Goal: Task Accomplishment & Management: Manage account settings

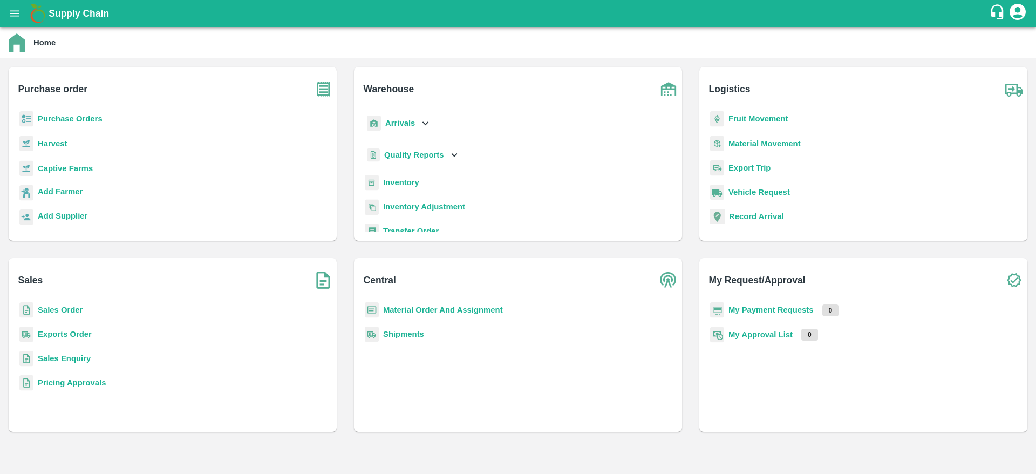
click at [64, 306] on b "Sales Order" at bounding box center [60, 309] width 45 height 9
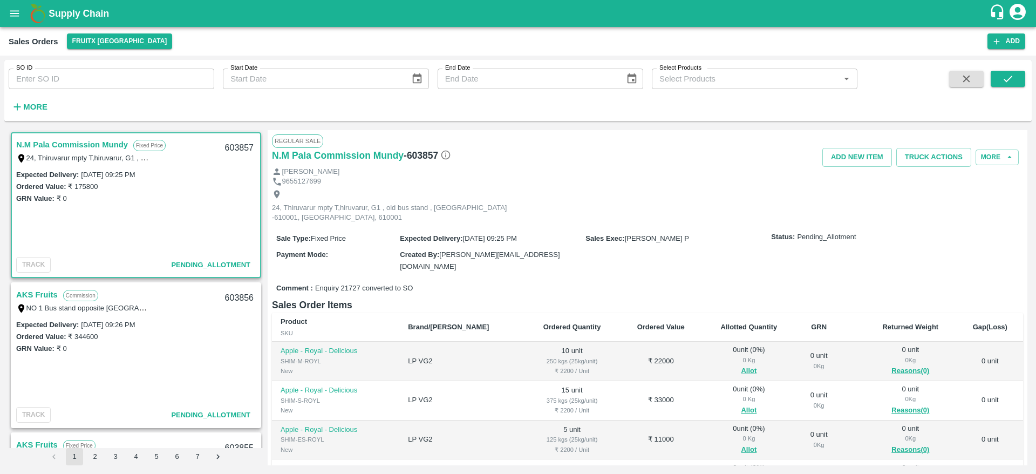
click at [70, 145] on link "N.M Pala Commission Mundy" at bounding box center [72, 145] width 112 height 14
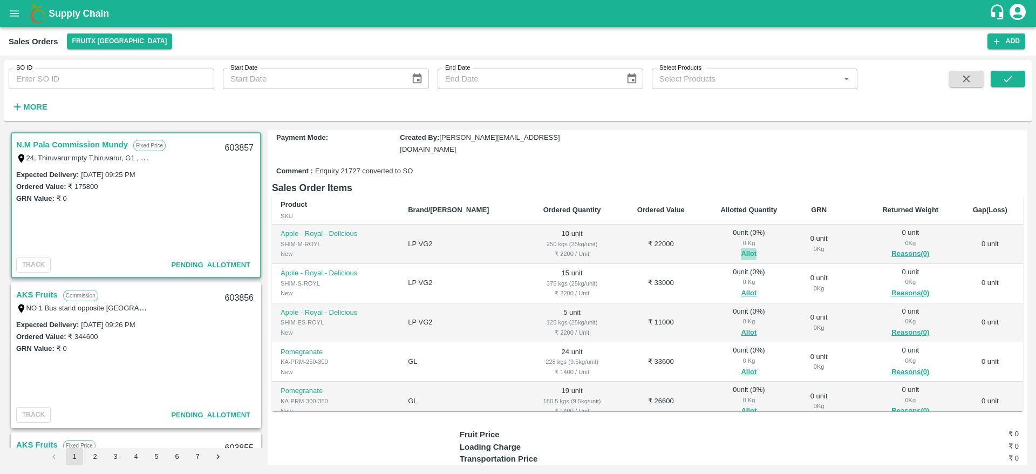
click at [741, 248] on button "Allot" at bounding box center [749, 254] width 16 height 12
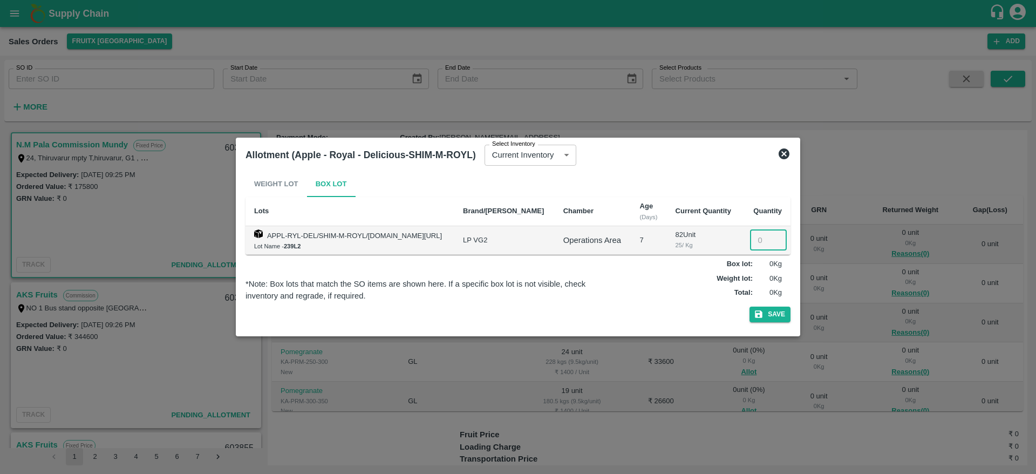
click at [756, 238] on input "number" at bounding box center [768, 240] width 37 height 20
type input "10"
click at [772, 318] on button "Save" at bounding box center [769, 314] width 41 height 16
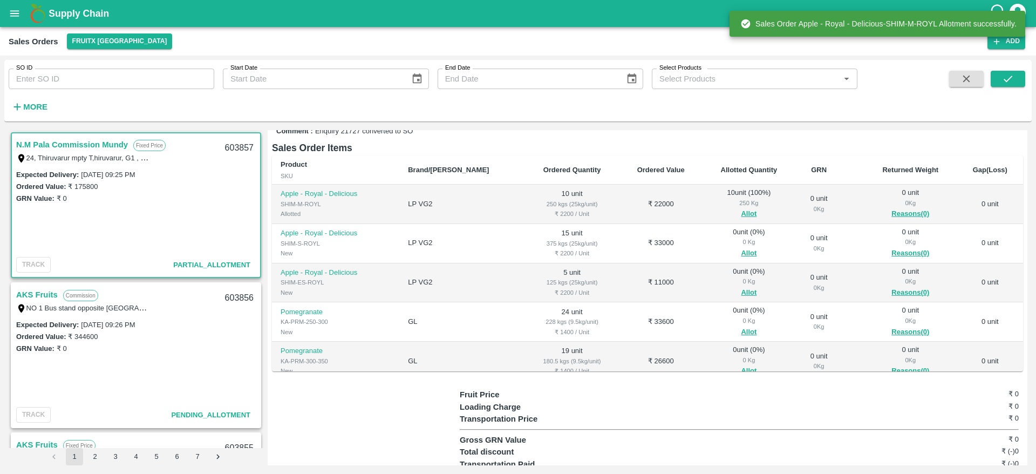
scroll to position [170, 0]
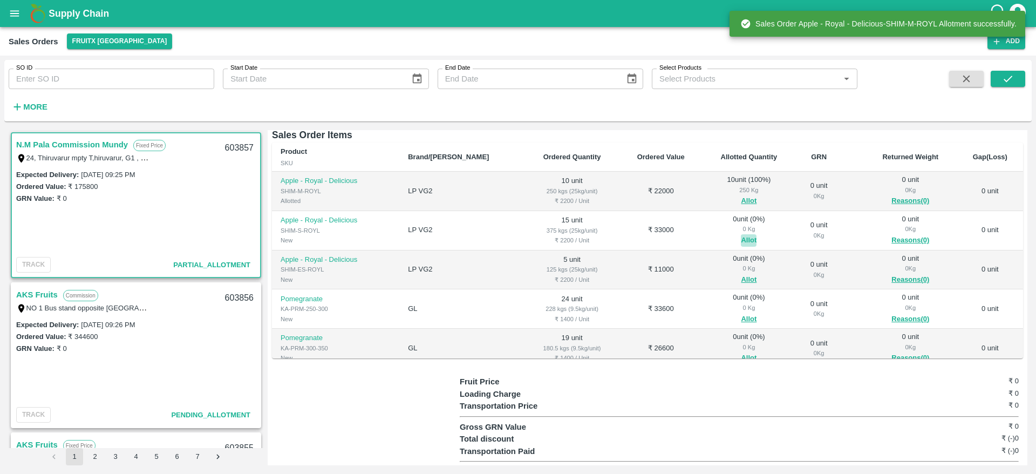
click at [741, 234] on button "Allot" at bounding box center [749, 240] width 16 height 12
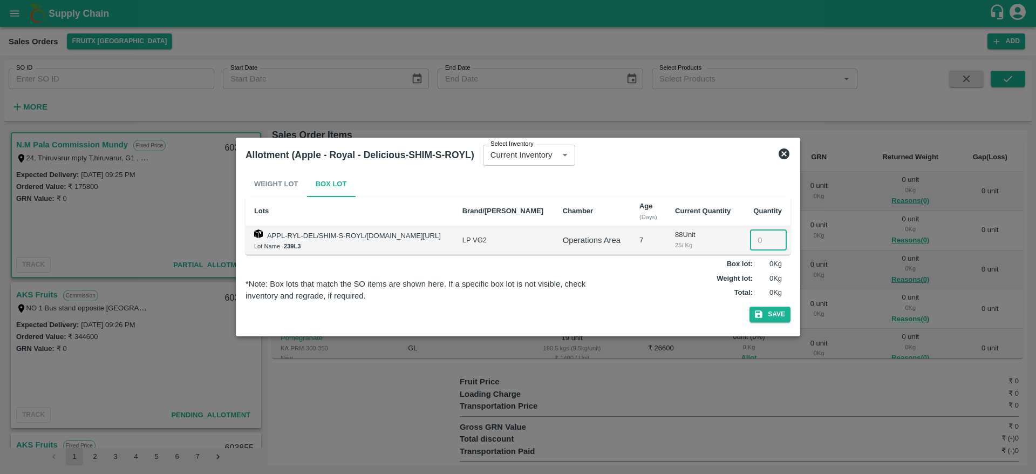
click at [758, 242] on input "number" at bounding box center [768, 240] width 37 height 20
type input "15"
click at [770, 314] on button "Save" at bounding box center [769, 314] width 41 height 16
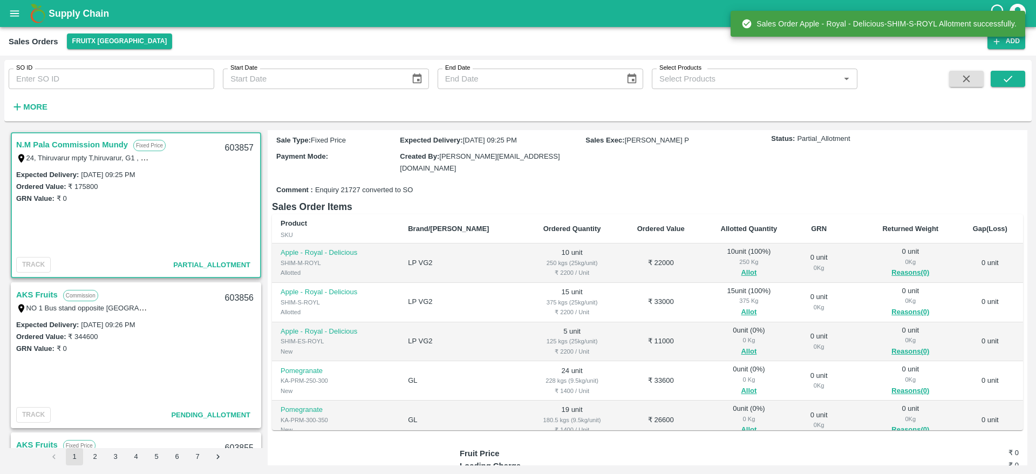
scroll to position [100, 0]
click at [741, 344] on button "Allot" at bounding box center [749, 350] width 16 height 12
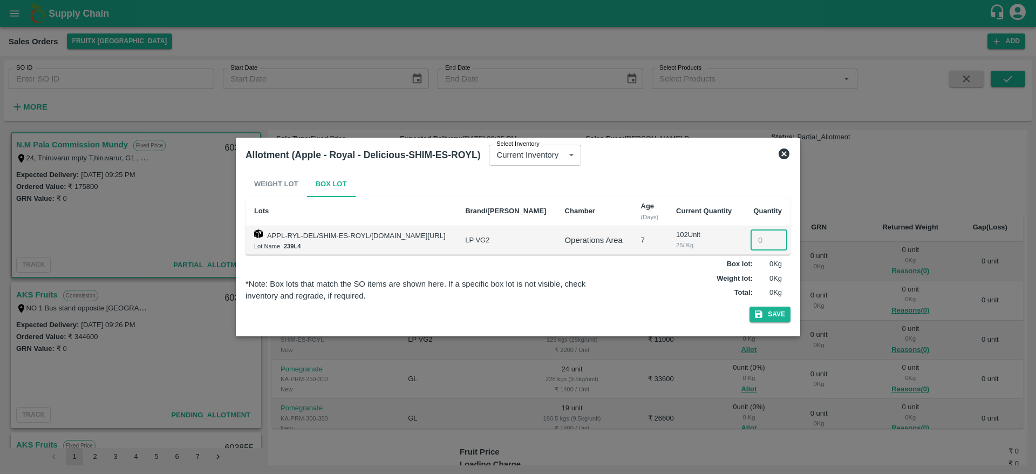
click at [761, 237] on input "number" at bounding box center [768, 240] width 37 height 20
type input "5"
click at [774, 310] on button "Save" at bounding box center [769, 314] width 41 height 16
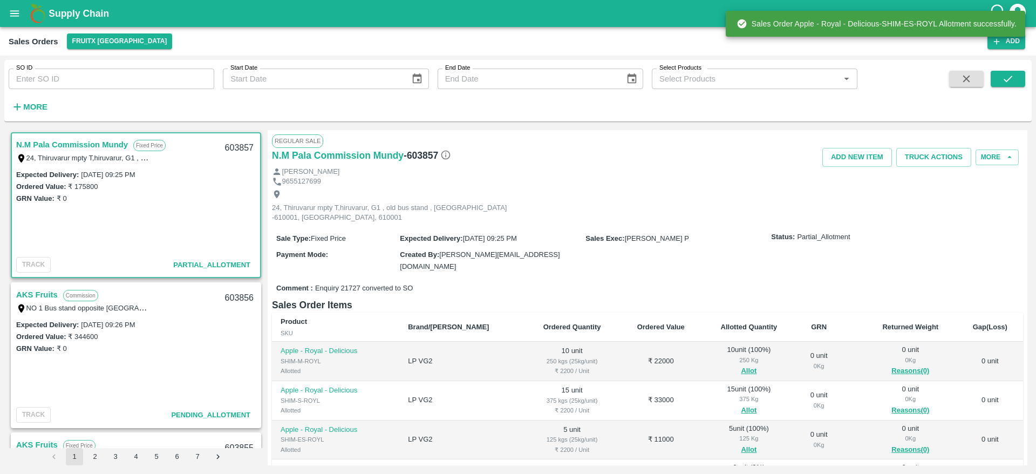
click at [235, 145] on div "603857" at bounding box center [239, 147] width 42 height 25
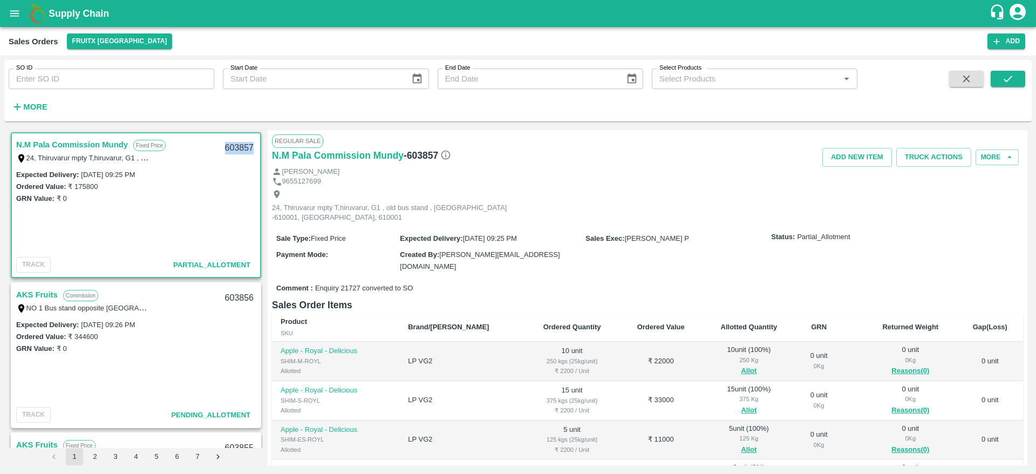
copy div "603857"
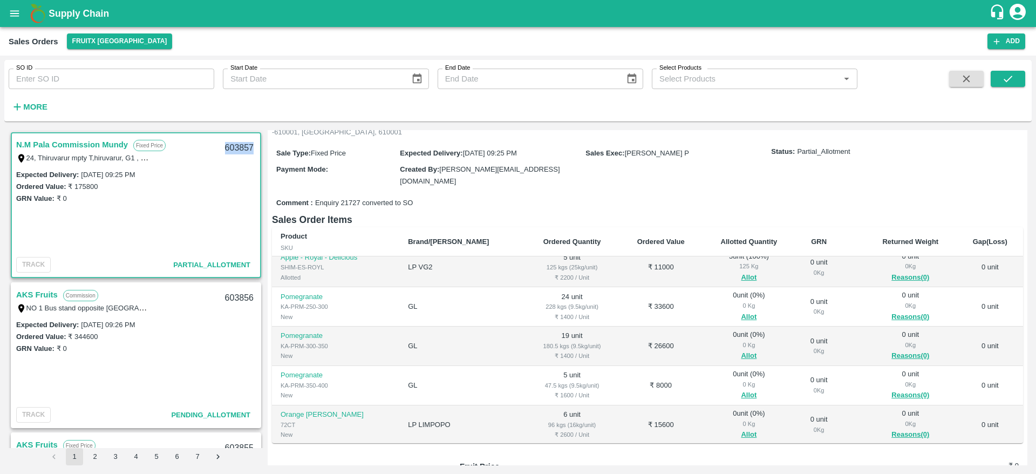
scroll to position [92, 0]
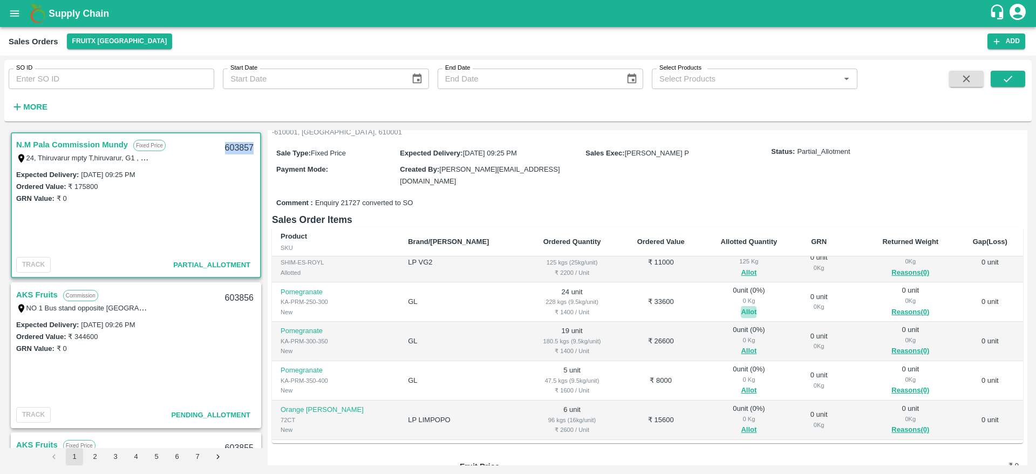
click at [741, 306] on button "Allot" at bounding box center [749, 312] width 16 height 12
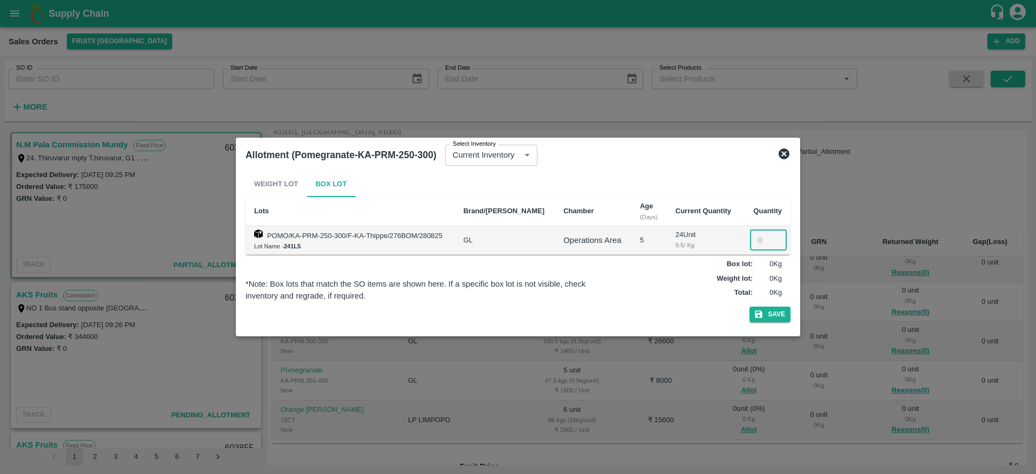
click at [759, 239] on input "number" at bounding box center [768, 240] width 37 height 20
type input "24"
click at [767, 313] on button "Save" at bounding box center [769, 314] width 41 height 16
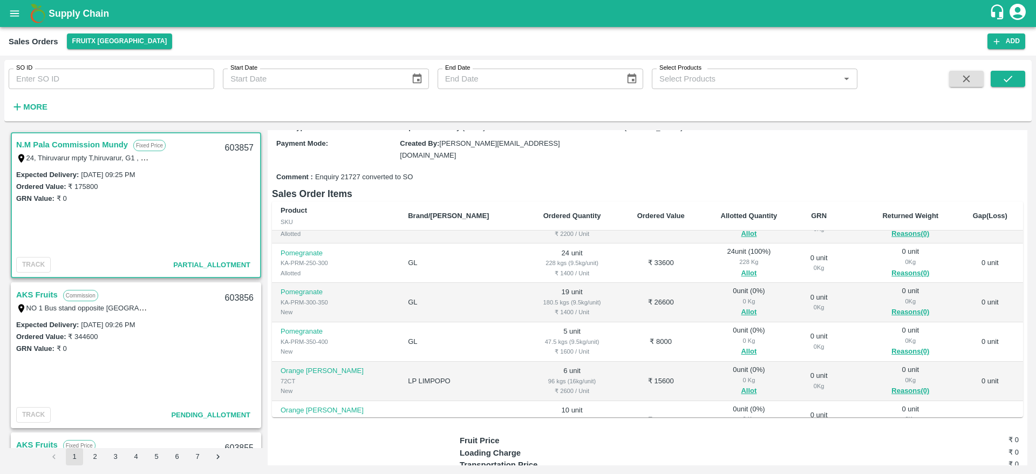
scroll to position [82, 0]
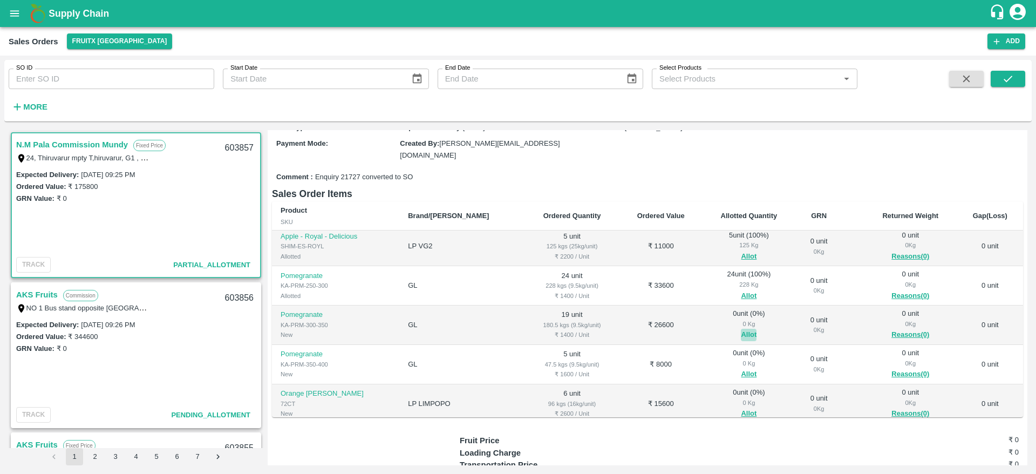
click at [741, 328] on button "Allot" at bounding box center [749, 334] width 16 height 12
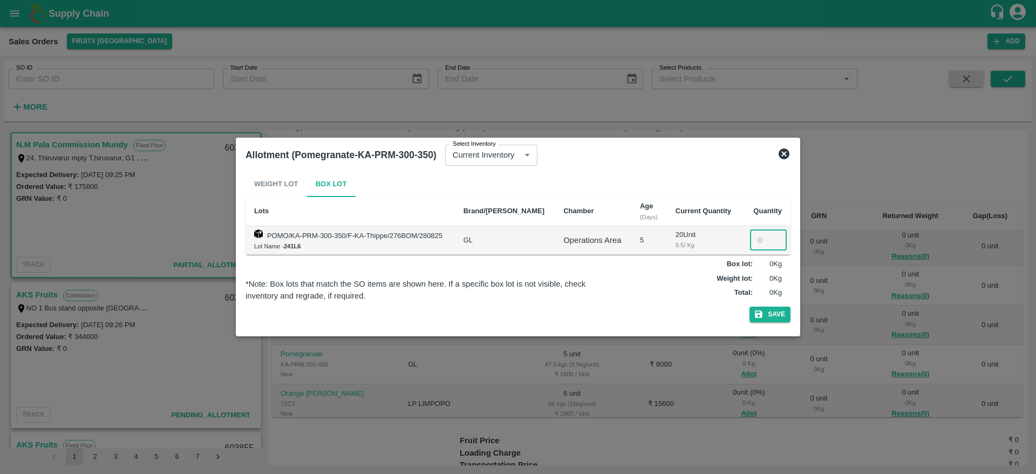
click at [758, 241] on input "number" at bounding box center [768, 240] width 37 height 20
type input "19"
click at [776, 320] on button "Save" at bounding box center [769, 314] width 41 height 16
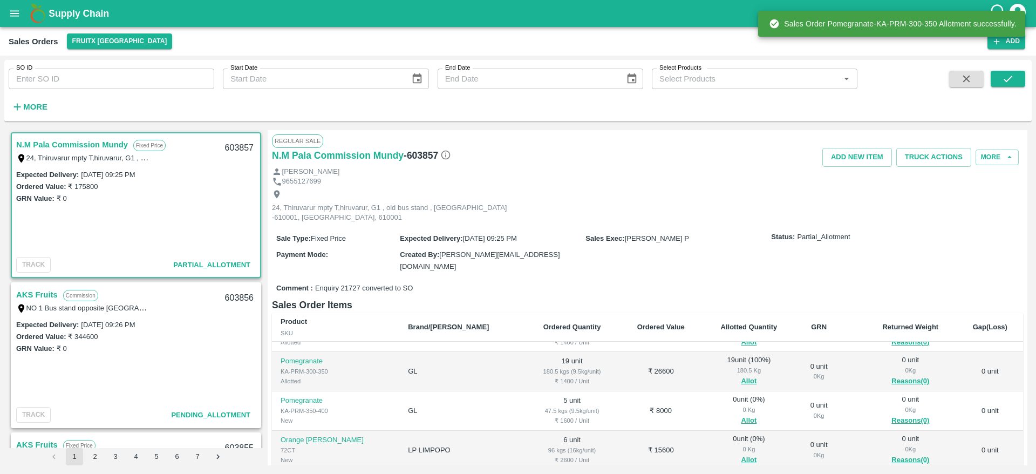
scroll to position [60, 0]
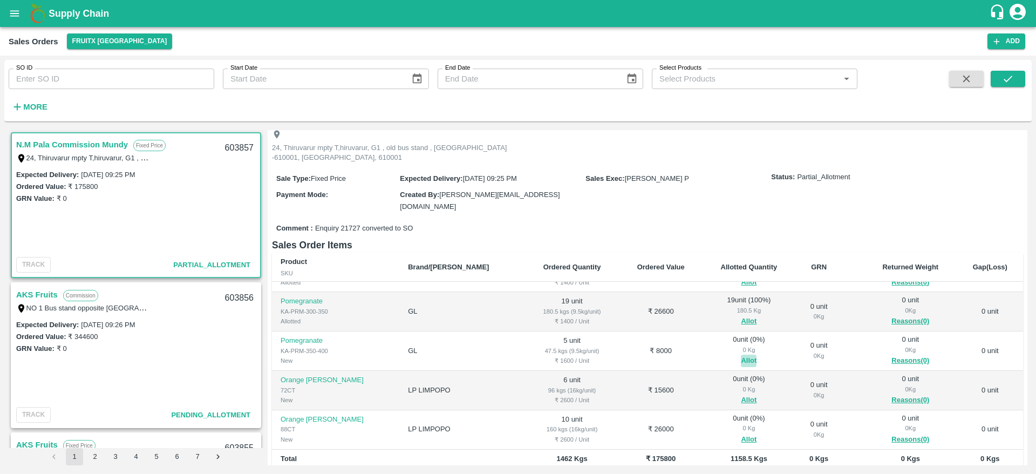
click at [741, 354] on button "Allot" at bounding box center [749, 360] width 16 height 12
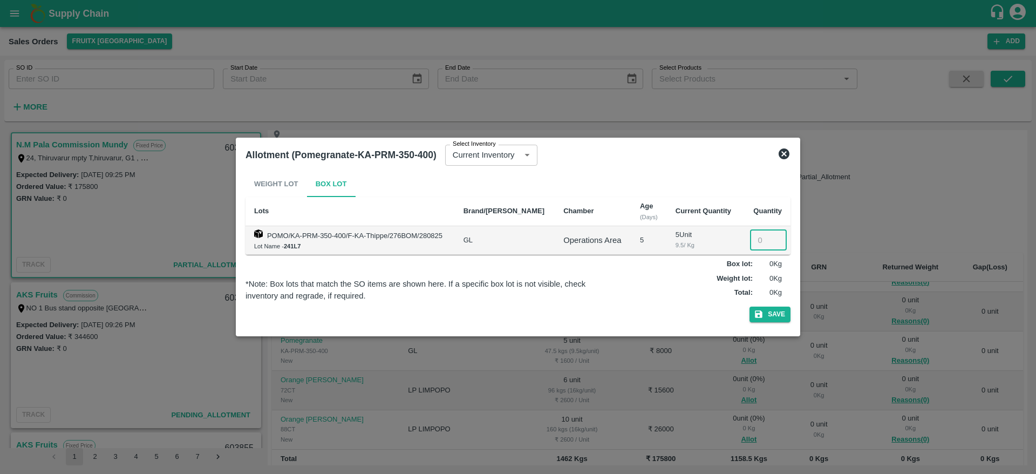
click at [762, 233] on input "number" at bounding box center [768, 240] width 37 height 20
type input "5"
click at [773, 321] on button "Save" at bounding box center [769, 314] width 41 height 16
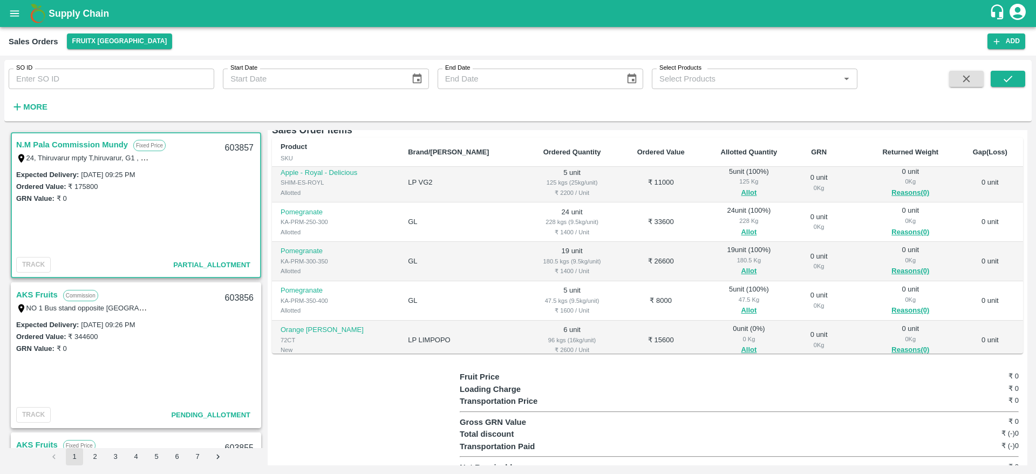
scroll to position [85, 0]
click at [231, 152] on div "603857" at bounding box center [239, 147] width 42 height 25
copy div "603857"
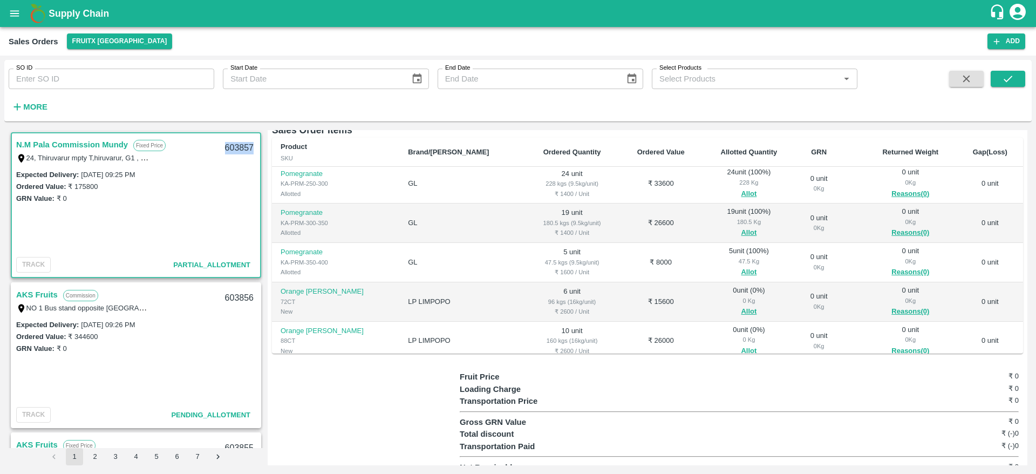
scroll to position [147, 0]
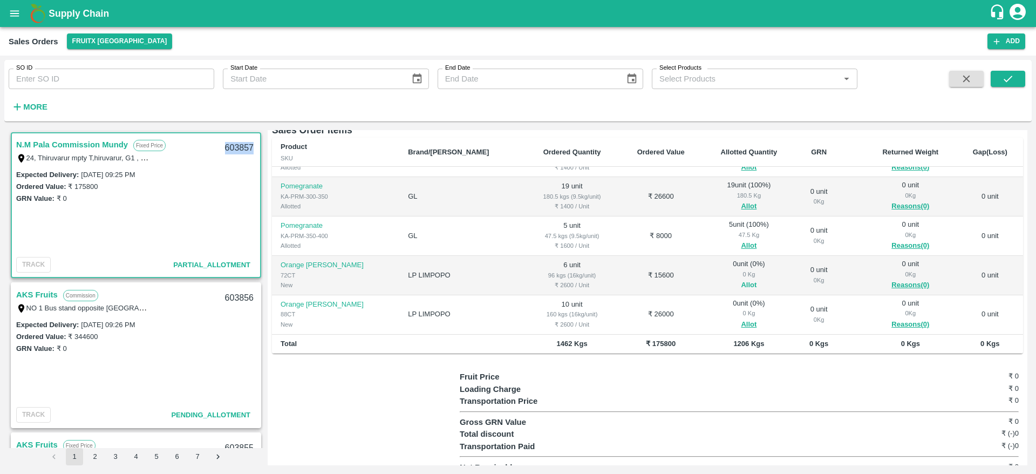
click at [741, 279] on button "Allot" at bounding box center [749, 285] width 16 height 12
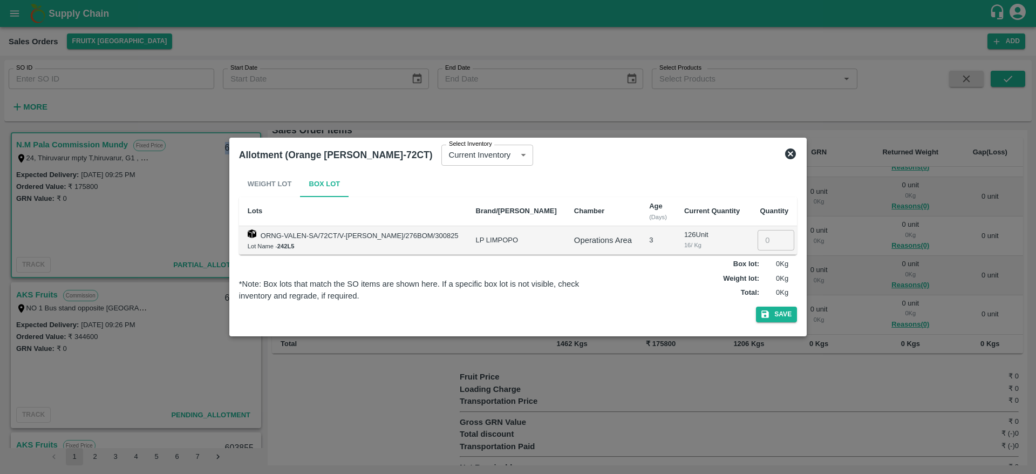
click at [784, 149] on icon at bounding box center [790, 153] width 13 height 13
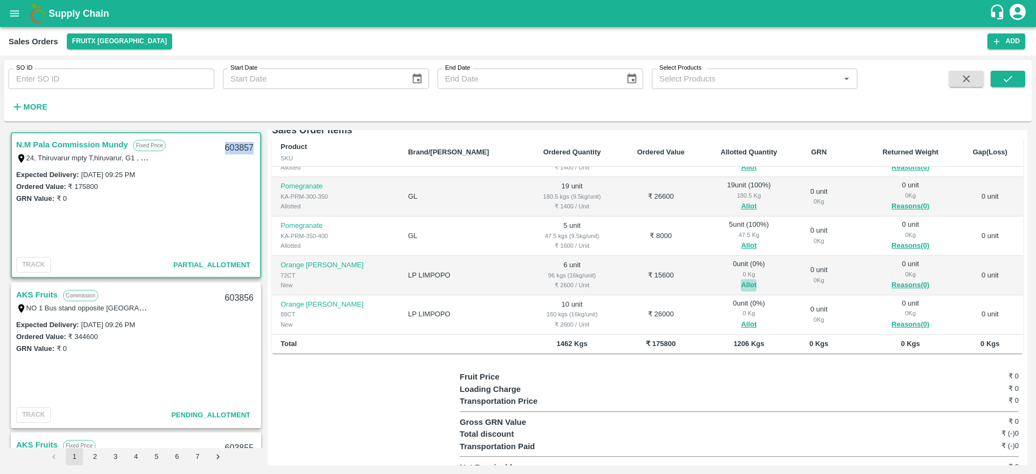
click at [741, 279] on button "Allot" at bounding box center [749, 285] width 16 height 12
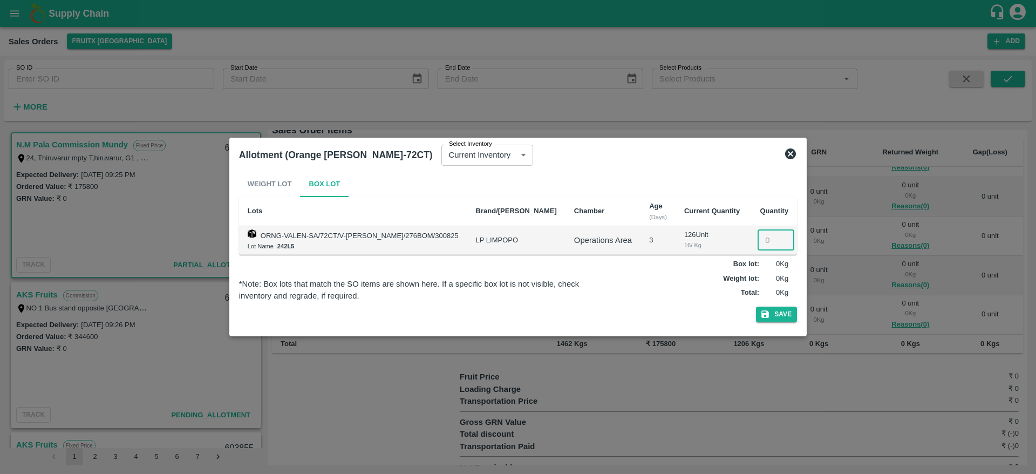
click at [758, 239] on input "number" at bounding box center [775, 240] width 37 height 20
type input "6"
click at [769, 317] on button "Save" at bounding box center [776, 314] width 41 height 16
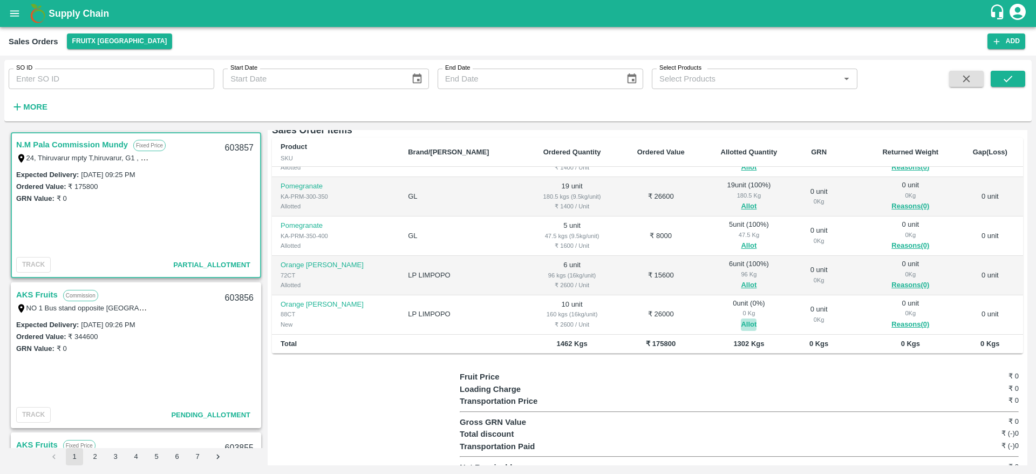
click at [741, 318] on button "Allot" at bounding box center [749, 324] width 16 height 12
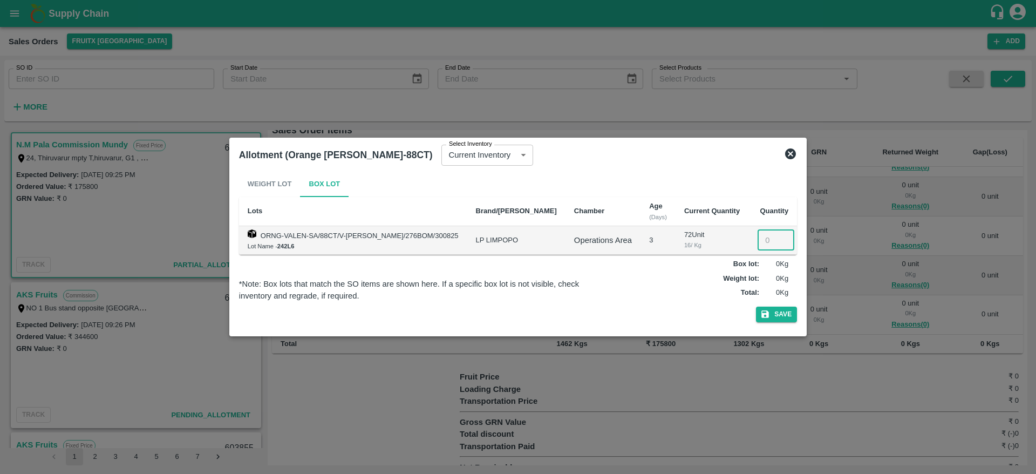
click at [760, 239] on input "number" at bounding box center [775, 240] width 37 height 20
type input "010"
click at [760, 321] on button "Save" at bounding box center [776, 314] width 41 height 16
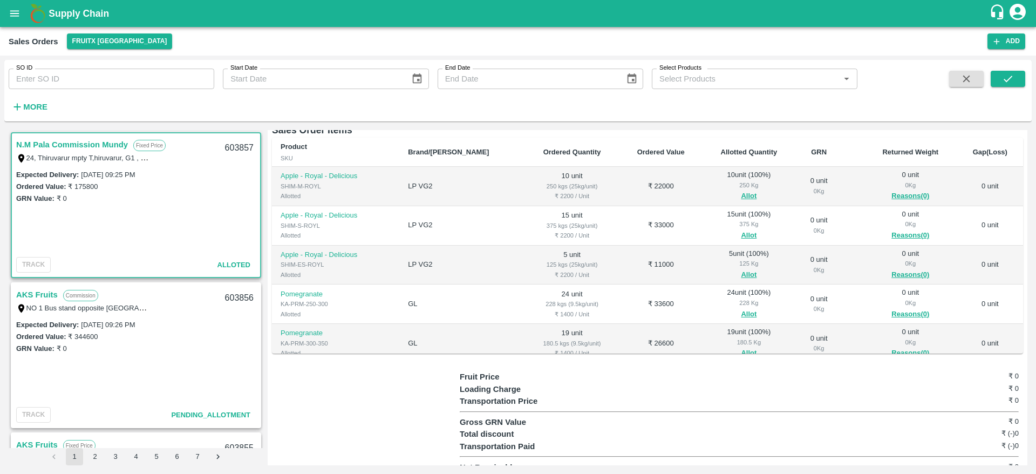
scroll to position [0, 0]
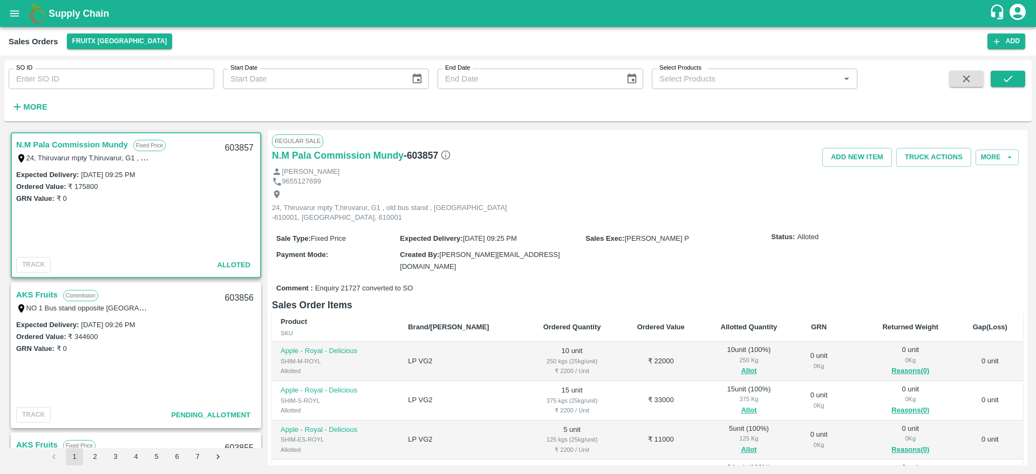
click at [229, 148] on div "603857" at bounding box center [239, 147] width 42 height 25
copy div "603857"
click at [919, 157] on button "Truck Actions" at bounding box center [933, 157] width 75 height 19
click at [752, 179] on div at bounding box center [518, 237] width 1036 height 474
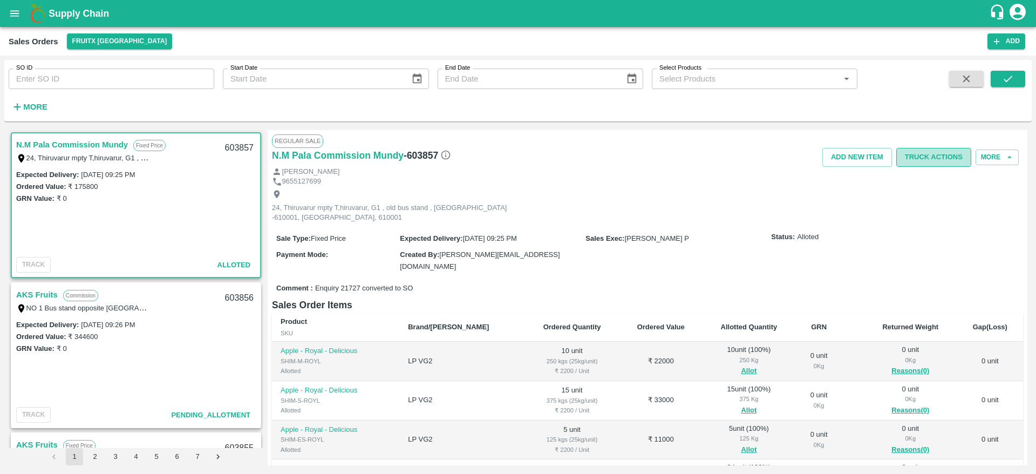
click at [909, 153] on button "Truck Actions" at bounding box center [933, 157] width 75 height 19
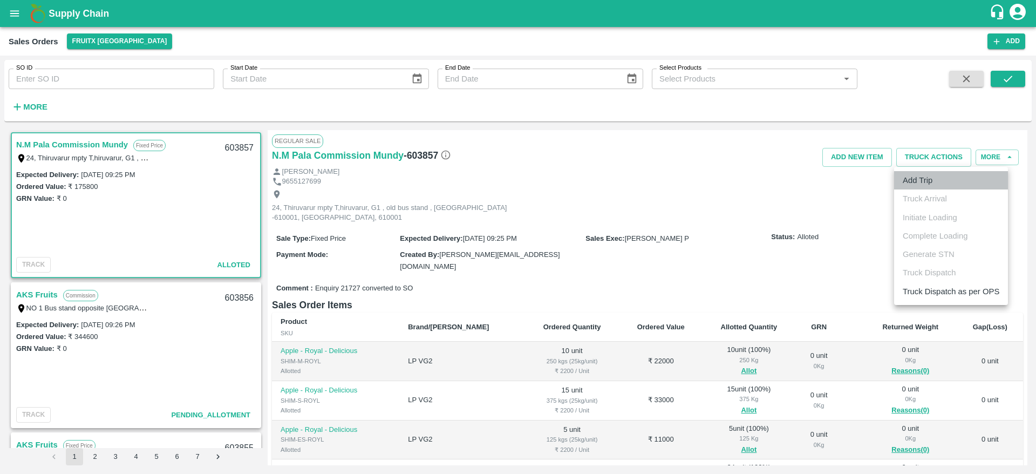
click at [908, 181] on li "Add Trip" at bounding box center [951, 180] width 114 height 18
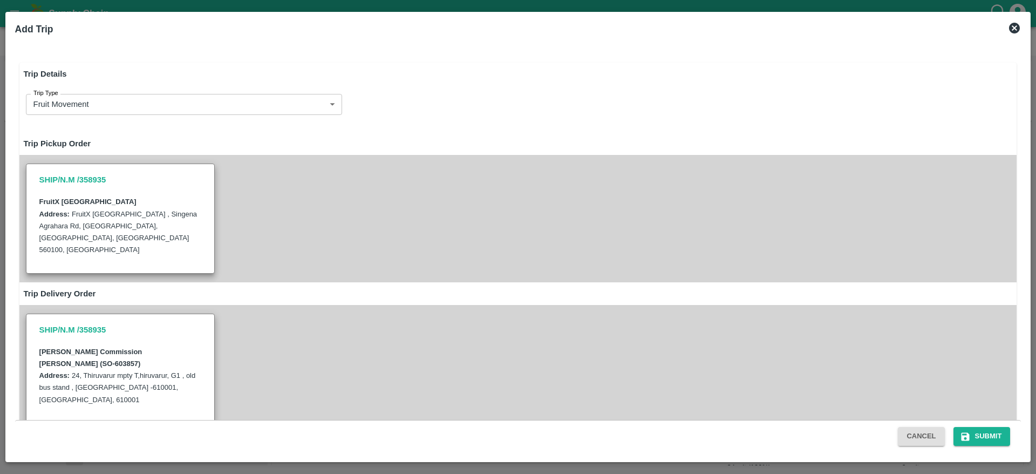
radio input "true"
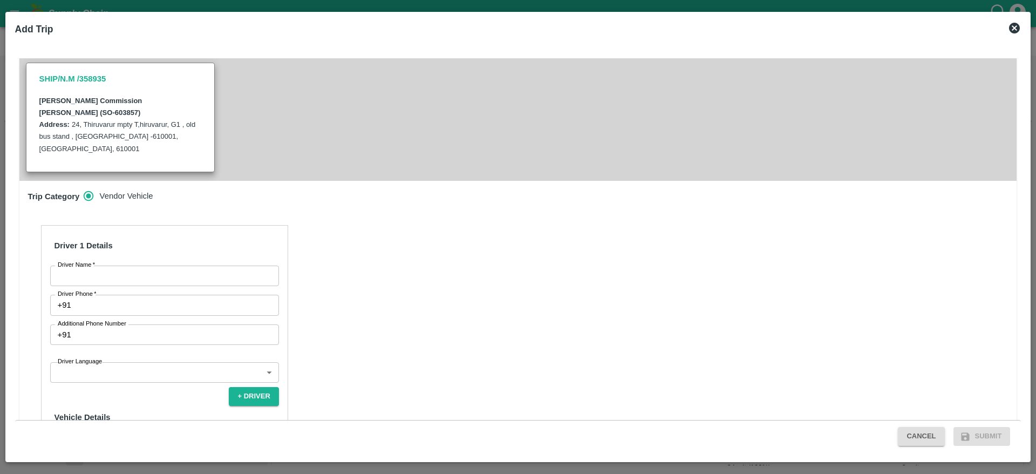
scroll to position [309, 0]
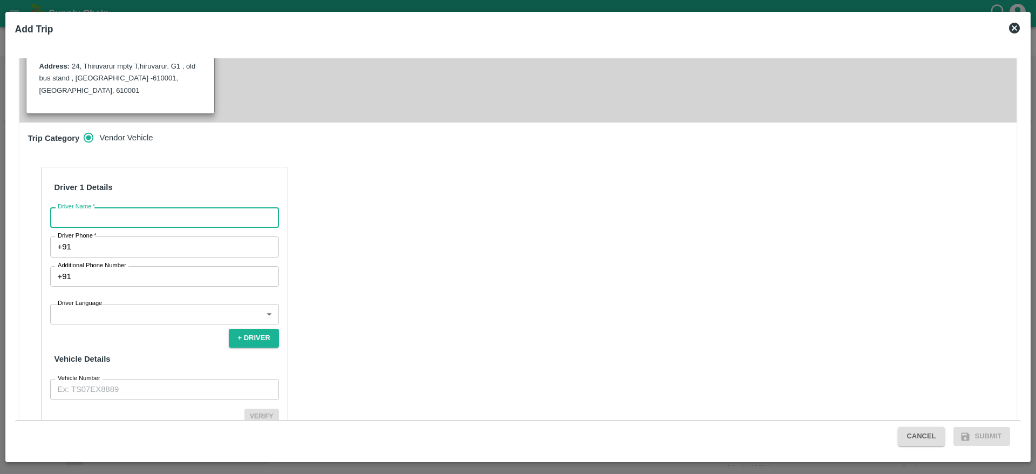
click at [173, 207] on input "Driver Name   *" at bounding box center [164, 217] width 229 height 20
type input "[PERSON_NAME]"
click at [168, 183] on div "Driver 1 Details Driver Name   * [PERSON_NAME] Driver Name Driver Phone   * +91…" at bounding box center [164, 309] width 247 height 284
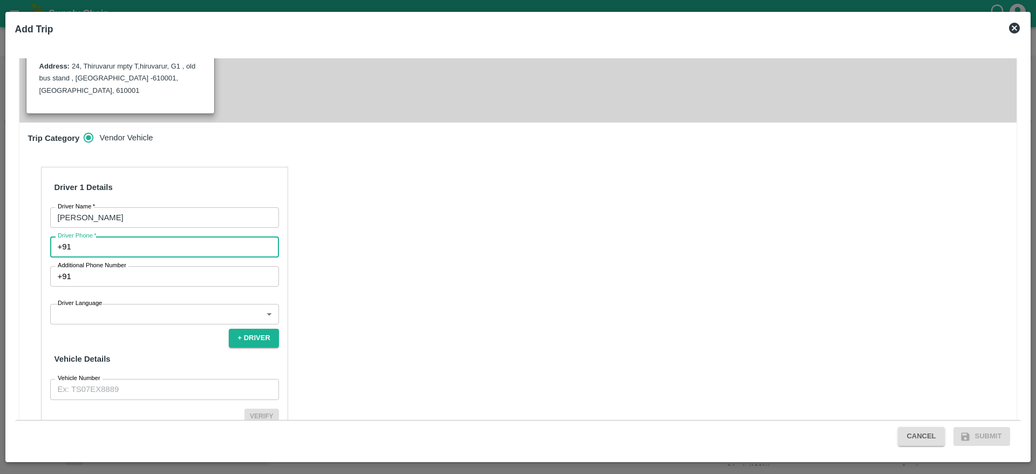
click at [167, 236] on input "Driver Phone   *" at bounding box center [177, 246] width 203 height 20
type input "9698981235"
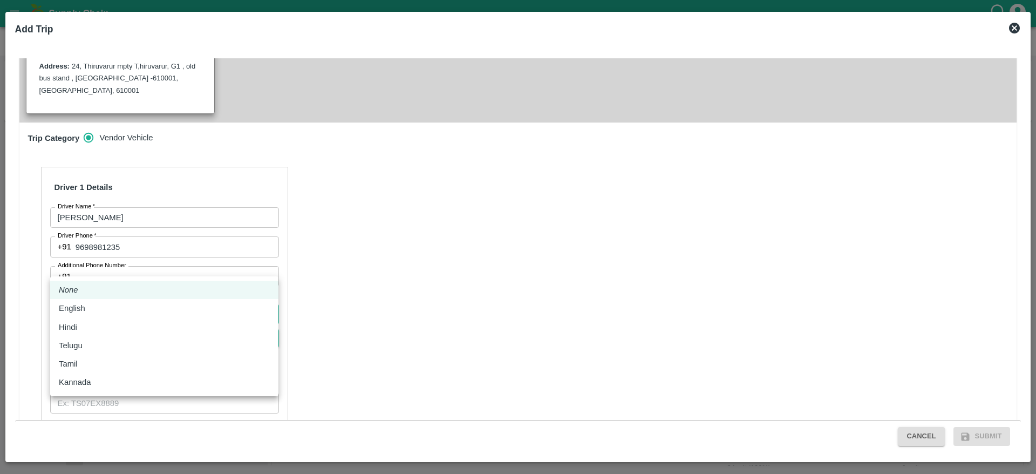
drag, startPoint x: 136, startPoint y: 266, endPoint x: 129, endPoint y: 362, distance: 95.7
click at [129, 362] on body "Supply Chain Sales Orders FruitX [GEOGRAPHIC_DATA] Add SO ID SO ID Start Date S…" at bounding box center [518, 237] width 1036 height 474
click at [129, 362] on div "Tamil" at bounding box center [164, 364] width 211 height 12
type input "ta"
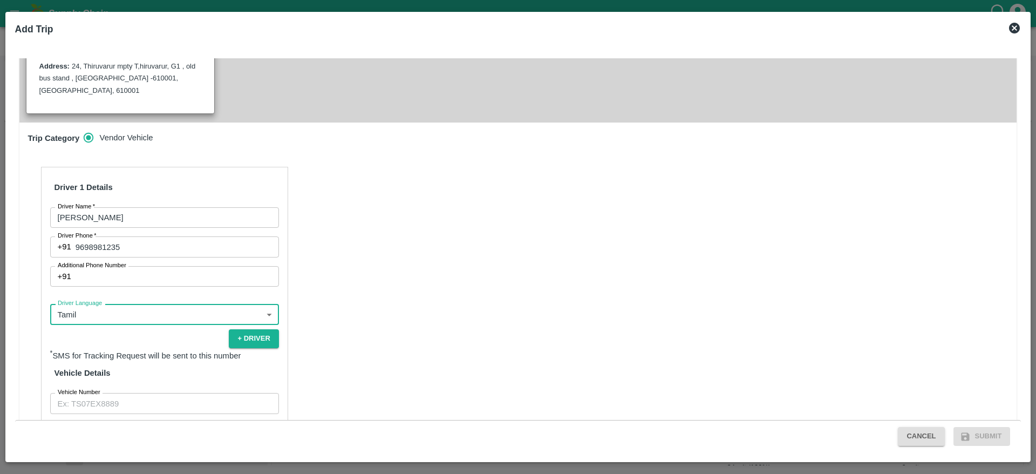
click at [120, 393] on input "Vehicle Number" at bounding box center [164, 403] width 229 height 20
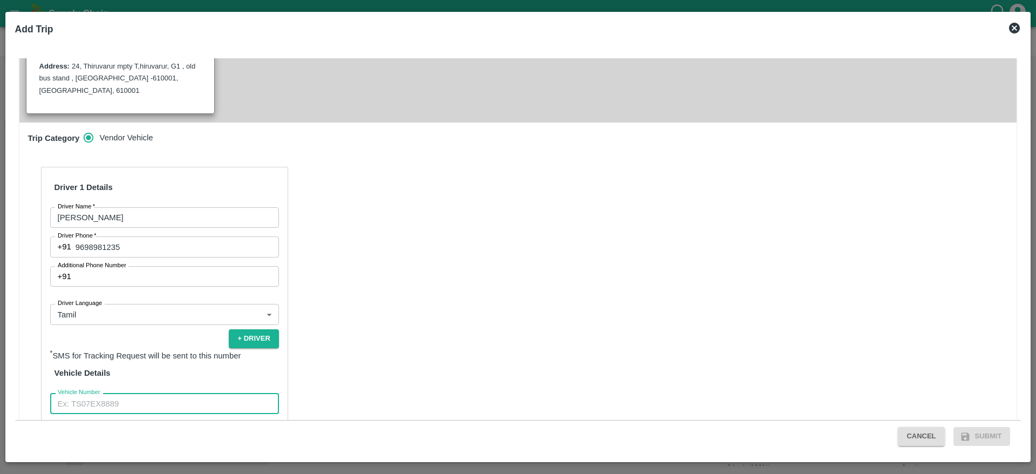
type input "KA708794"
click at [259, 390] on div "Driver 1 Details Driver Name   * [PERSON_NAME] Driver Name Driver Phone   * [PH…" at bounding box center [164, 316] width 247 height 298
click at [269, 422] on button "Verify" at bounding box center [261, 430] width 35 height 16
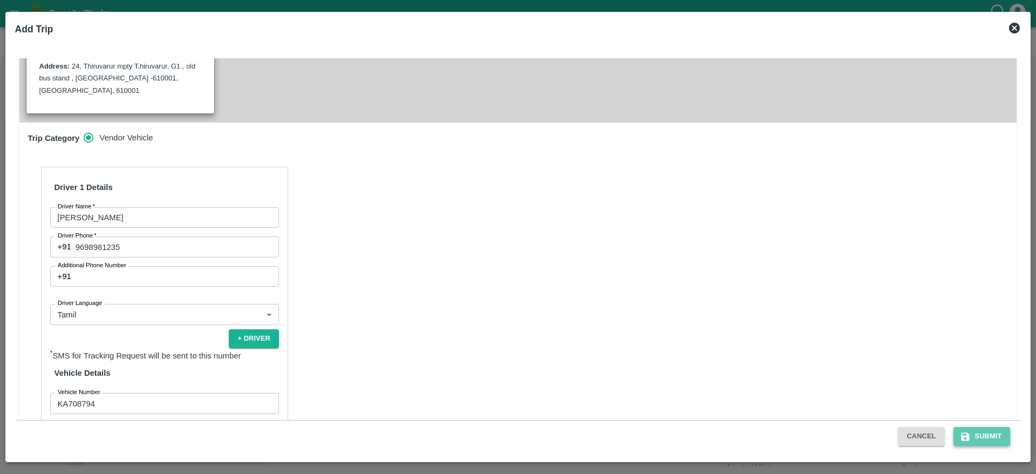
click at [995, 438] on button "Submit" at bounding box center [981, 436] width 57 height 19
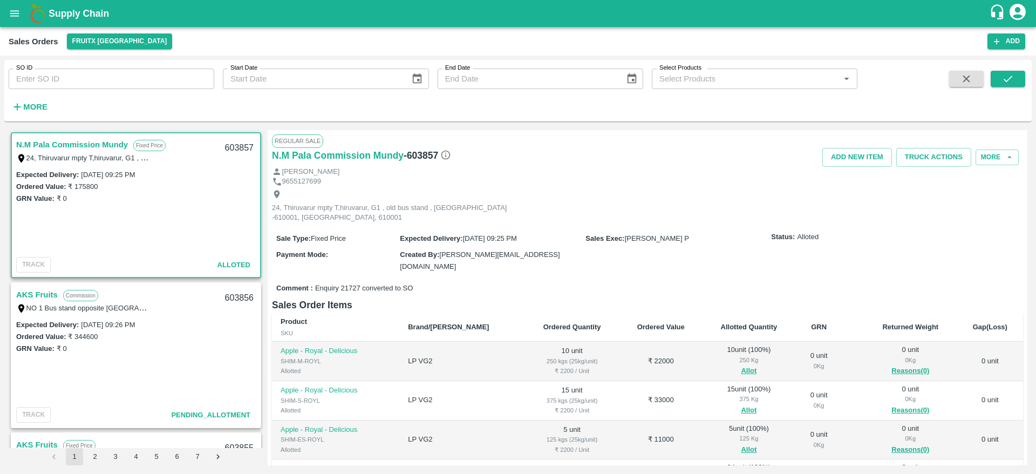
click at [68, 142] on link "N.M Pala Commission Mundy" at bounding box center [72, 145] width 112 height 14
drag, startPoint x: 929, startPoint y: 174, endPoint x: 926, endPoint y: 163, distance: 11.1
click at [926, 163] on div "Regular Sale N.M Pala Commission [PERSON_NAME] - 603857 Add NEW ITEM Truck Acti…" at bounding box center [647, 297] width 759 height 335
click at [926, 163] on button "Truck Actions" at bounding box center [933, 157] width 75 height 19
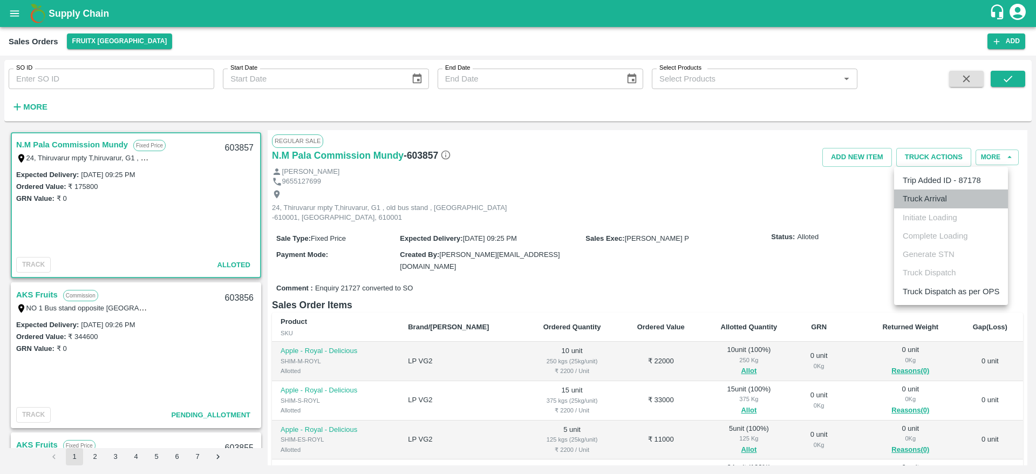
click at [920, 195] on li "Truck Arrival" at bounding box center [951, 198] width 114 height 18
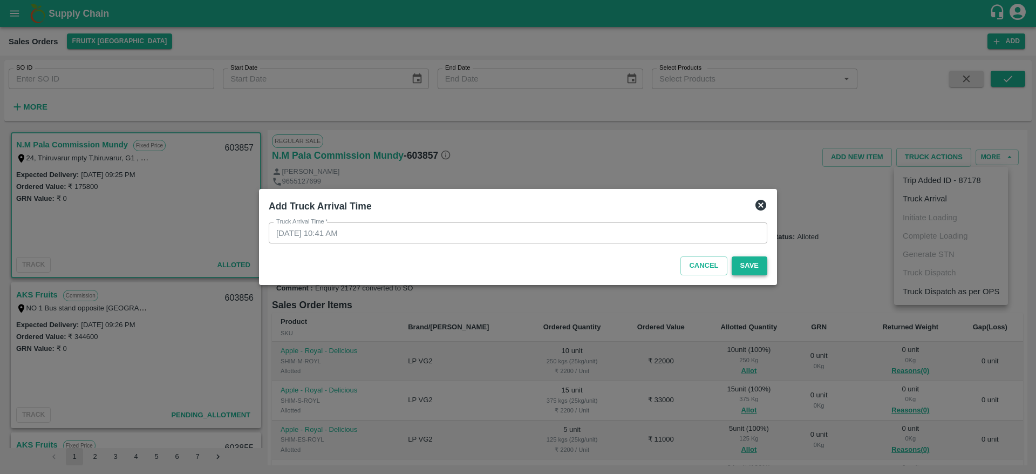
click at [742, 266] on button "Save" at bounding box center [749, 265] width 36 height 19
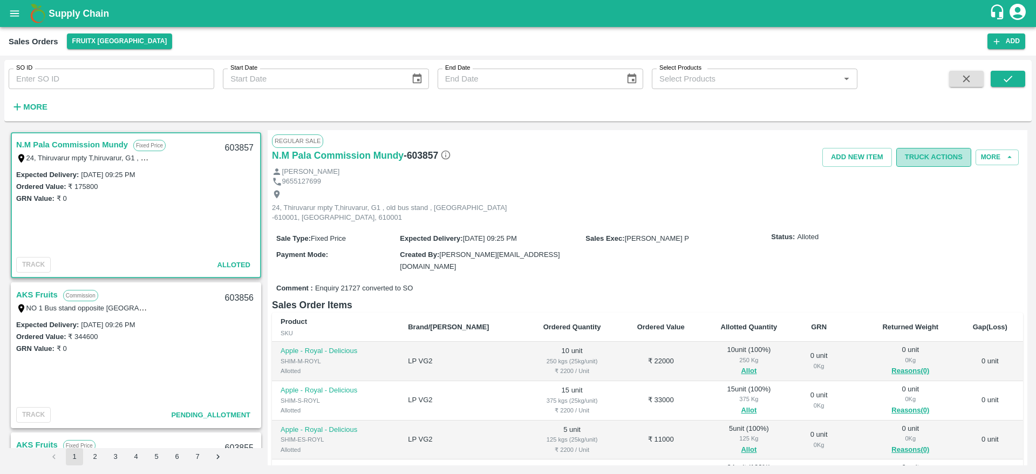
click at [918, 163] on button "Truck Actions" at bounding box center [933, 157] width 75 height 19
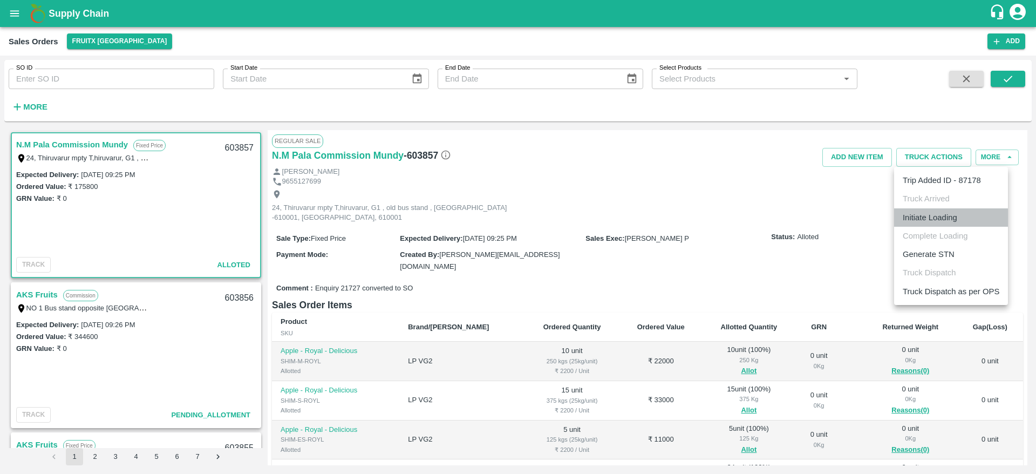
click at [914, 217] on li "Initiate Loading" at bounding box center [951, 217] width 114 height 18
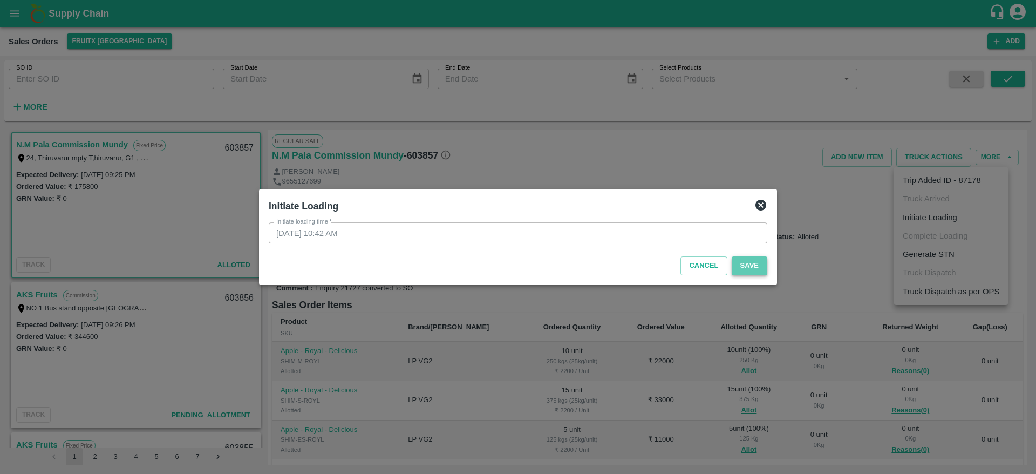
click at [744, 262] on button "Save" at bounding box center [749, 265] width 36 height 19
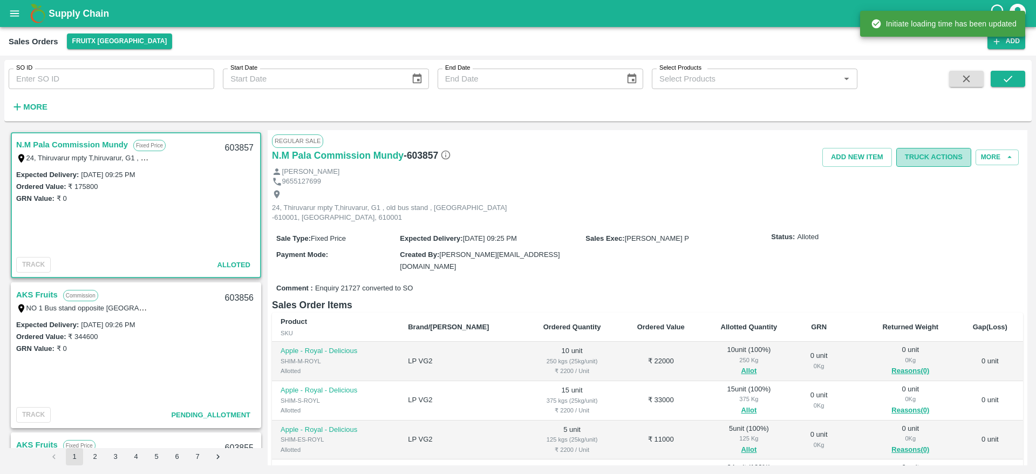
click at [929, 166] on button "Truck Actions" at bounding box center [933, 157] width 75 height 19
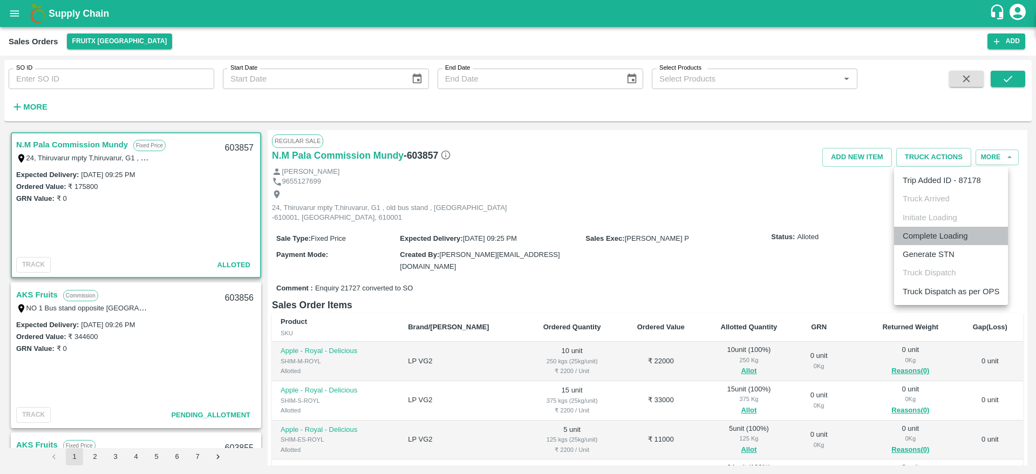
click at [937, 238] on li "Complete Loading" at bounding box center [951, 236] width 114 height 18
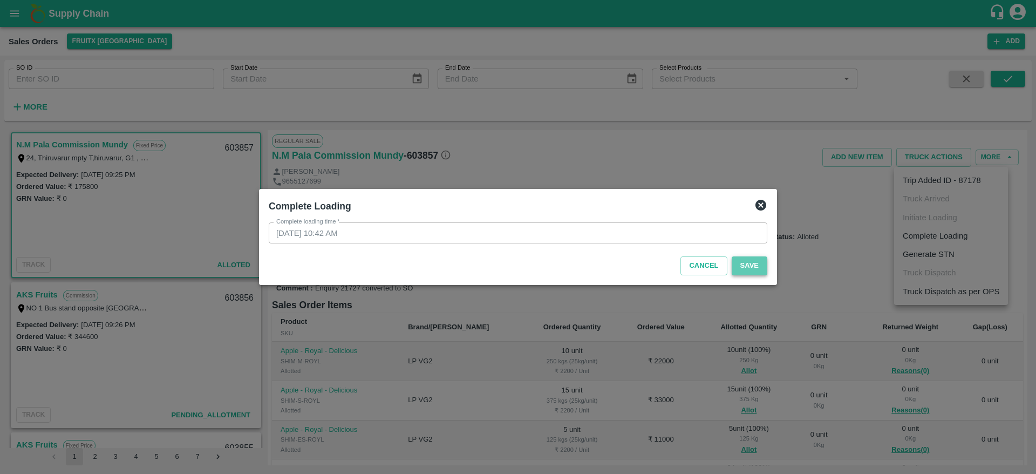
click at [762, 266] on button "Save" at bounding box center [749, 265] width 36 height 19
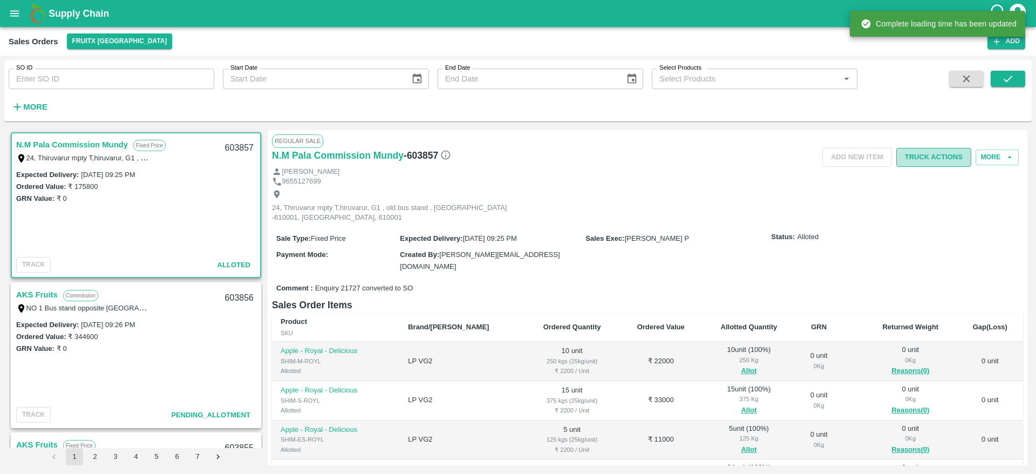
click at [931, 158] on button "Truck Actions" at bounding box center [933, 157] width 75 height 19
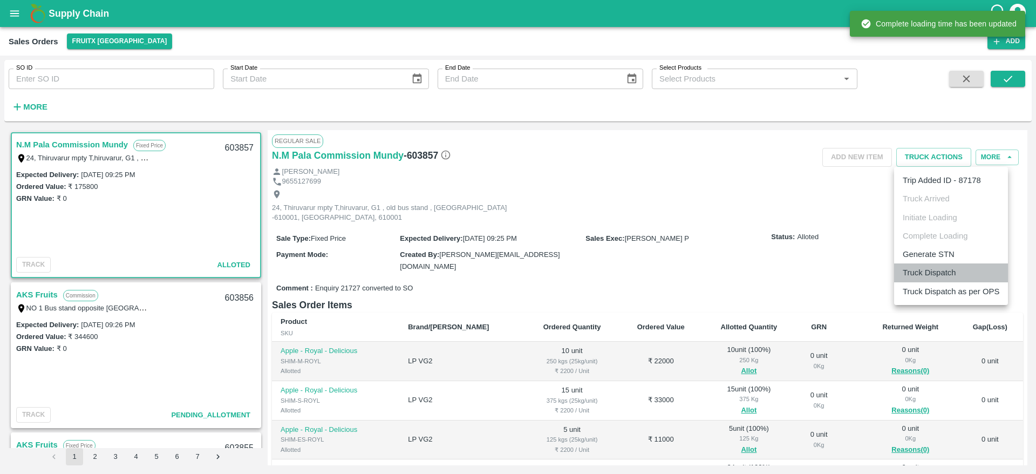
click at [921, 276] on li "Truck Dispatch" at bounding box center [951, 272] width 114 height 18
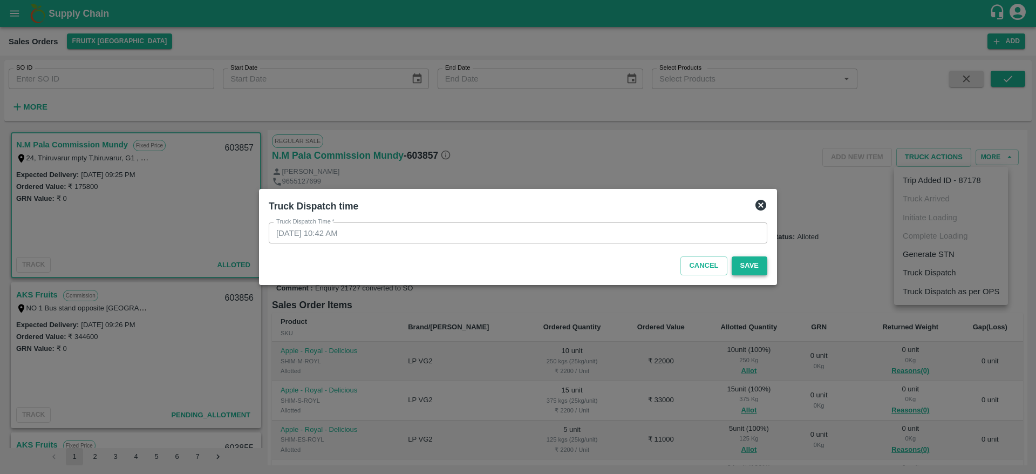
click at [745, 261] on button "Save" at bounding box center [749, 265] width 36 height 19
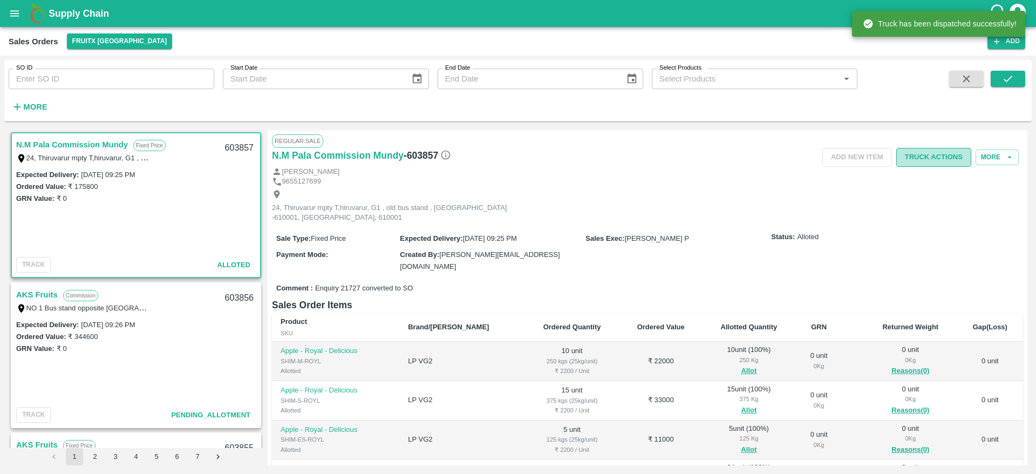
click at [941, 157] on button "Truck Actions" at bounding box center [933, 157] width 75 height 19
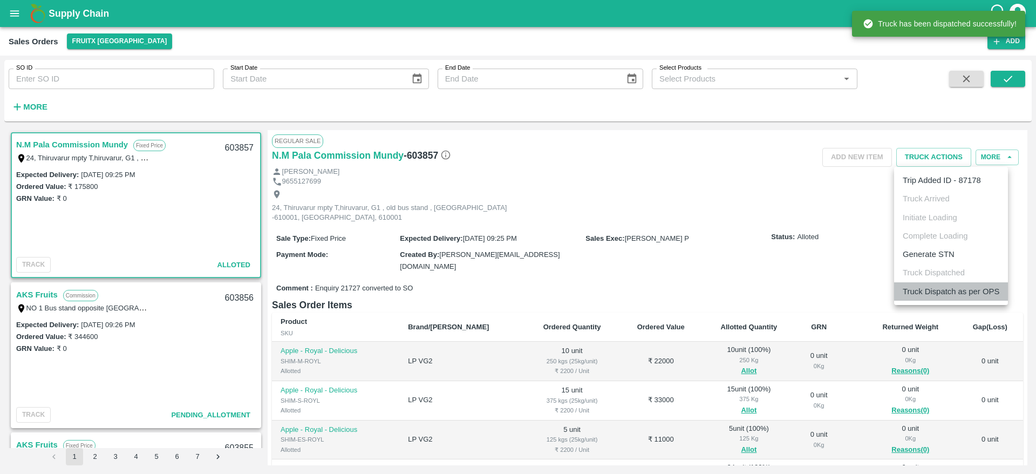
click at [930, 289] on li "Truck Dispatch as per OPS" at bounding box center [951, 291] width 114 height 18
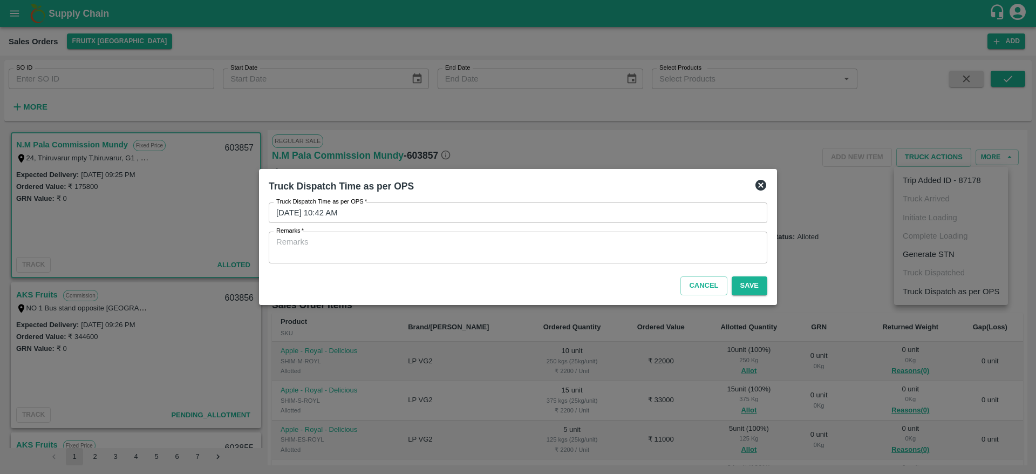
click at [630, 260] on div "x Remarks" at bounding box center [518, 247] width 498 height 32
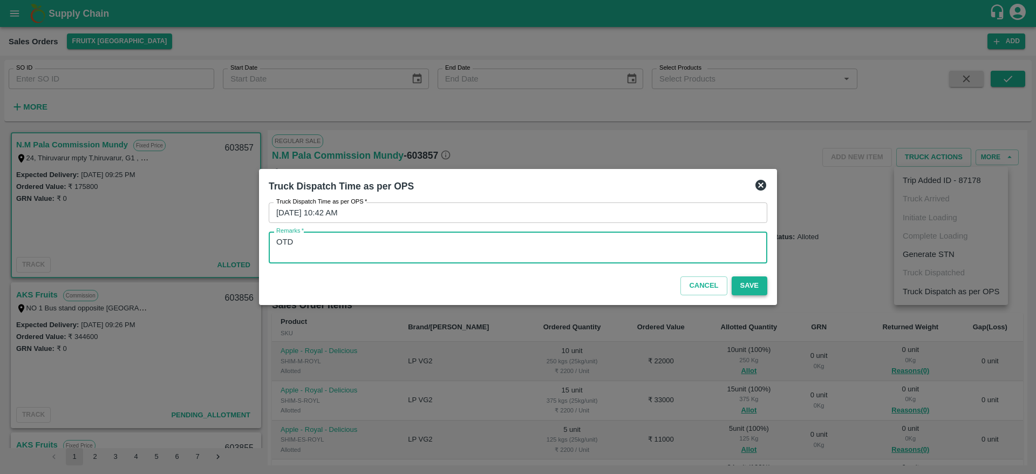
type textarea "OTD"
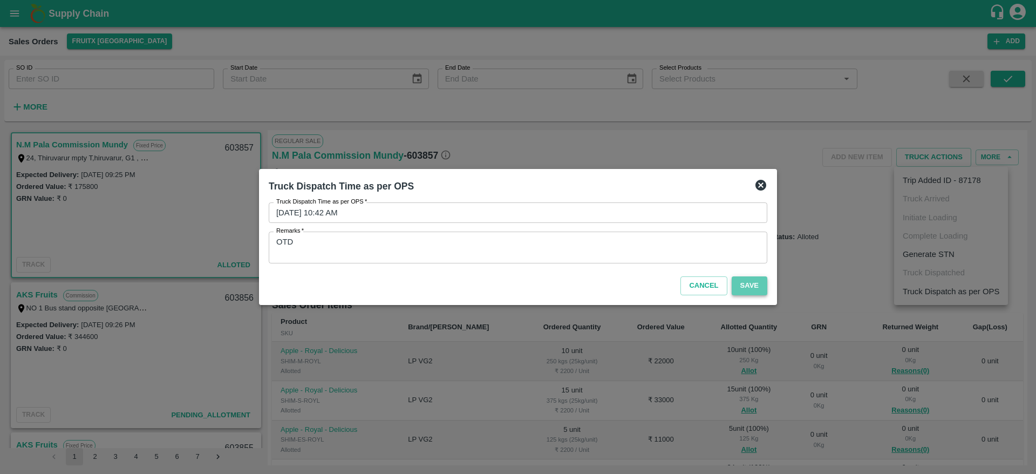
click at [758, 286] on button "Save" at bounding box center [749, 285] width 36 height 19
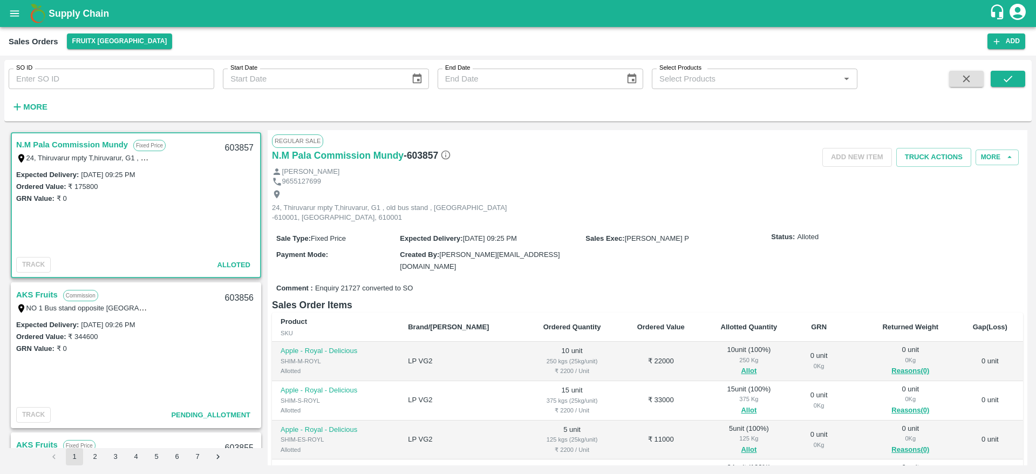
click at [921, 167] on div "[PERSON_NAME]" at bounding box center [647, 172] width 751 height 10
click at [926, 163] on button "Truck Actions" at bounding box center [933, 157] width 75 height 19
click at [669, 187] on div at bounding box center [518, 237] width 1036 height 474
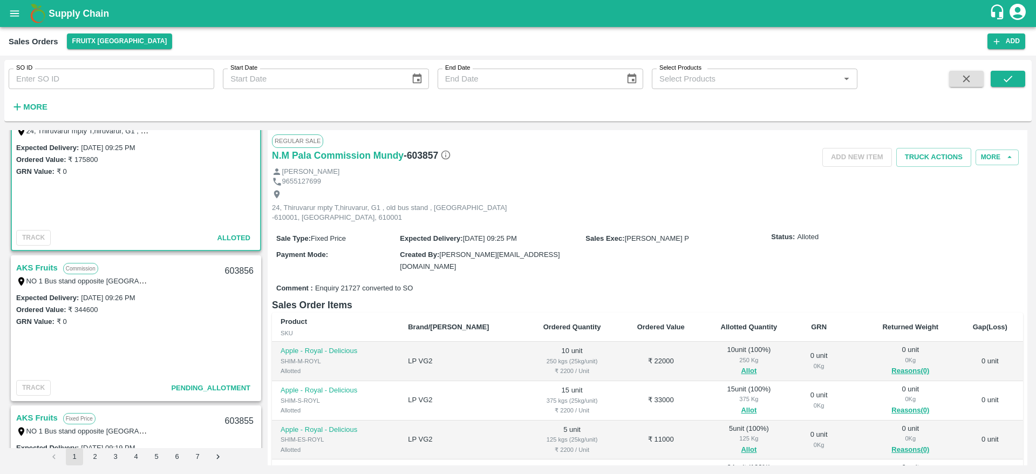
scroll to position [29, 0]
click at [37, 267] on link "AKS Fruits" at bounding box center [37, 266] width 42 height 14
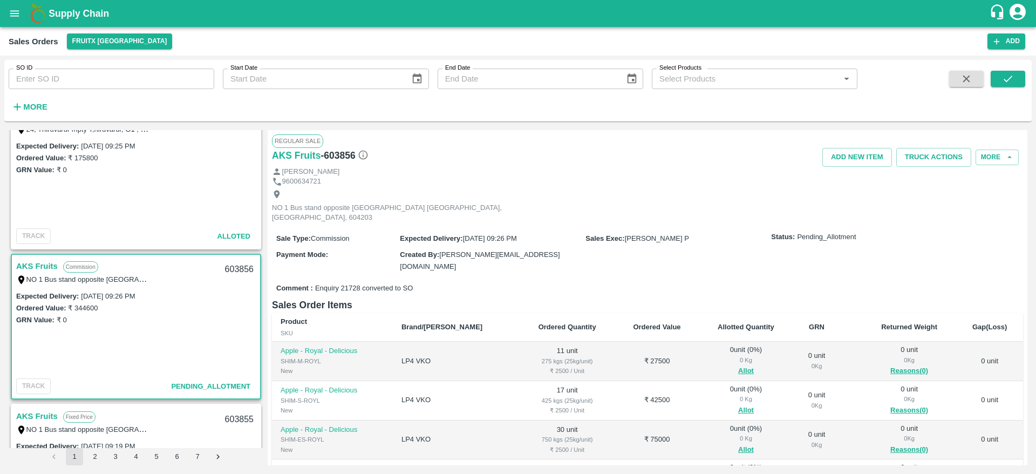
click at [43, 263] on link "AKS Fruits" at bounding box center [37, 266] width 42 height 14
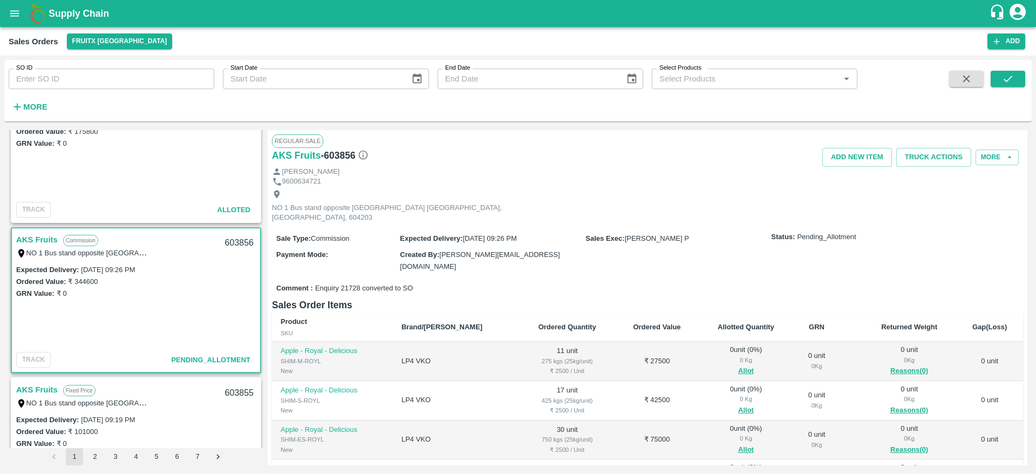
scroll to position [63, 0]
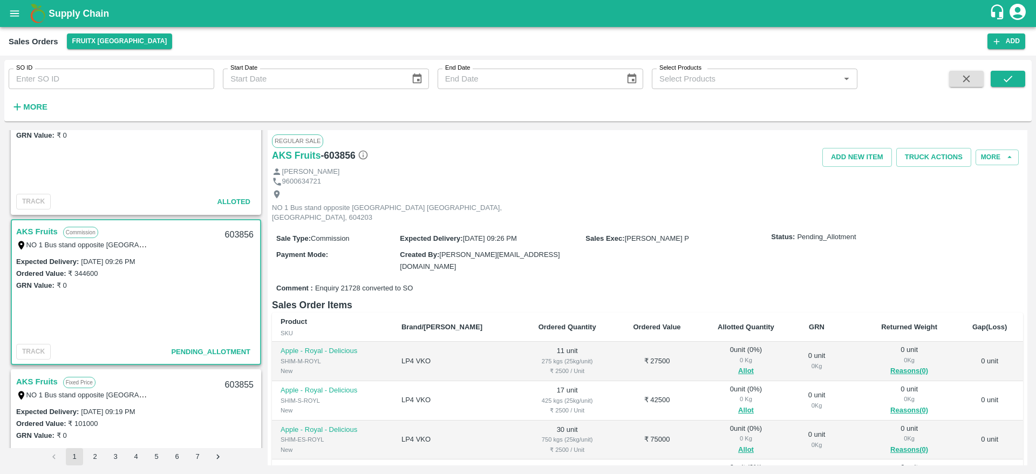
click at [46, 224] on link "AKS Fruits" at bounding box center [37, 231] width 42 height 14
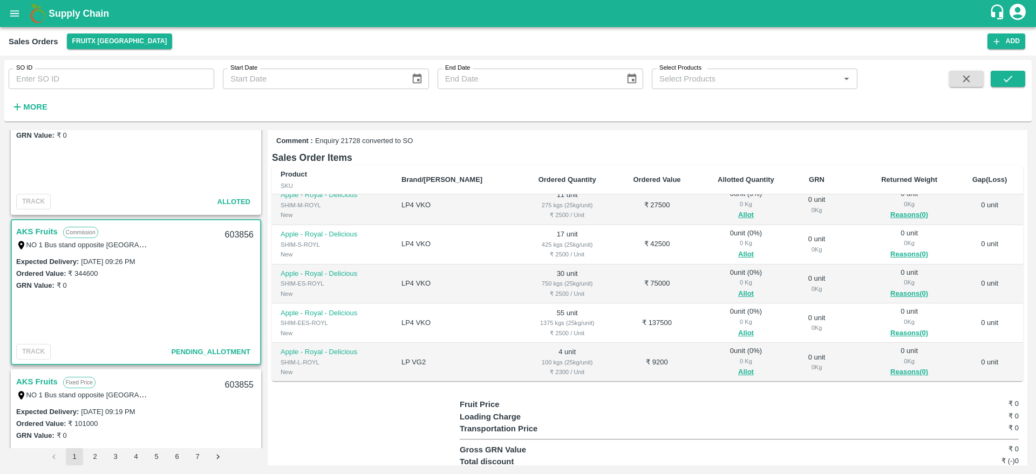
scroll to position [0, 0]
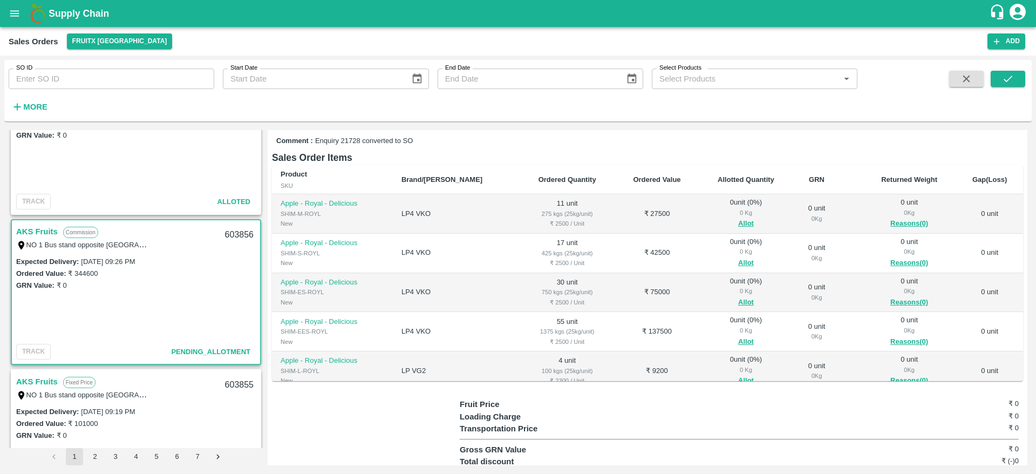
click at [30, 385] on link "AKS Fruits" at bounding box center [37, 381] width 42 height 14
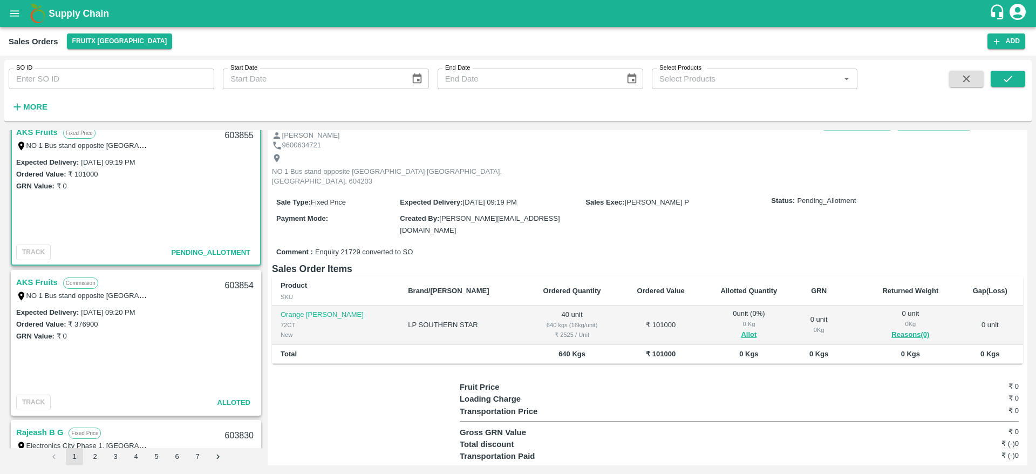
scroll to position [338, 0]
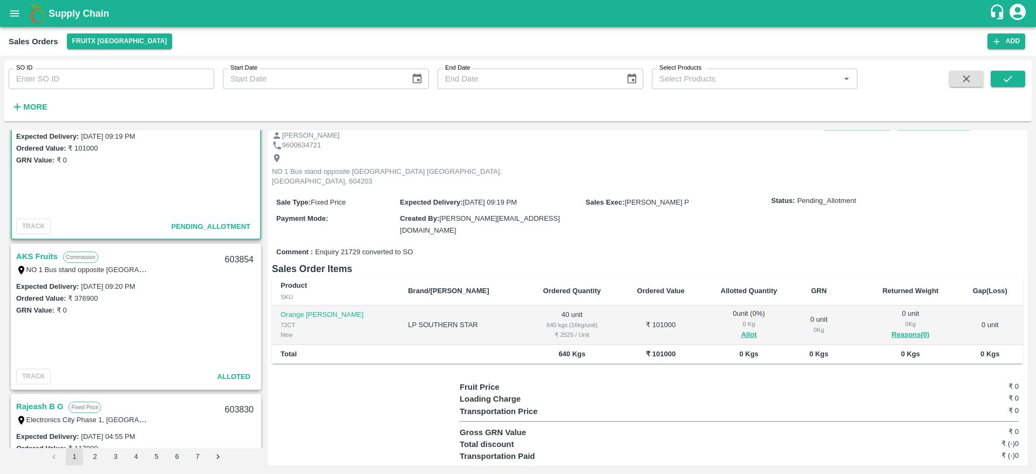
drag, startPoint x: 36, startPoint y: 245, endPoint x: 36, endPoint y: 251, distance: 5.4
click at [36, 251] on div "AKS Fruits Commission NO 1 Bus stand opposite [GEOGRAPHIC_DATA] [GEOGRAPHIC_DAT…" at bounding box center [136, 262] width 248 height 35
click at [36, 251] on link "AKS Fruits" at bounding box center [37, 256] width 42 height 14
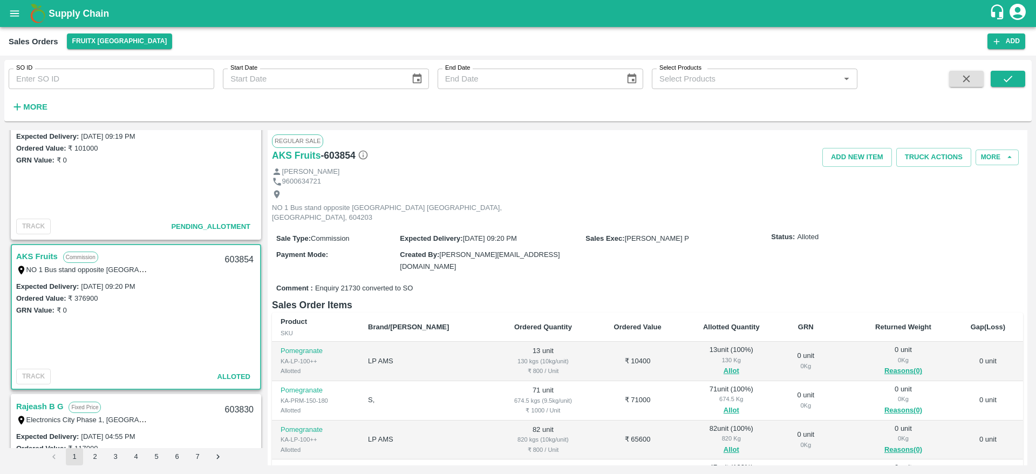
click at [929, 169] on div "[PERSON_NAME]" at bounding box center [647, 172] width 751 height 10
click at [922, 148] on button "Truck Actions" at bounding box center [933, 157] width 75 height 19
click at [764, 213] on div at bounding box center [518, 237] width 1036 height 474
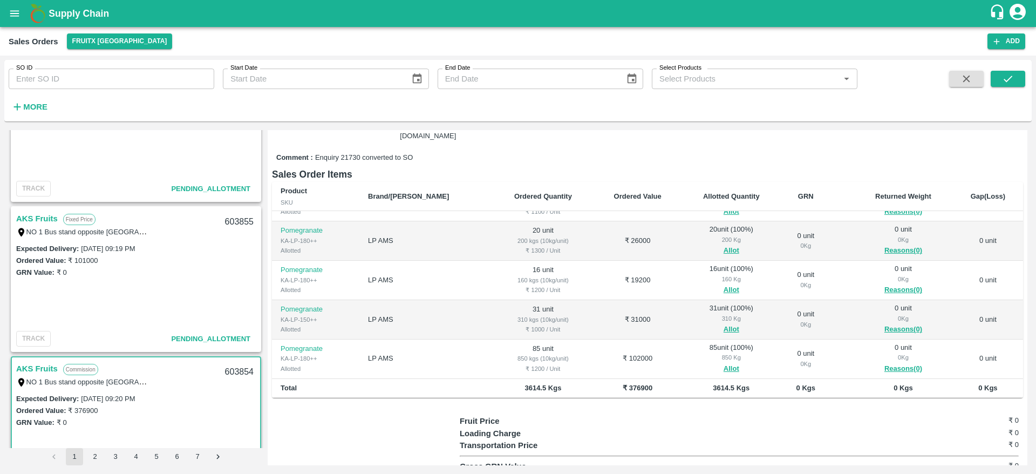
scroll to position [225, 0]
click at [46, 219] on link "AKS Fruits" at bounding box center [37, 220] width 42 height 14
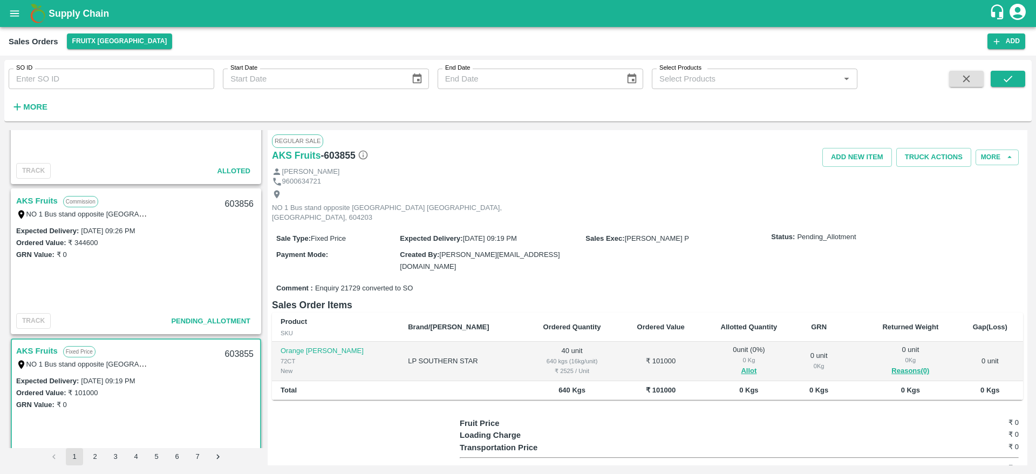
scroll to position [93, 0]
click at [47, 203] on link "AKS Fruits" at bounding box center [37, 201] width 42 height 14
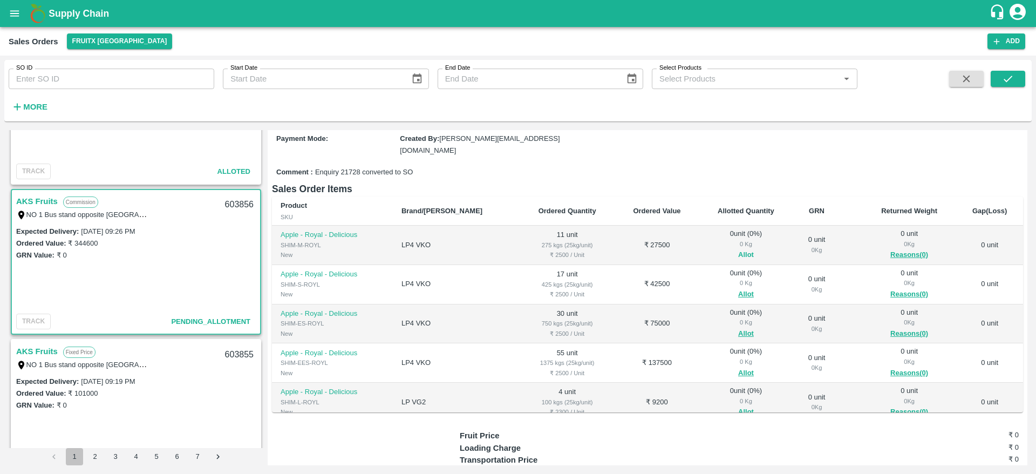
scroll to position [116, 0]
click at [738, 248] on button "Allot" at bounding box center [746, 254] width 16 height 12
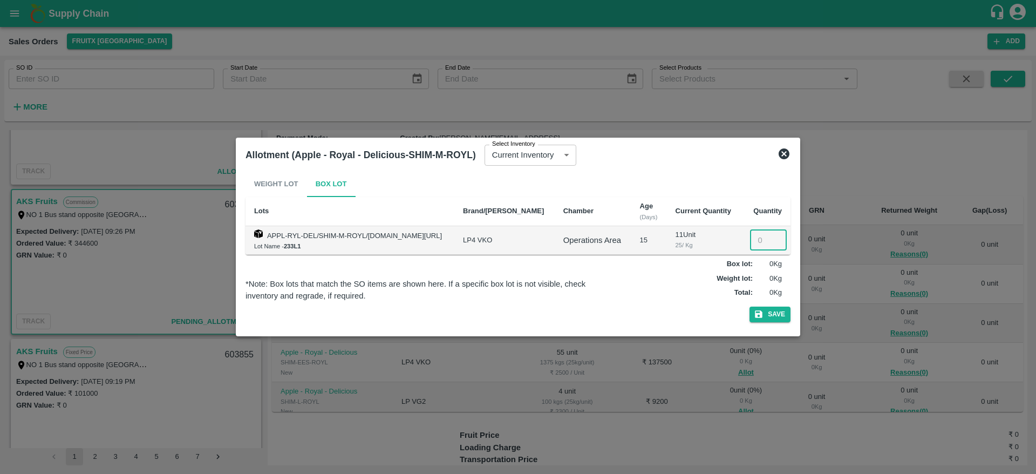
click at [759, 239] on input "number" at bounding box center [768, 240] width 37 height 20
type input "11"
click at [769, 318] on button "Save" at bounding box center [769, 314] width 41 height 16
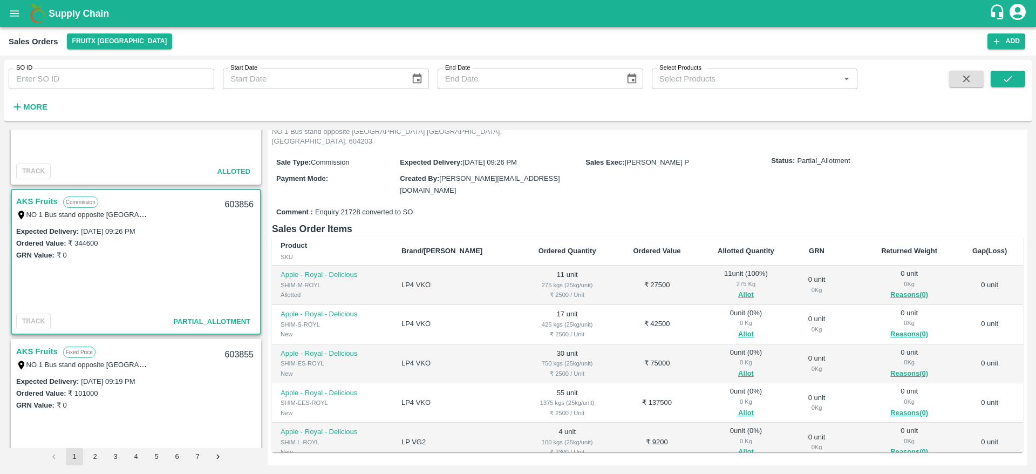
scroll to position [81, 0]
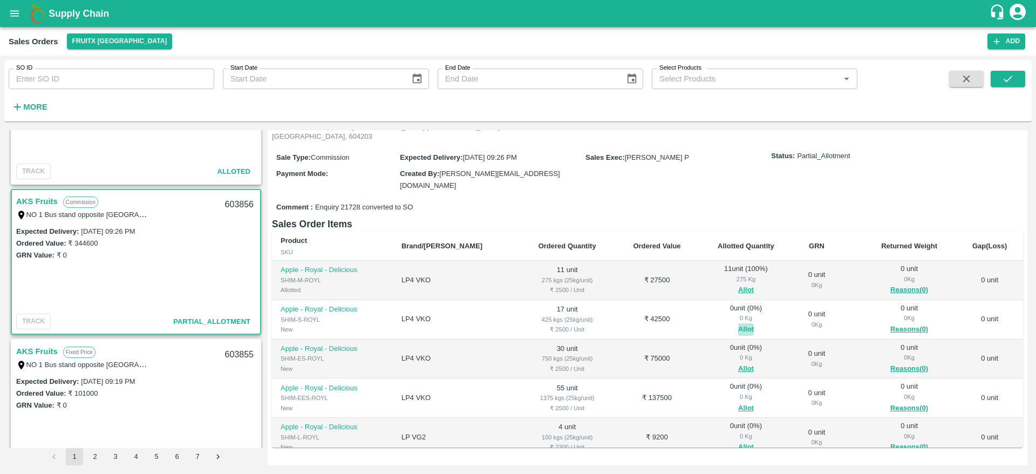
click at [738, 323] on button "Allot" at bounding box center [746, 329] width 16 height 12
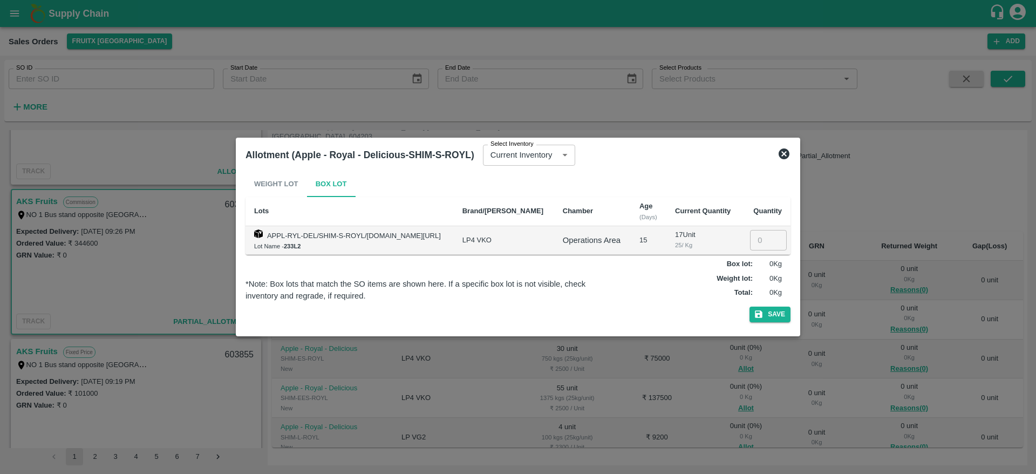
click at [760, 245] on input "number" at bounding box center [768, 240] width 37 height 20
type input "17"
click at [772, 317] on button "Save" at bounding box center [769, 314] width 41 height 16
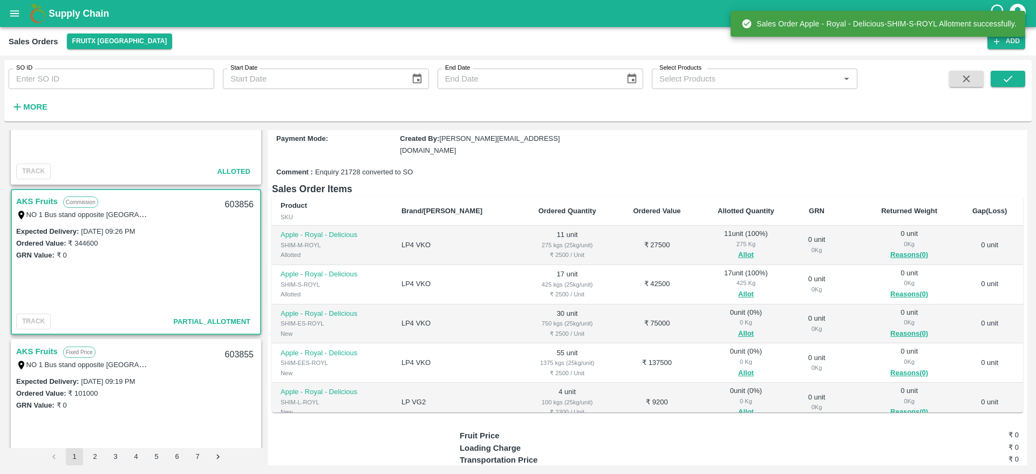
scroll to position [116, 0]
click at [738, 327] on button "Allot" at bounding box center [746, 333] width 16 height 12
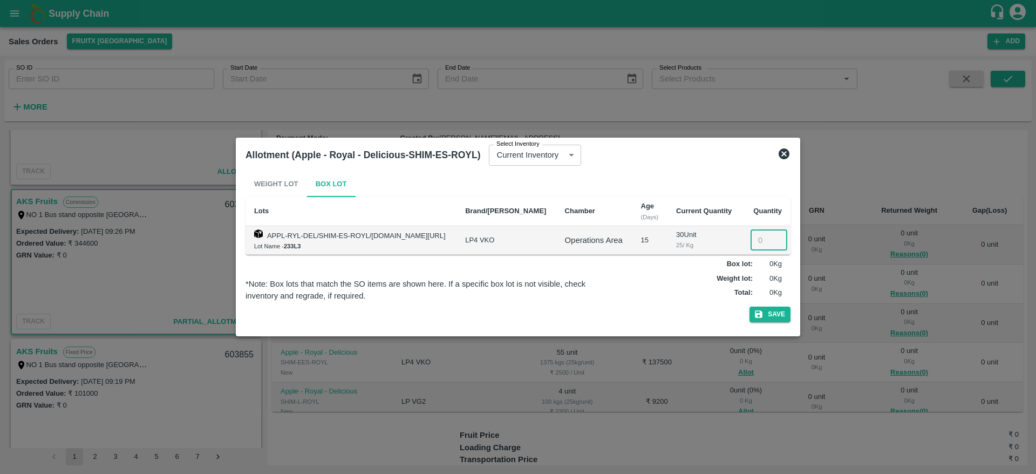
click at [762, 244] on input "number" at bounding box center [768, 240] width 37 height 20
type input "30"
click at [769, 312] on button "Save" at bounding box center [769, 314] width 41 height 16
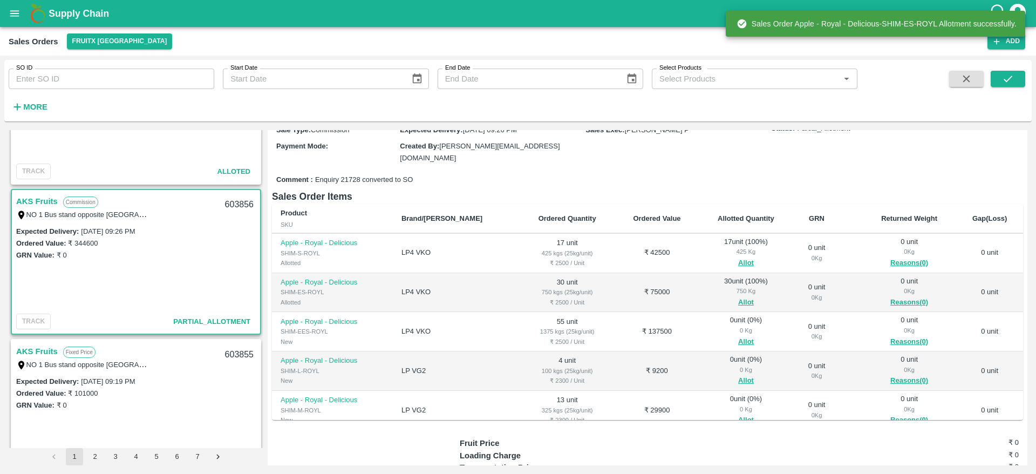
scroll to position [43, 0]
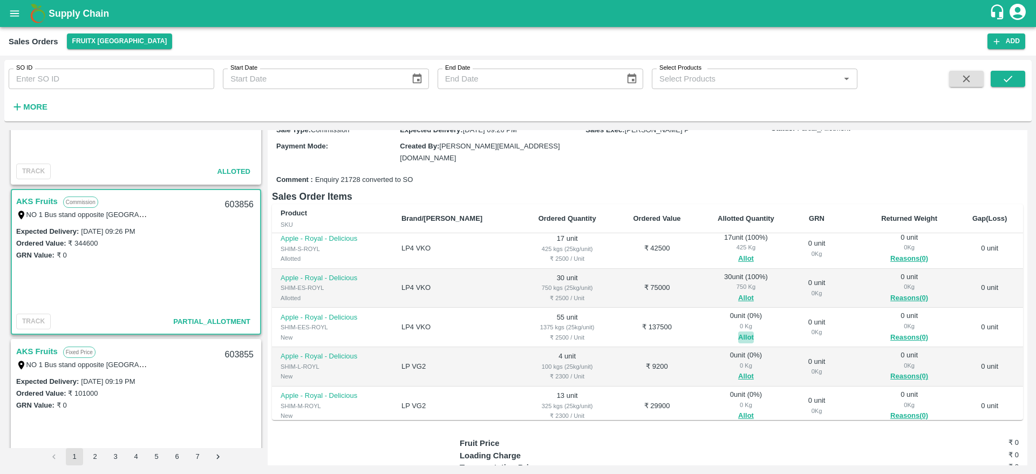
click at [738, 331] on button "Allot" at bounding box center [746, 337] width 16 height 12
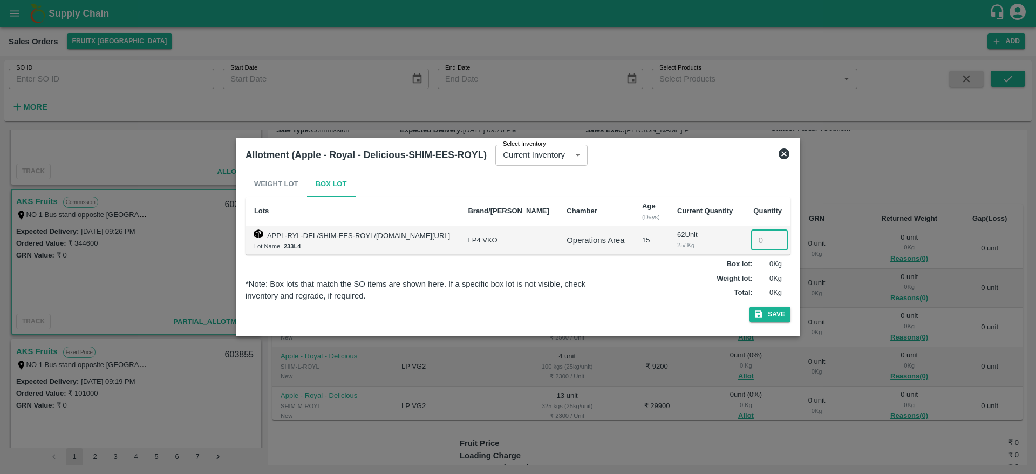
click at [757, 244] on input "number" at bounding box center [769, 240] width 37 height 20
type input "55"
click at [782, 319] on button "Save" at bounding box center [769, 314] width 41 height 16
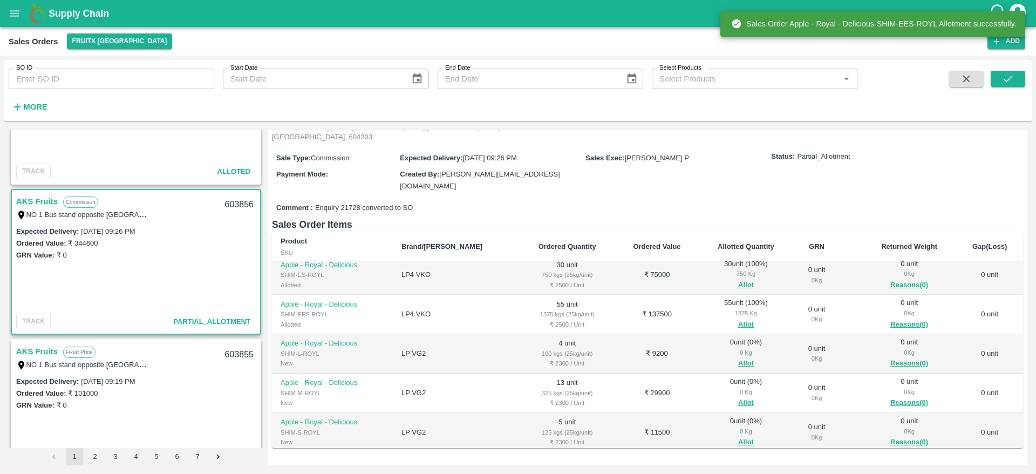
scroll to position [85, 0]
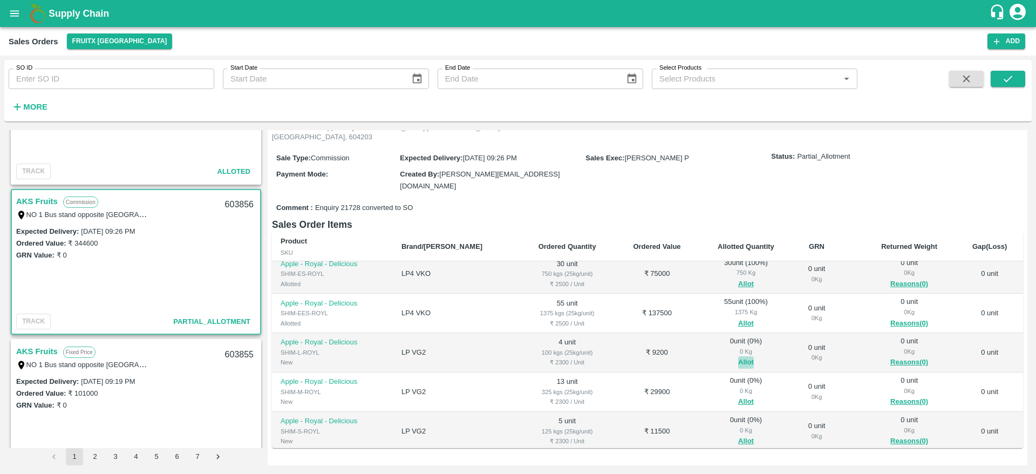
click at [738, 356] on button "Allot" at bounding box center [746, 362] width 16 height 12
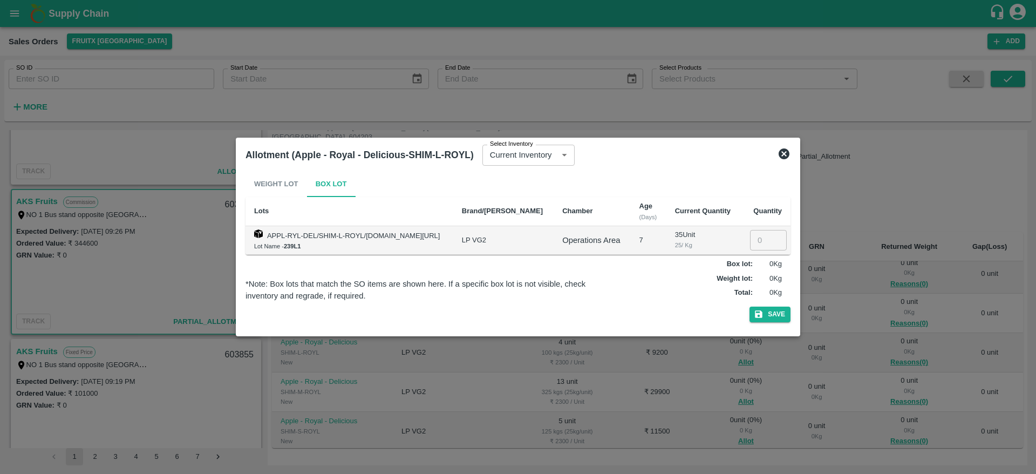
click at [759, 244] on input "number" at bounding box center [768, 240] width 37 height 20
type input "4"
click at [766, 316] on button "Save" at bounding box center [769, 314] width 41 height 16
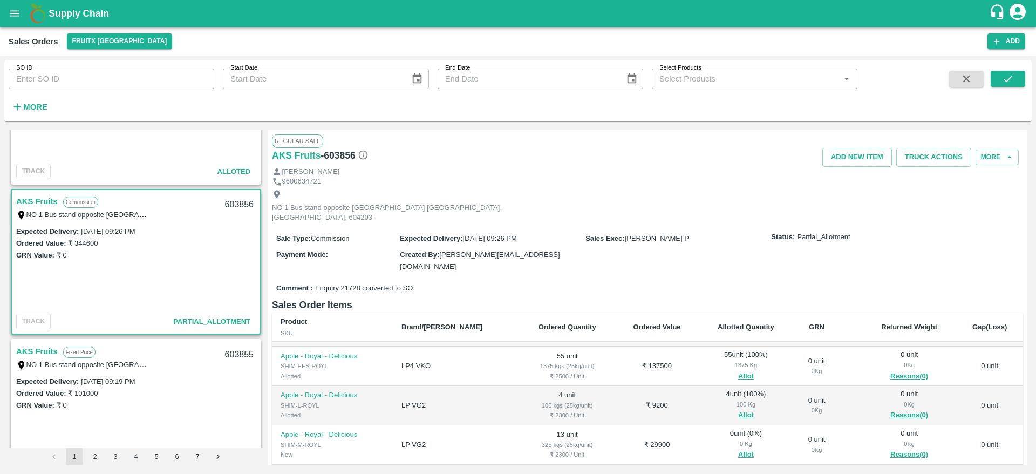
scroll to position [147, 0]
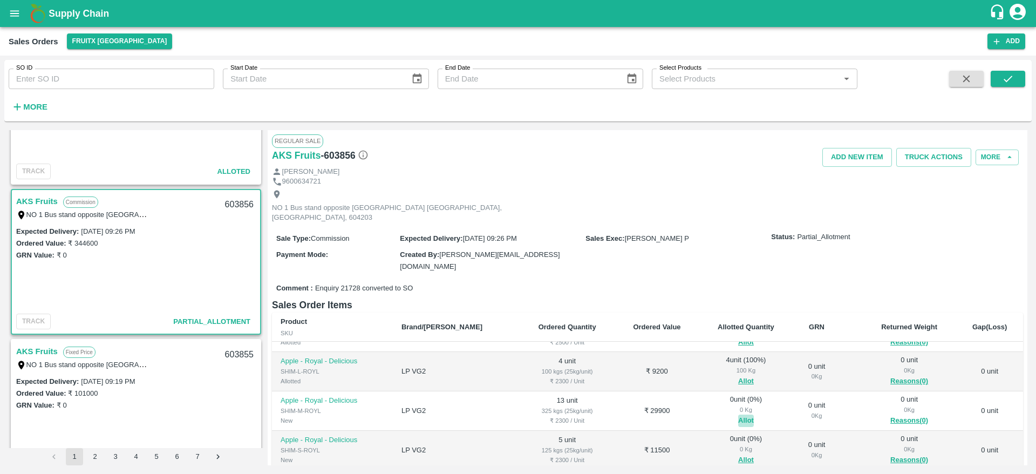
click at [738, 414] on button "Allot" at bounding box center [746, 420] width 16 height 12
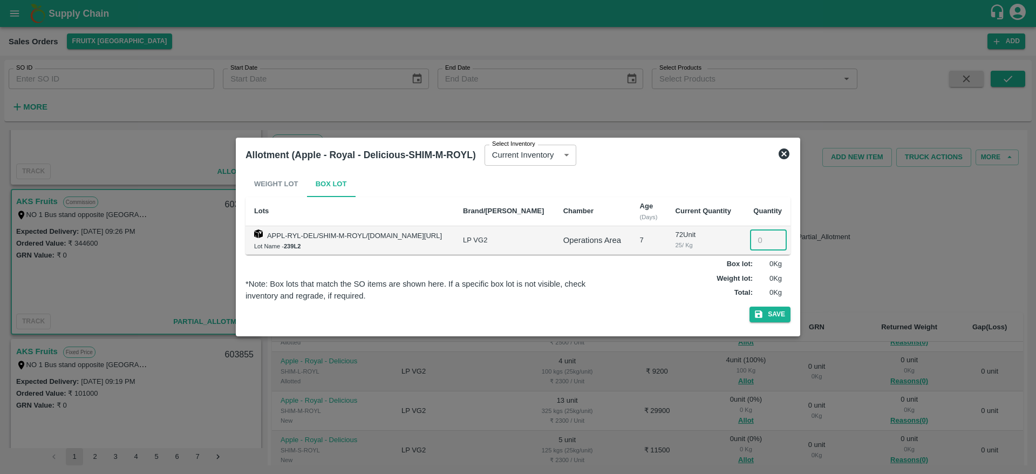
click at [760, 239] on input "number" at bounding box center [768, 240] width 37 height 20
type input "13"
click at [780, 314] on button "Save" at bounding box center [769, 314] width 41 height 16
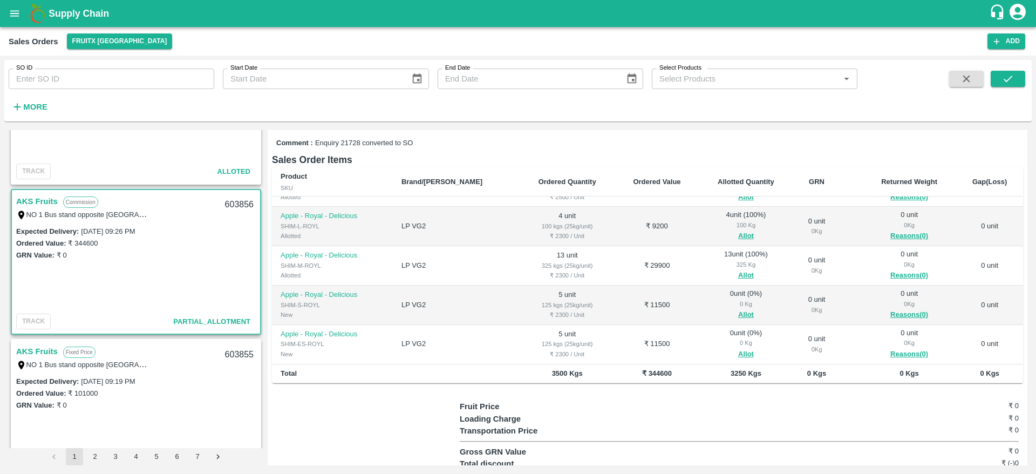
scroll to position [165, 0]
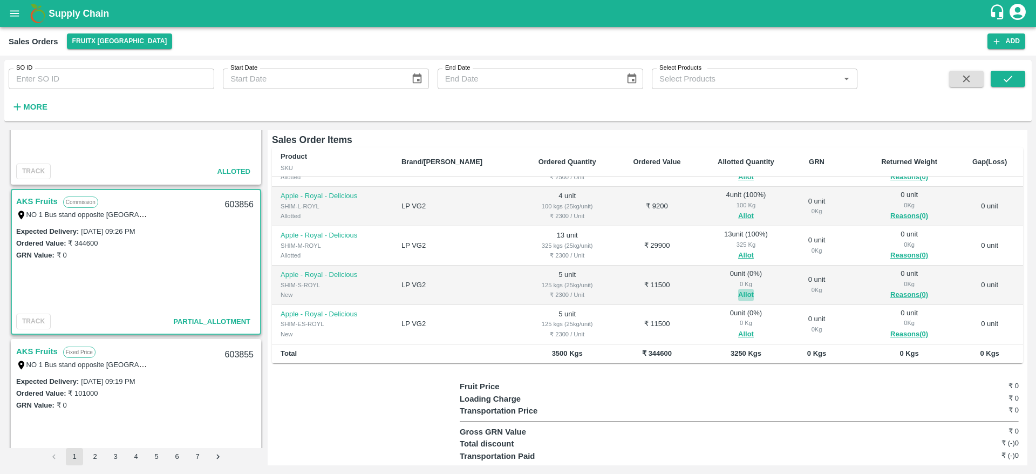
click at [738, 289] on button "Allot" at bounding box center [746, 295] width 16 height 12
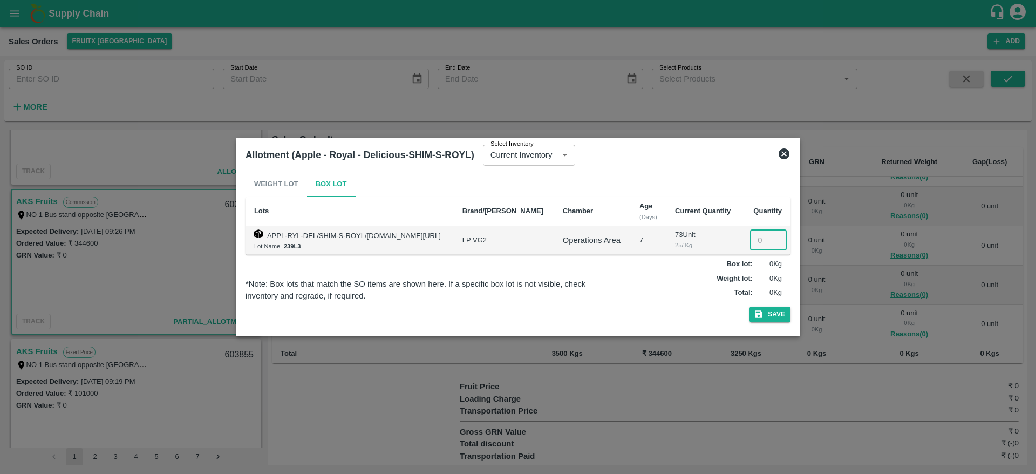
click at [758, 241] on input "number" at bounding box center [768, 240] width 37 height 20
type input "5"
click at [763, 311] on icon "button" at bounding box center [758, 314] width 10 height 10
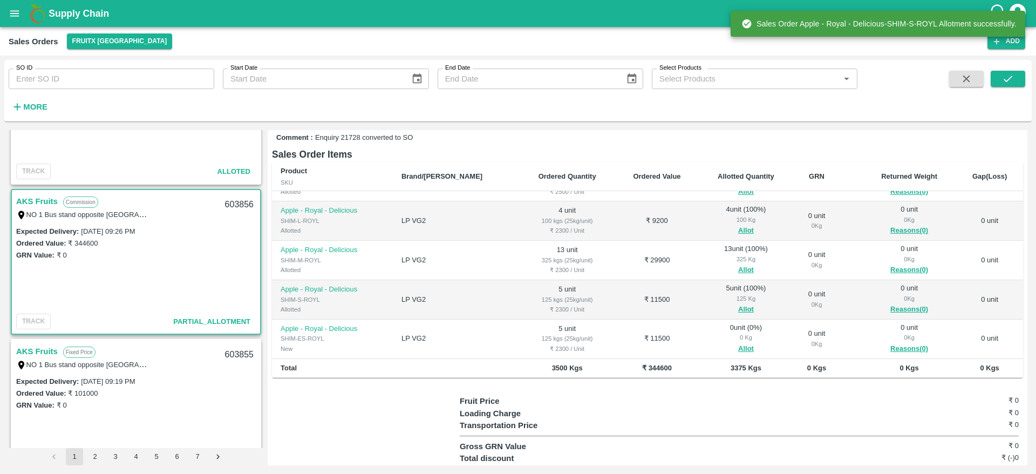
scroll to position [152, 0]
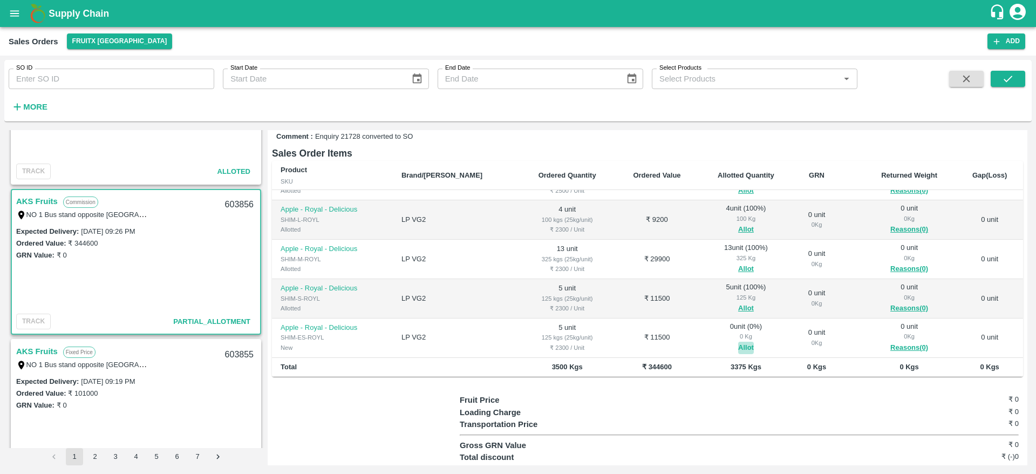
click at [738, 341] on button "Allot" at bounding box center [746, 347] width 16 height 12
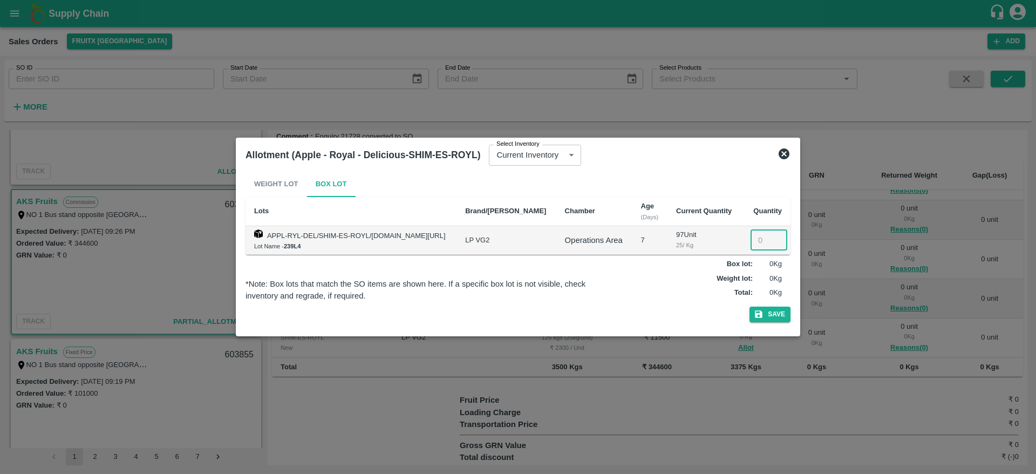
click at [761, 242] on input "number" at bounding box center [768, 240] width 37 height 20
type input "5"
click at [766, 310] on button "Save" at bounding box center [769, 314] width 41 height 16
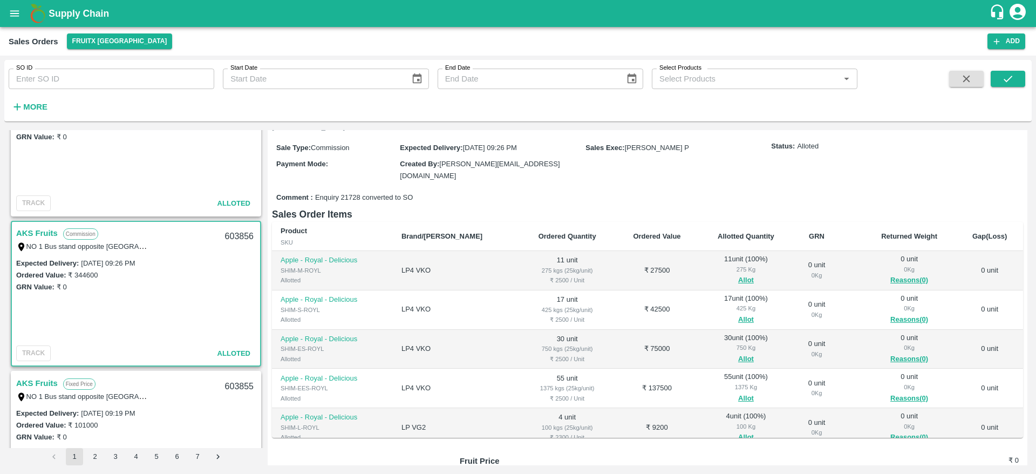
scroll to position [0, 0]
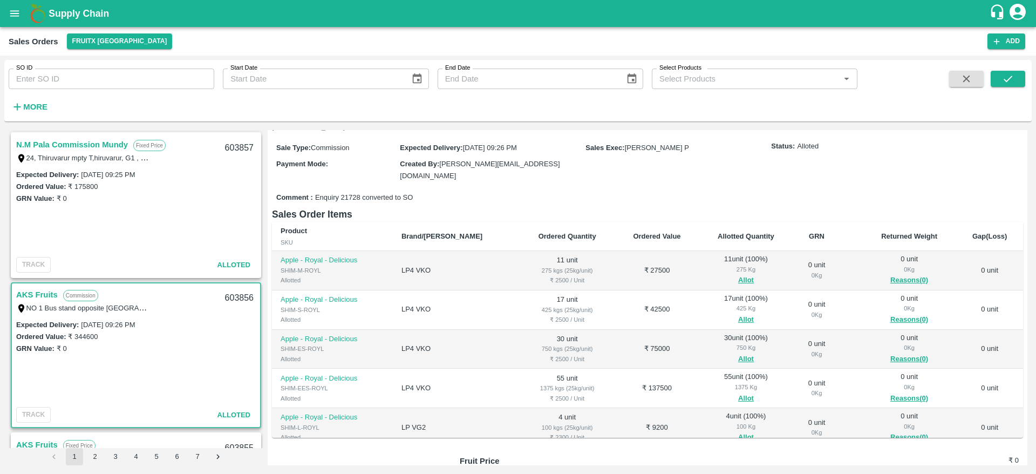
click at [29, 290] on link "AKS Fruits" at bounding box center [37, 294] width 42 height 14
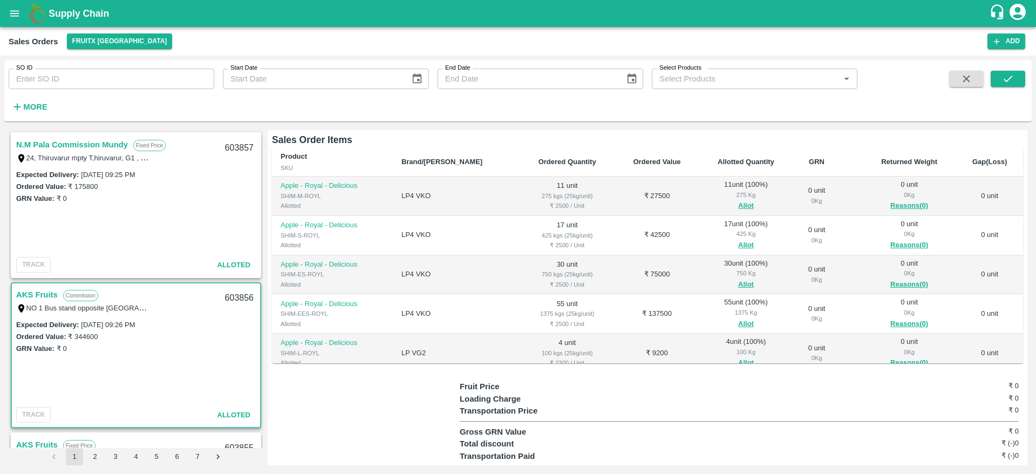
click at [236, 300] on div "603856" at bounding box center [239, 297] width 42 height 25
copy div "603856"
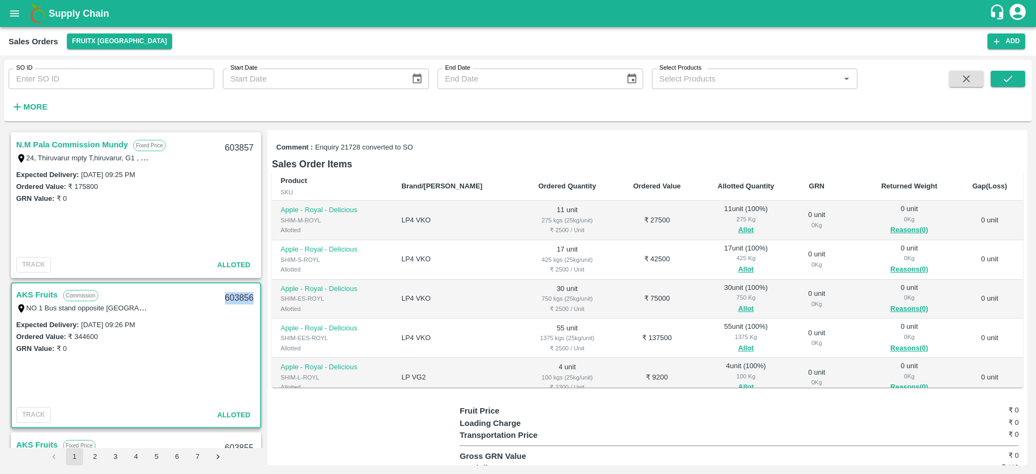
scroll to position [139, 0]
click at [39, 293] on link "AKS Fruits" at bounding box center [37, 294] width 42 height 14
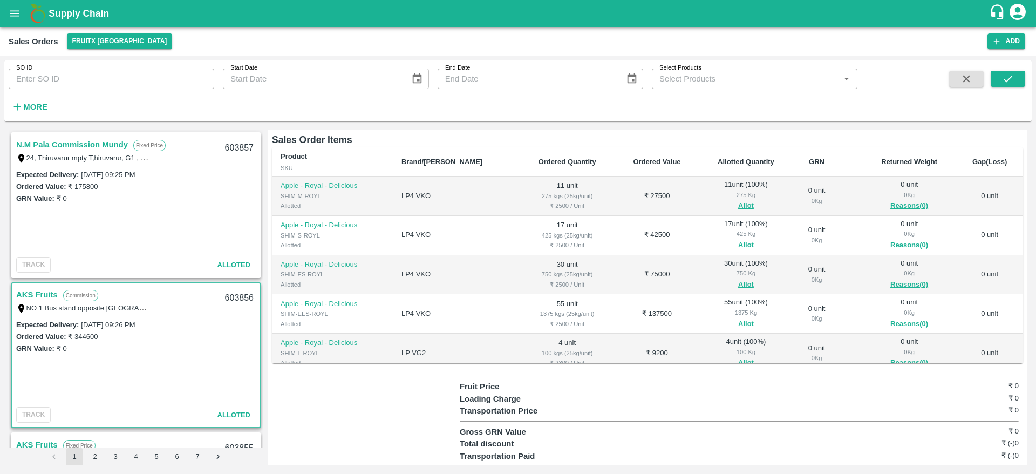
scroll to position [0, 0]
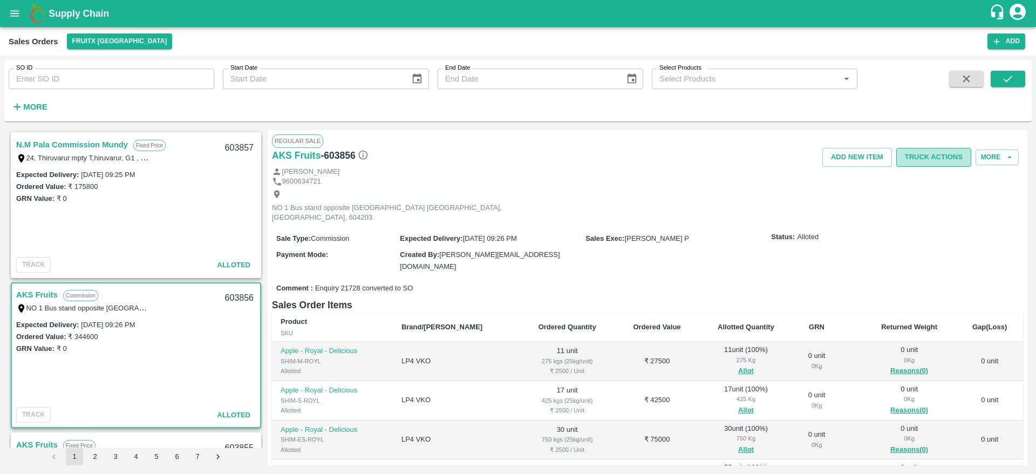
click at [921, 164] on button "Truck Actions" at bounding box center [933, 157] width 75 height 19
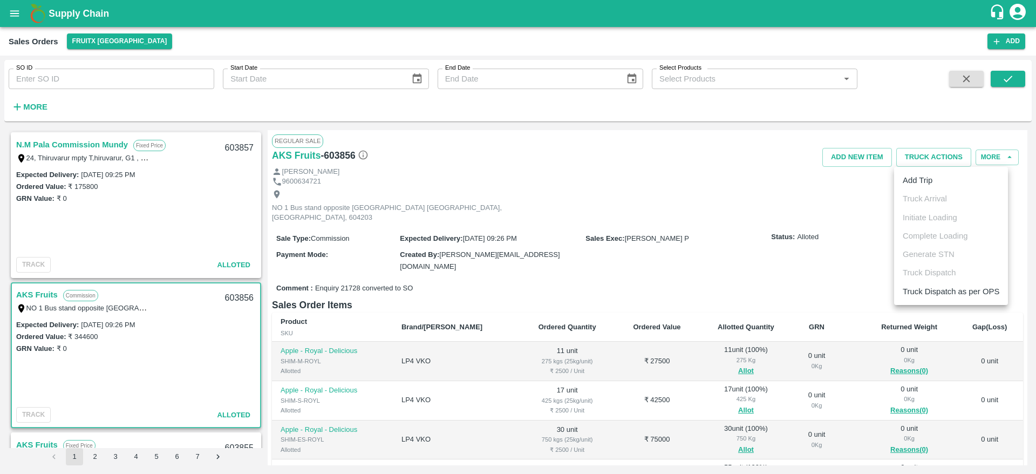
click at [923, 179] on li "Add Trip" at bounding box center [951, 180] width 114 height 18
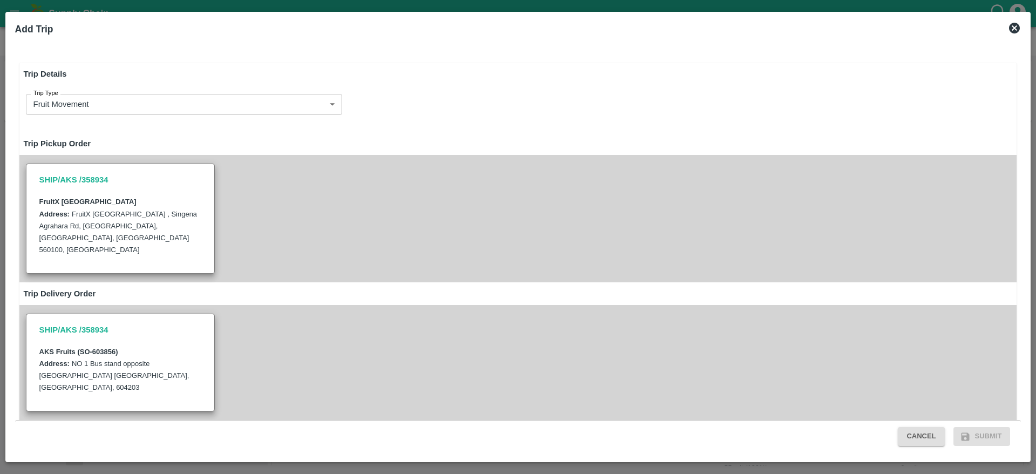
radio input "true"
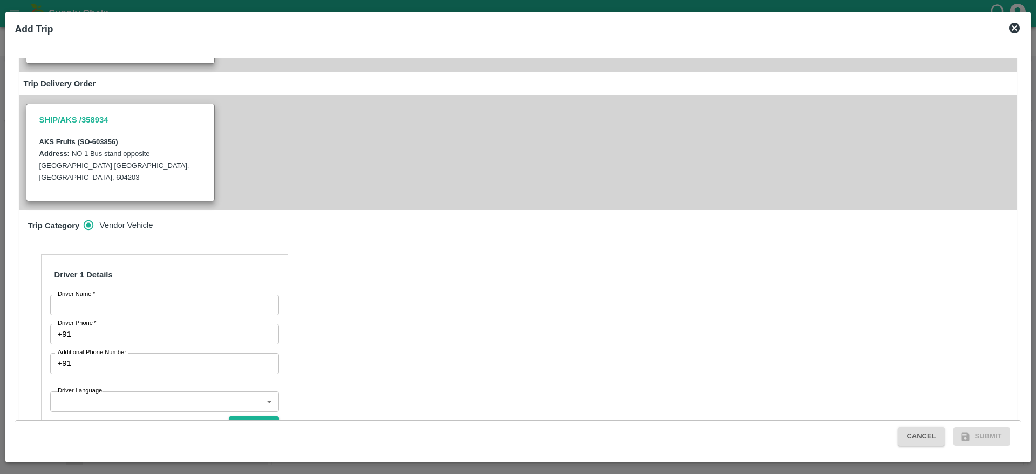
scroll to position [210, 0]
click at [108, 294] on input "Driver Name   *" at bounding box center [164, 304] width 229 height 20
type input "[PERSON_NAME]"
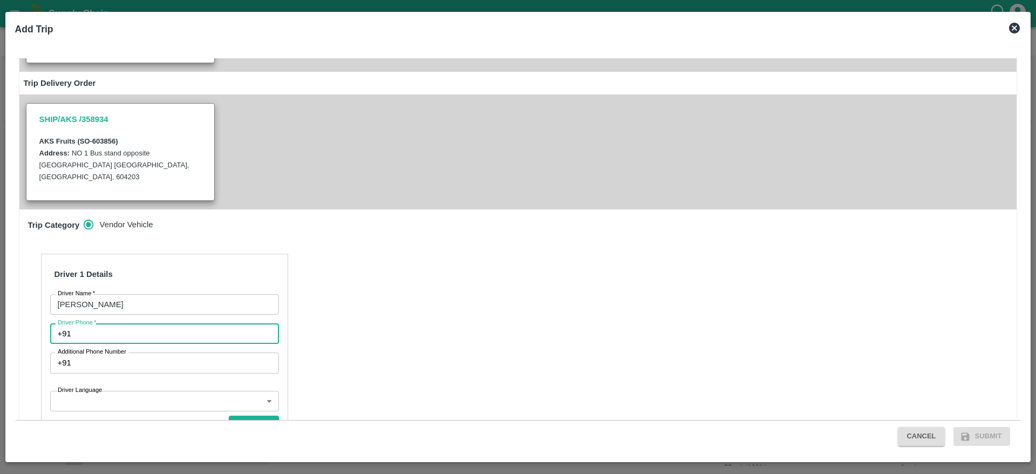
click at [152, 323] on input "Driver Phone   *" at bounding box center [177, 333] width 203 height 20
type input "9899887899"
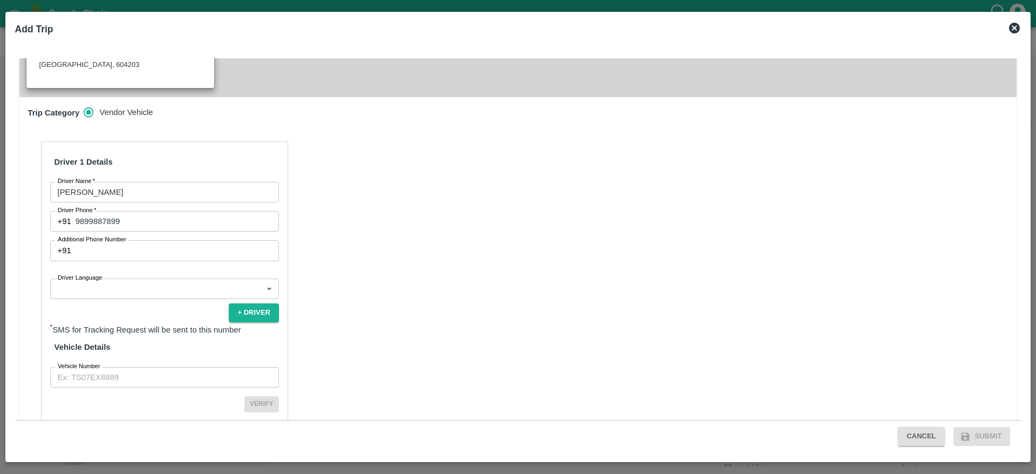
click at [161, 241] on div "Driver 1 Details Driver Name   * [PERSON_NAME] Driver Name Driver Phone   * [PH…" at bounding box center [164, 289] width 247 height 297
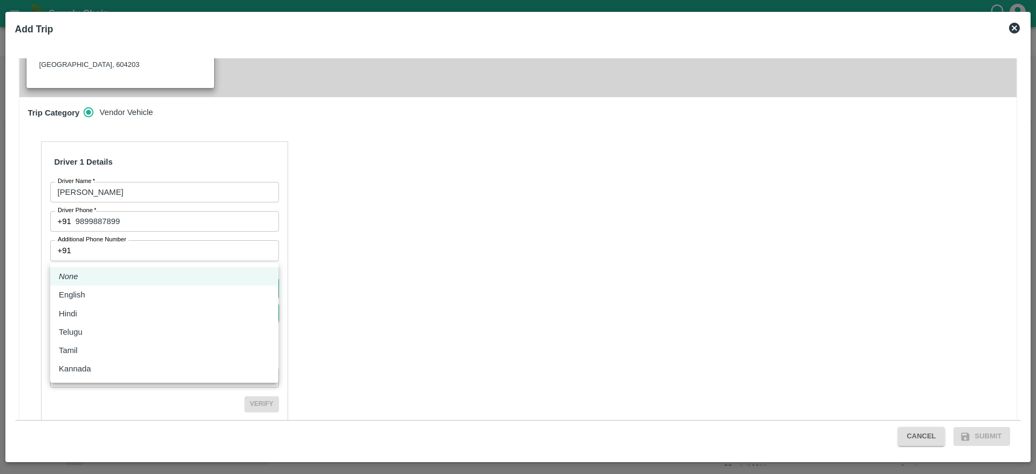
click at [156, 251] on body "Supply Chain Sales Orders FruitX [GEOGRAPHIC_DATA] Add SO ID SO ID Start Date S…" at bounding box center [518, 237] width 1036 height 474
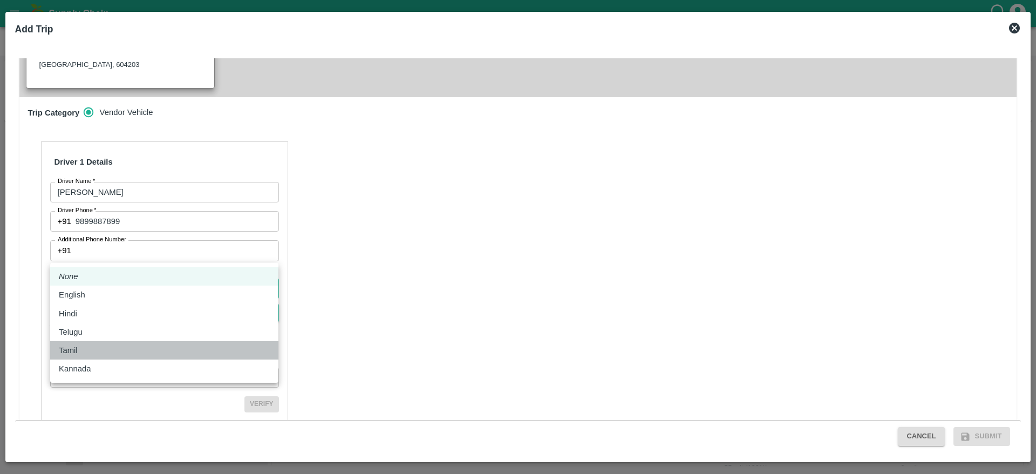
click at [98, 350] on div "Tamil" at bounding box center [164, 350] width 211 height 12
type input "ta"
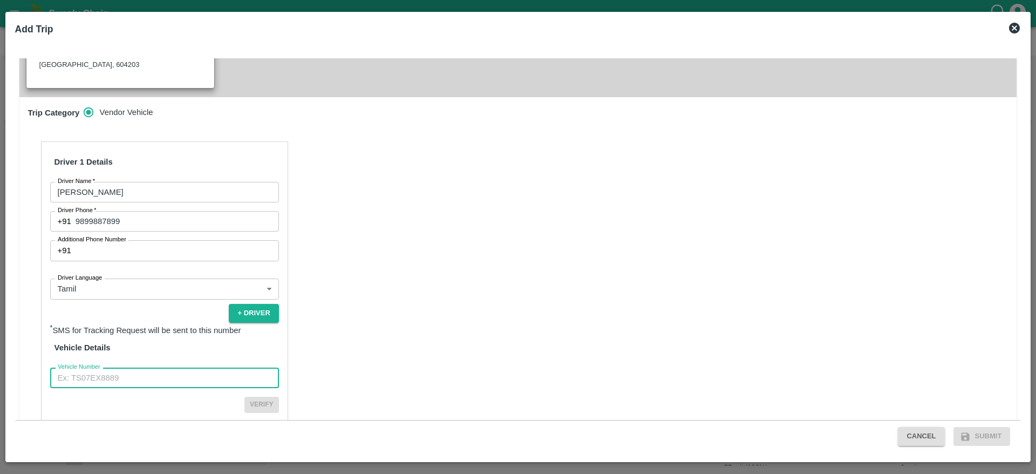
click at [133, 367] on input "Vehicle Number" at bounding box center [164, 377] width 229 height 20
type input "TN91L2011"
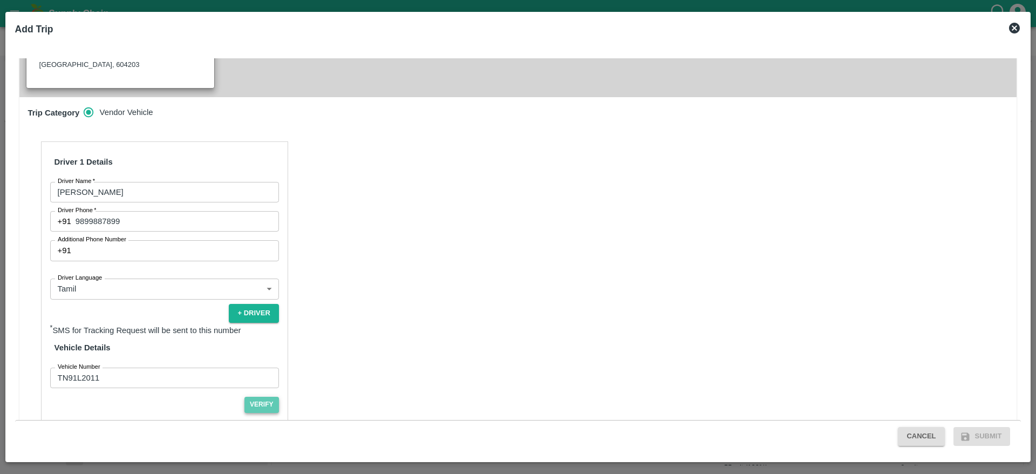
click at [259, 396] on button "Verify" at bounding box center [261, 404] width 35 height 16
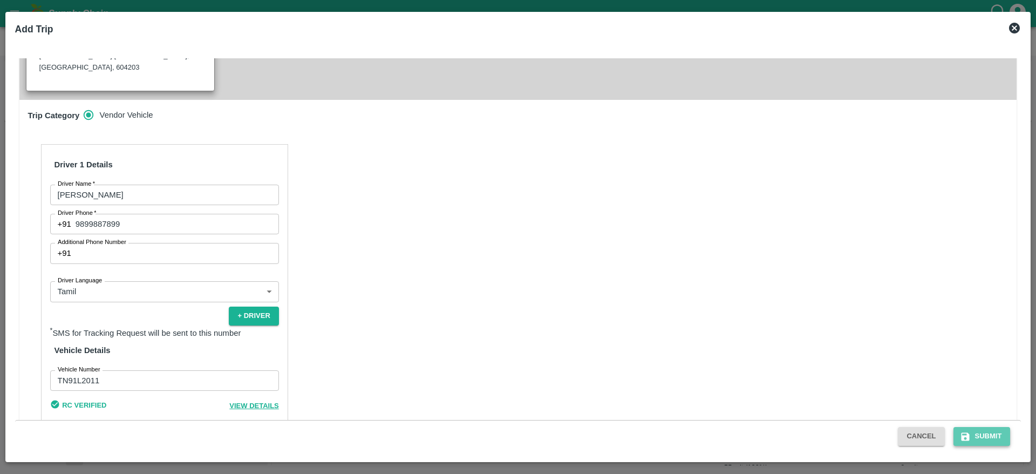
click at [974, 441] on button "Submit" at bounding box center [981, 436] width 57 height 19
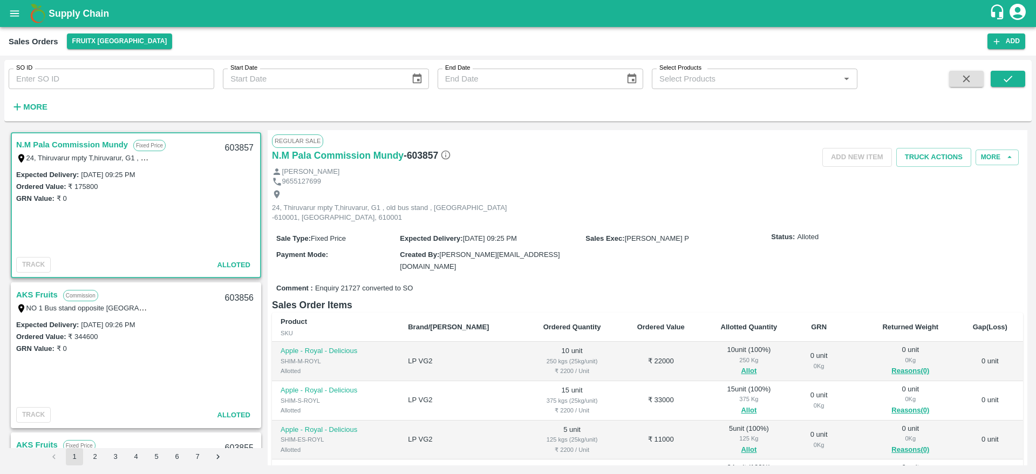
click at [29, 290] on link "AKS Fruits" at bounding box center [37, 294] width 42 height 14
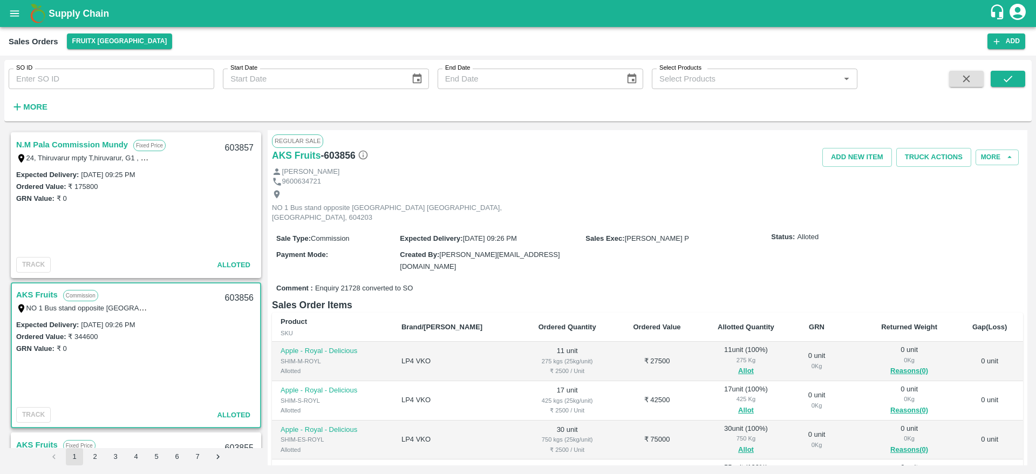
click at [39, 294] on link "AKS Fruits" at bounding box center [37, 294] width 42 height 14
click at [921, 161] on button "Truck Actions" at bounding box center [933, 157] width 75 height 19
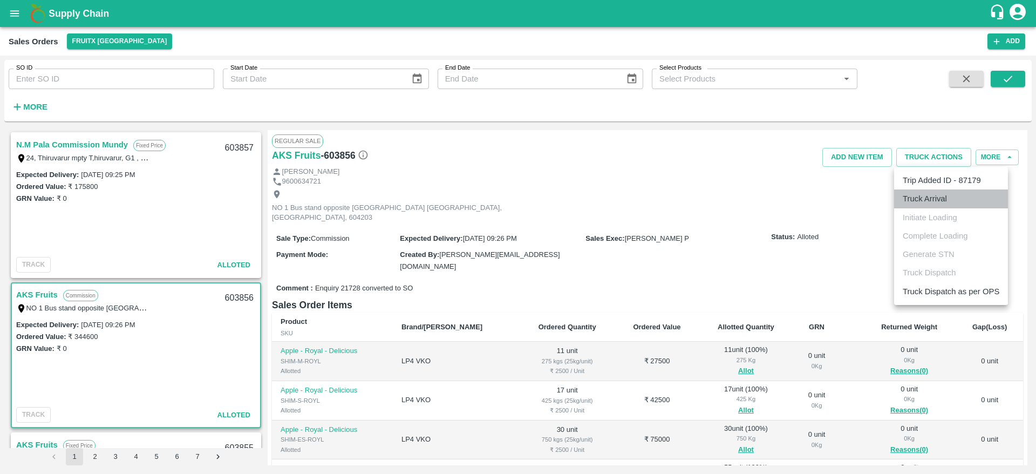
click at [931, 194] on li "Truck Arrival" at bounding box center [951, 198] width 114 height 18
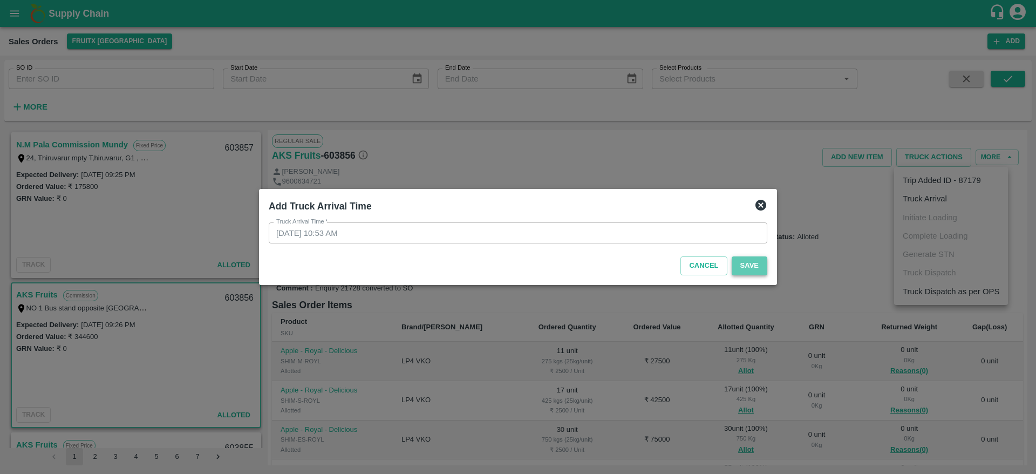
click at [750, 263] on button "Save" at bounding box center [749, 265] width 36 height 19
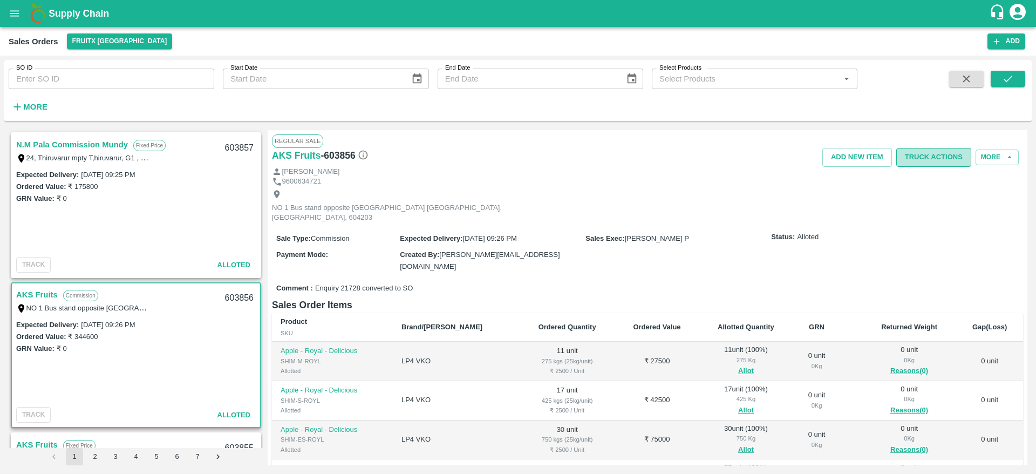
click at [923, 164] on button "Truck Actions" at bounding box center [933, 157] width 75 height 19
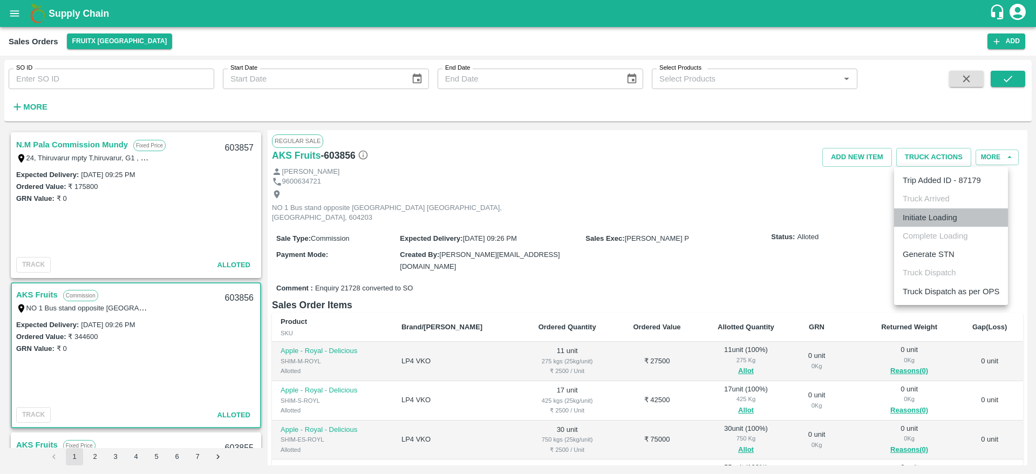
click at [920, 213] on li "Initiate Loading" at bounding box center [951, 217] width 114 height 18
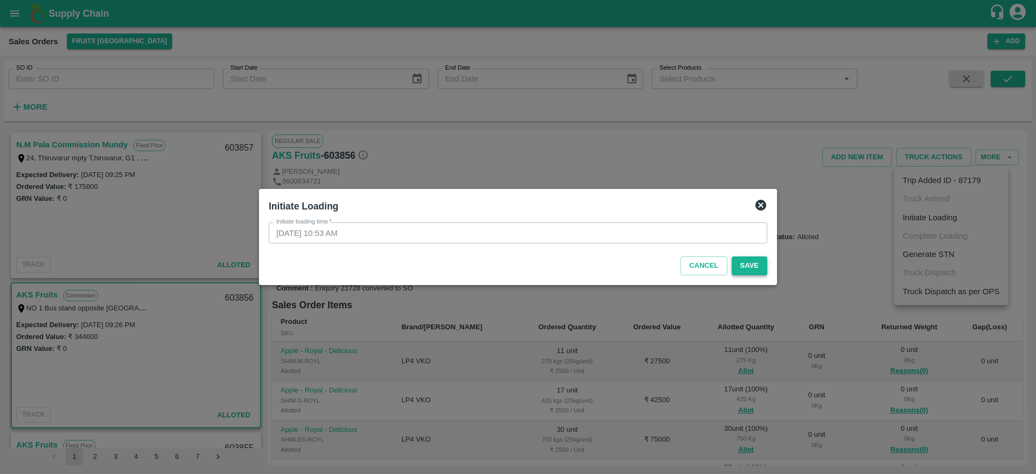
click at [755, 262] on button "Save" at bounding box center [749, 265] width 36 height 19
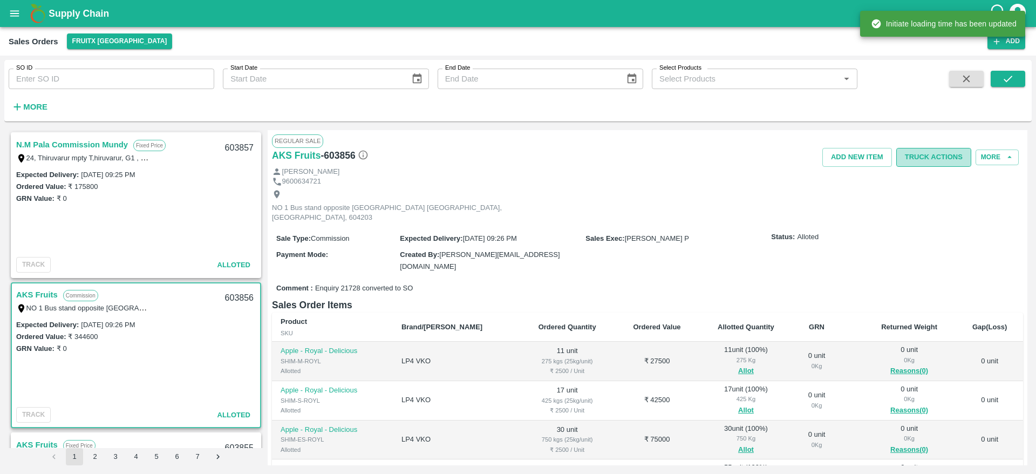
click at [914, 158] on button "Truck Actions" at bounding box center [933, 157] width 75 height 19
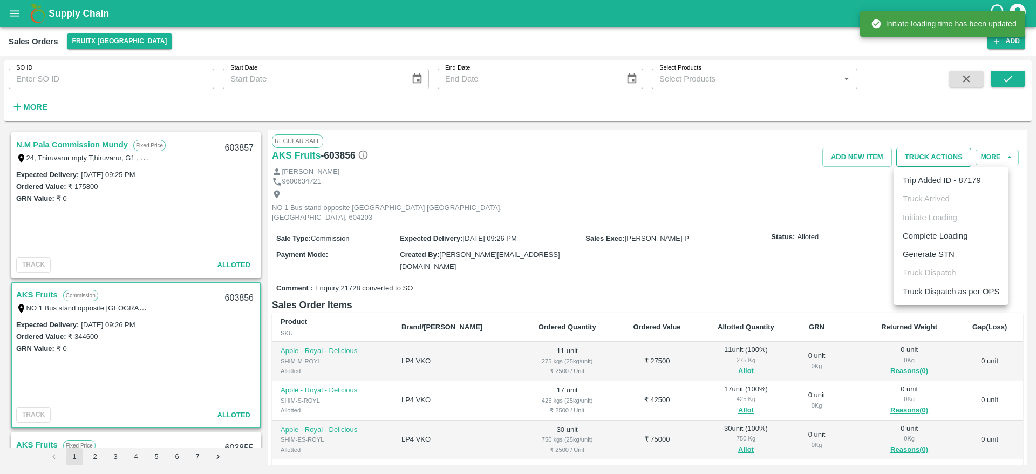
click at [914, 158] on div at bounding box center [518, 237] width 1036 height 474
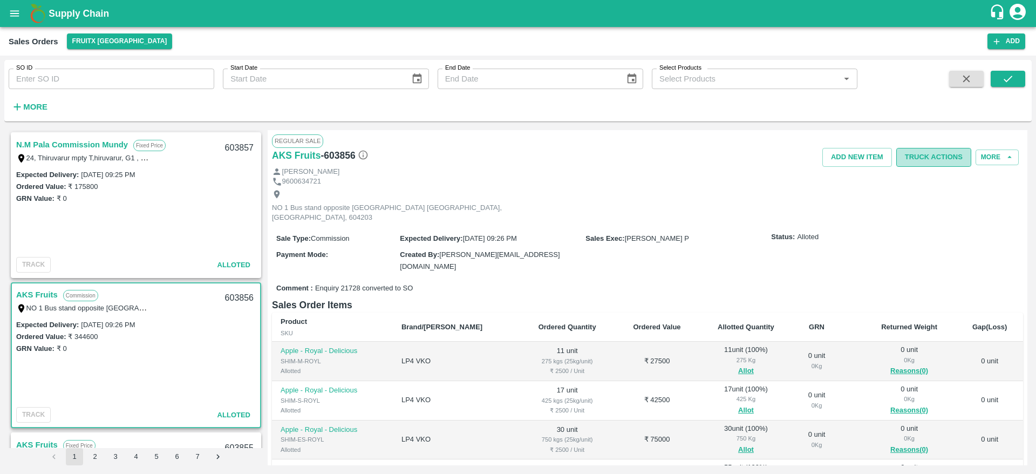
click at [947, 159] on button "Truck Actions" at bounding box center [933, 157] width 75 height 19
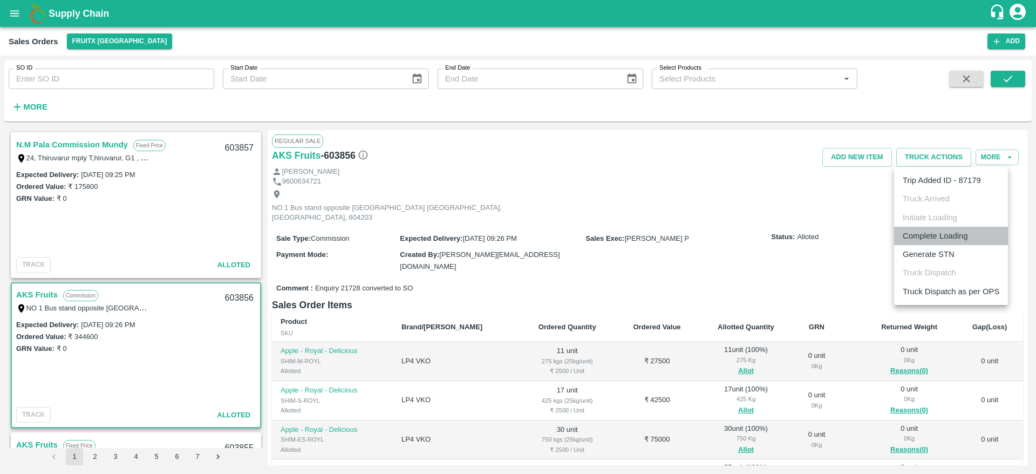
click at [920, 232] on li "Complete Loading" at bounding box center [951, 236] width 114 height 18
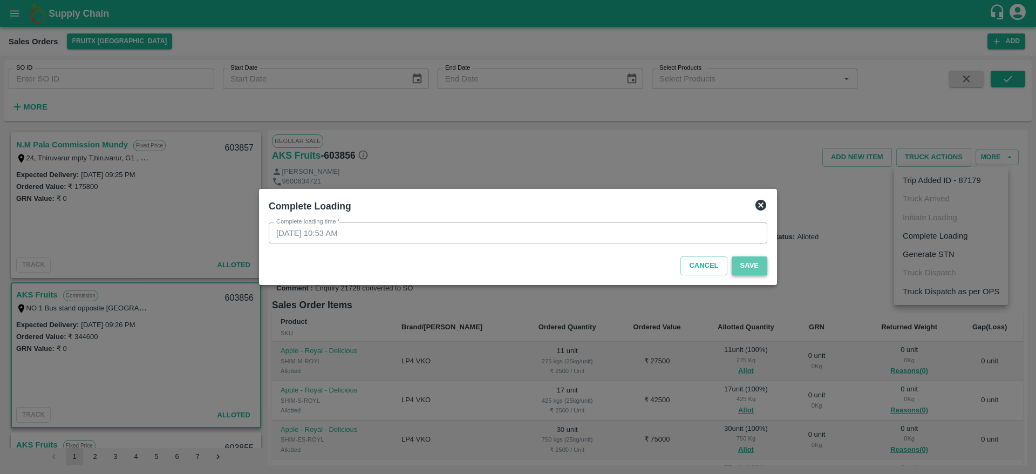
click at [750, 268] on button "Save" at bounding box center [749, 265] width 36 height 19
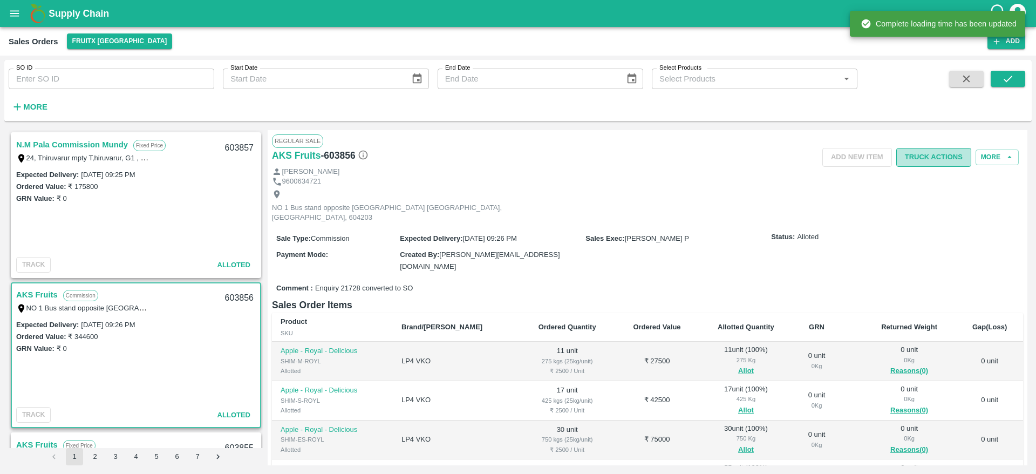
click at [936, 152] on button "Truck Actions" at bounding box center [933, 157] width 75 height 19
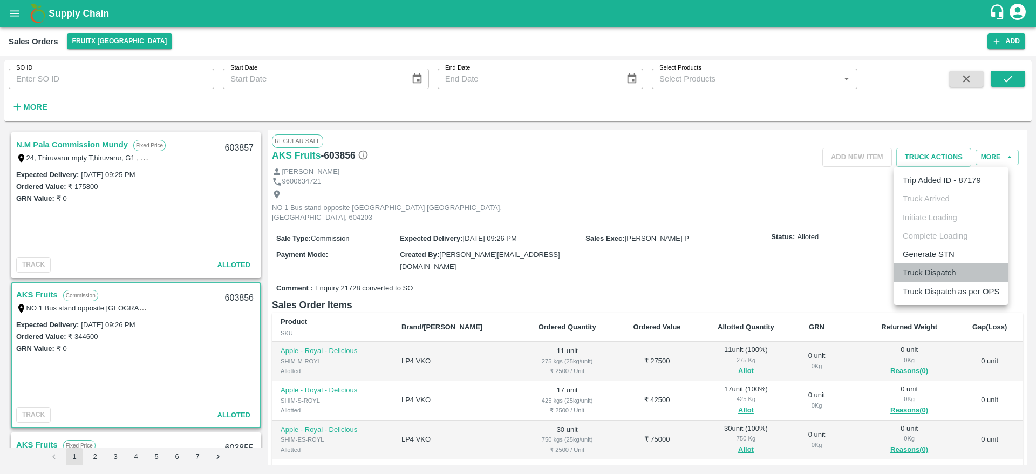
click at [924, 268] on li "Truck Dispatch" at bounding box center [951, 272] width 114 height 18
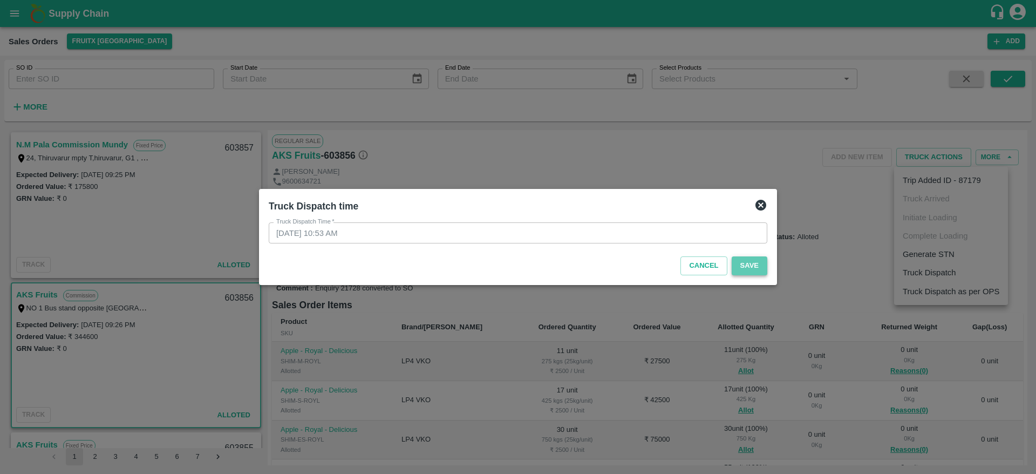
click at [746, 269] on button "Save" at bounding box center [749, 265] width 36 height 19
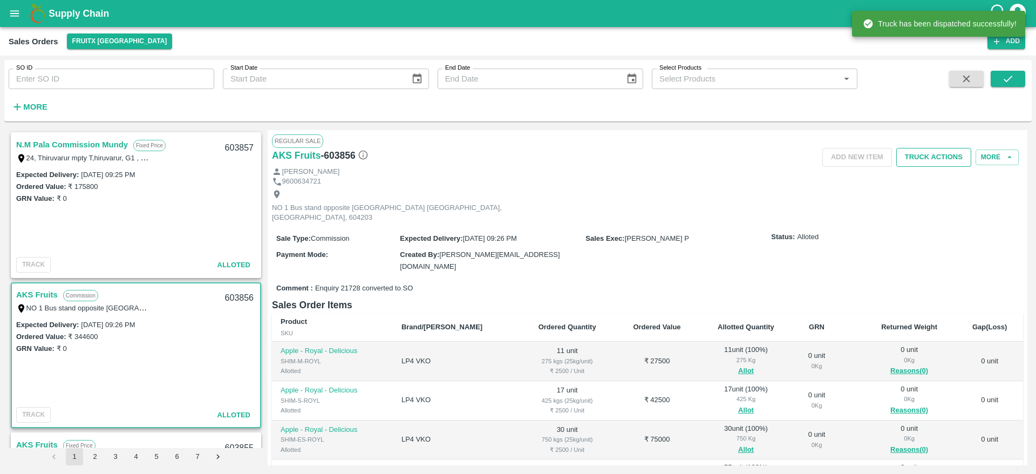
click at [930, 163] on button "Truck Actions" at bounding box center [933, 157] width 75 height 19
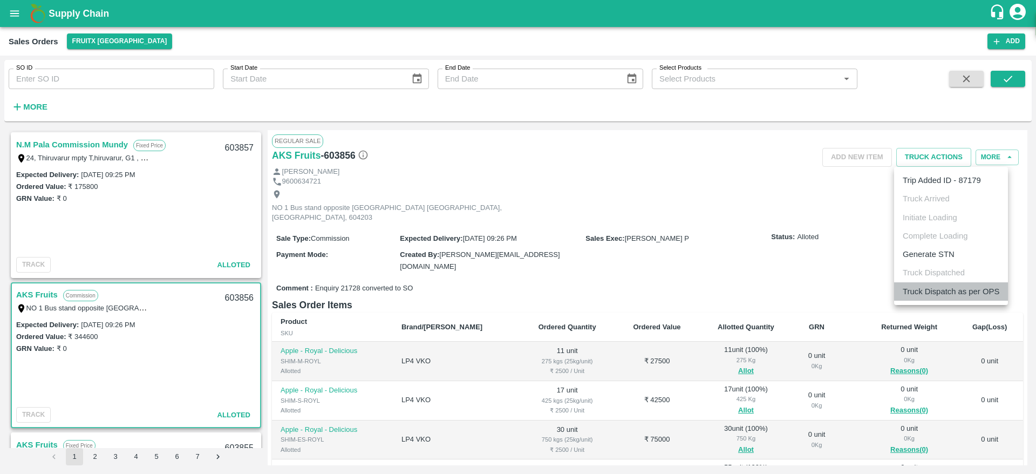
click at [924, 288] on li "Truck Dispatch as per OPS" at bounding box center [951, 291] width 114 height 18
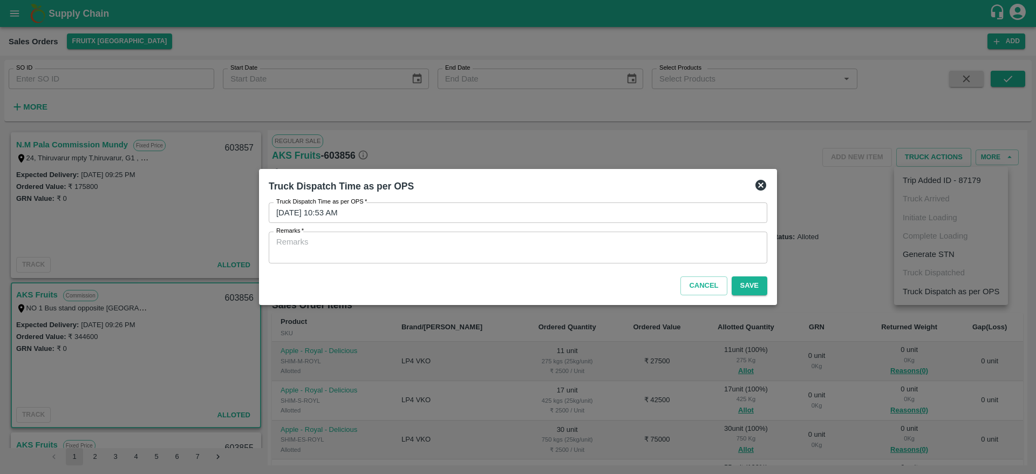
click at [581, 239] on textarea "Remarks   *" at bounding box center [517, 247] width 483 height 23
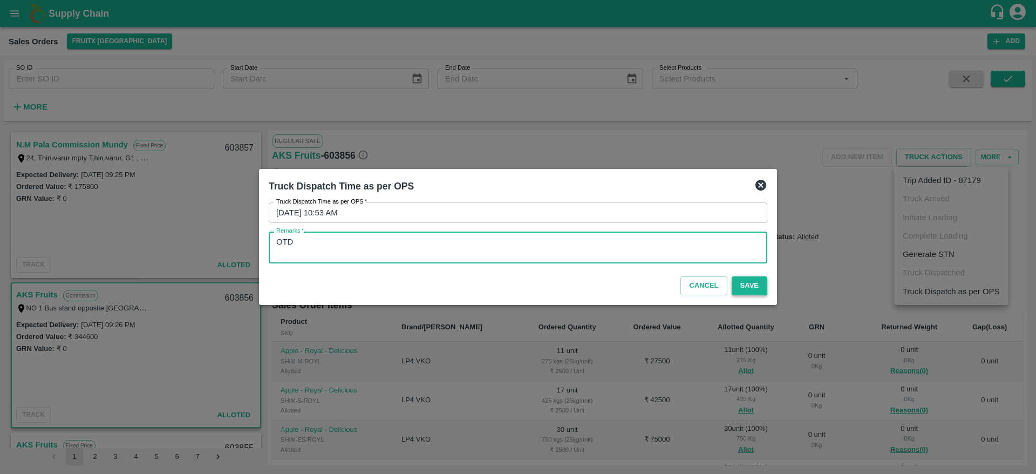
type textarea "OTD"
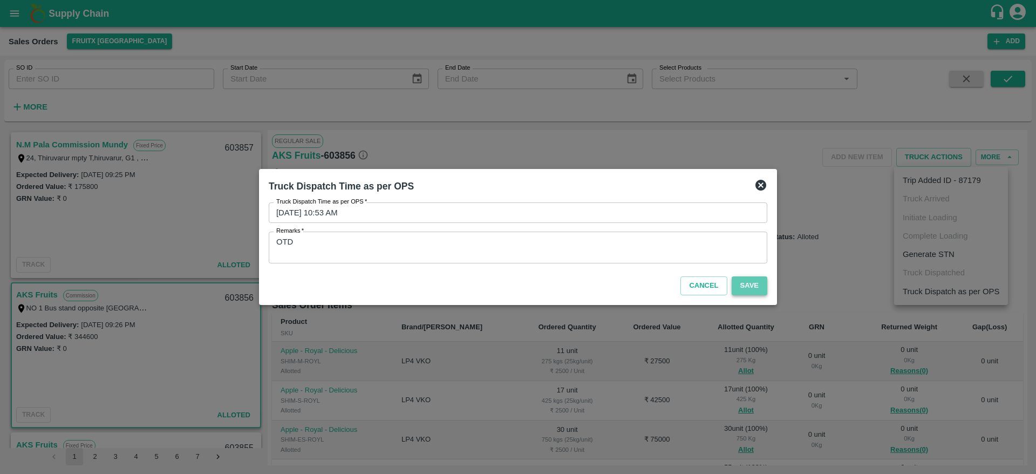
click at [749, 289] on button "Save" at bounding box center [749, 285] width 36 height 19
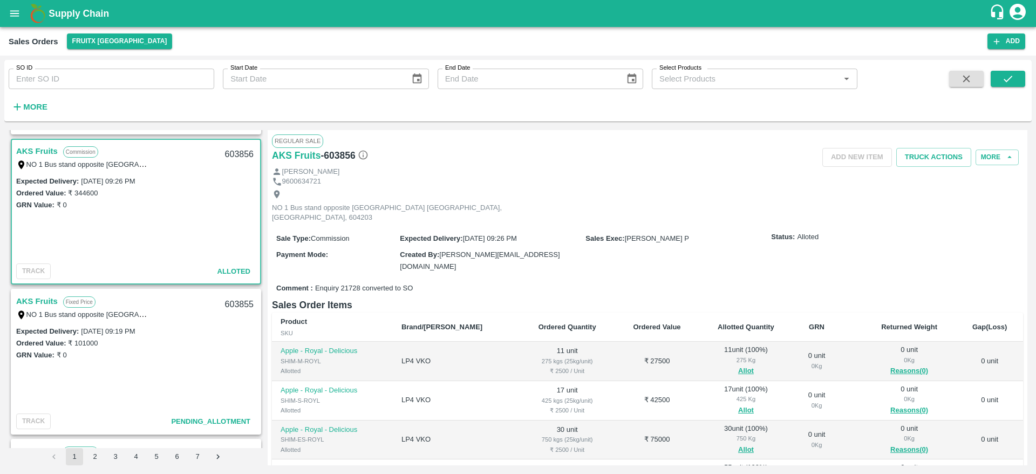
scroll to position [154, 0]
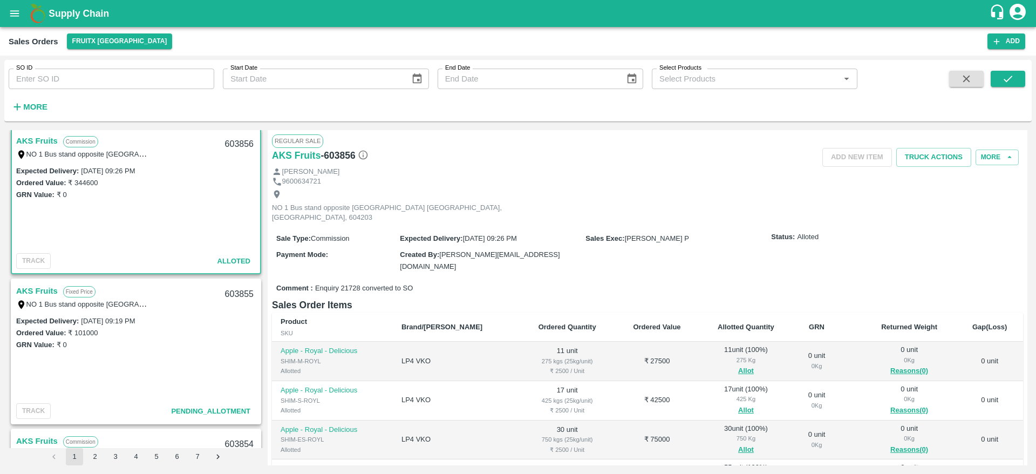
click at [42, 286] on link "AKS Fruits" at bounding box center [37, 291] width 42 height 14
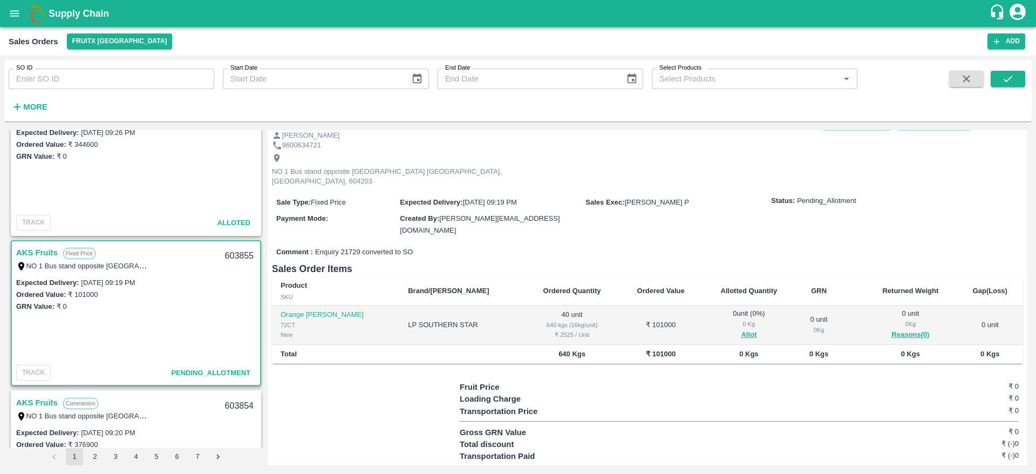
scroll to position [215, 0]
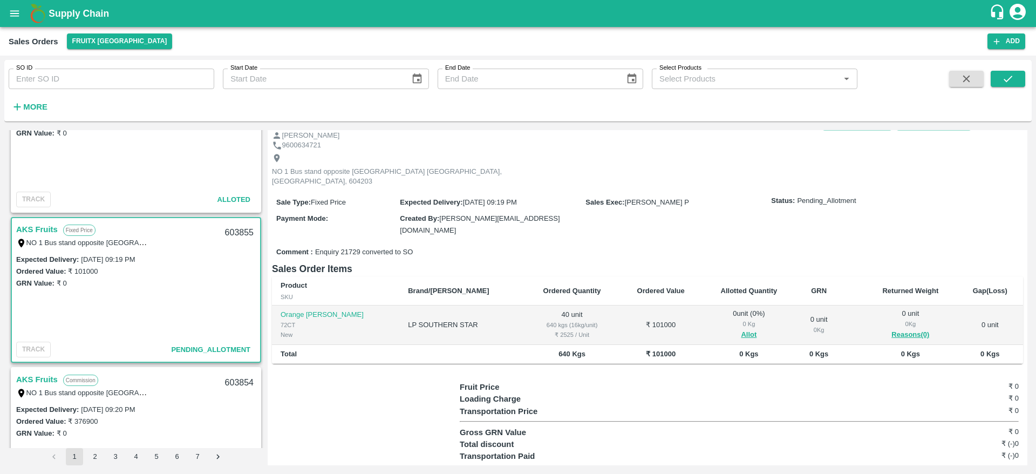
click at [21, 225] on link "AKS Fruits" at bounding box center [37, 229] width 42 height 14
click at [32, 227] on link "AKS Fruits" at bounding box center [37, 229] width 42 height 14
click at [26, 228] on link "AKS Fruits" at bounding box center [37, 229] width 42 height 14
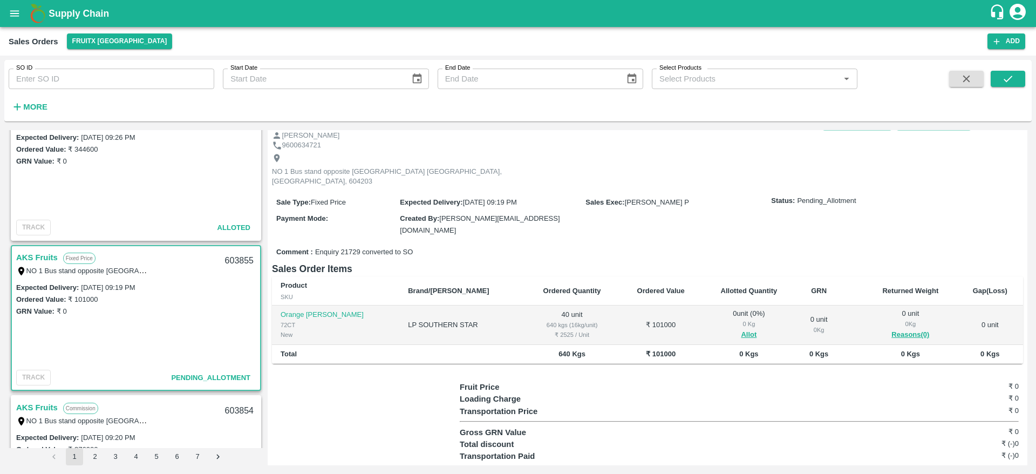
scroll to position [188, 0]
click at [37, 252] on link "AKS Fruits" at bounding box center [37, 257] width 42 height 14
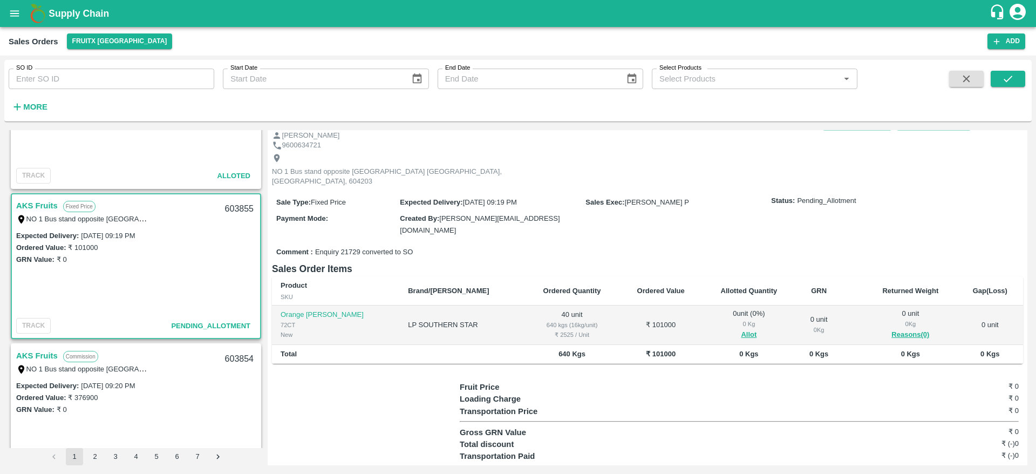
scroll to position [0, 0]
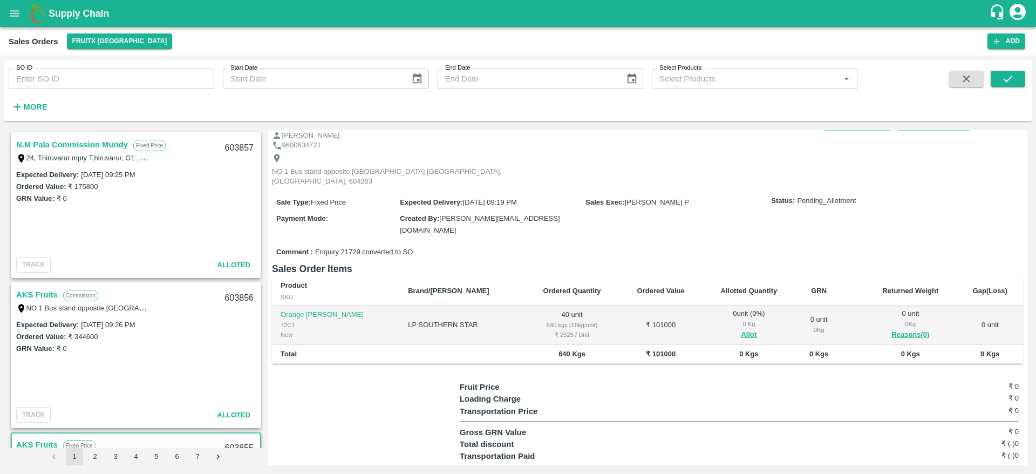
click at [71, 147] on link "N.M Pala Commission Mundy" at bounding box center [72, 145] width 112 height 14
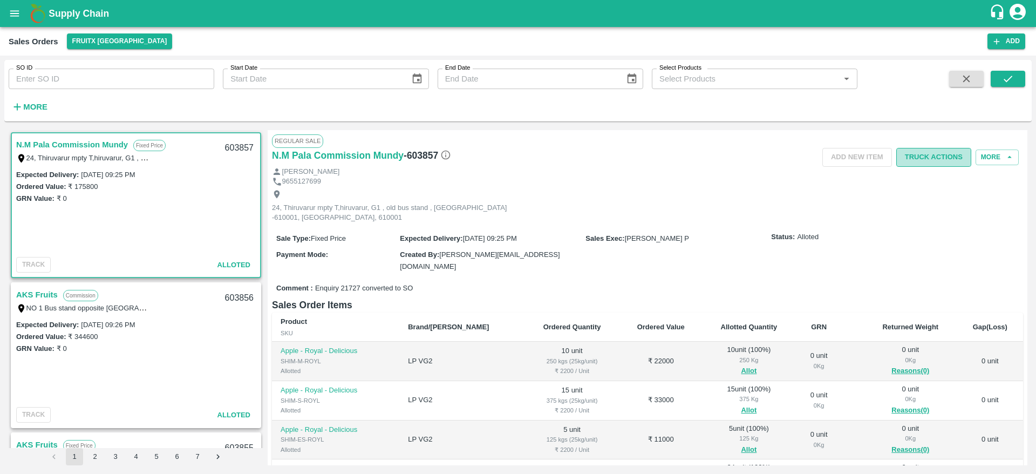
click at [930, 156] on button "Truck Actions" at bounding box center [933, 157] width 75 height 19
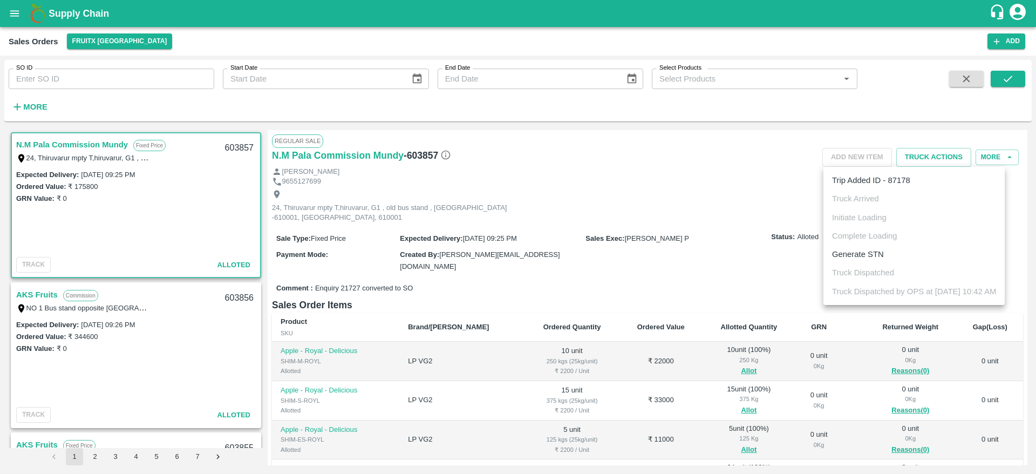
click at [717, 193] on div at bounding box center [518, 237] width 1036 height 474
click at [40, 300] on link "AKS Fruits" at bounding box center [37, 294] width 42 height 14
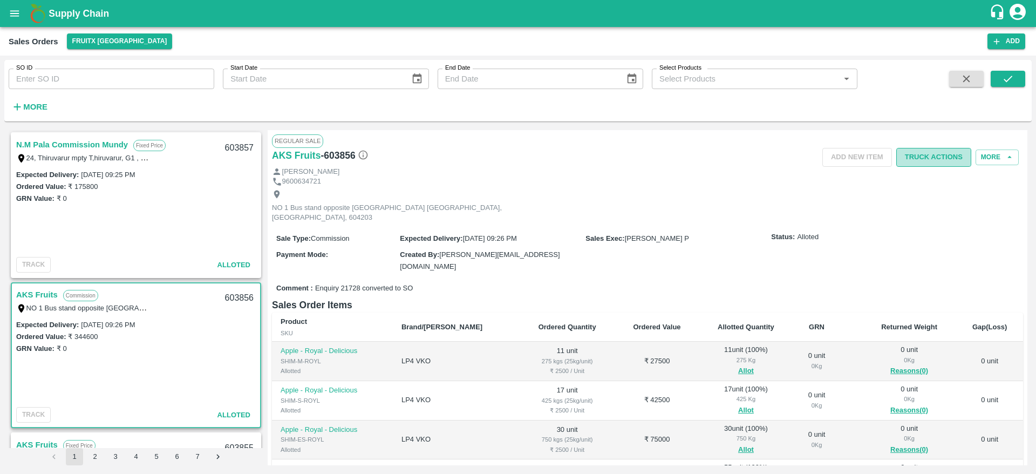
click at [921, 155] on button "Truck Actions" at bounding box center [933, 157] width 75 height 19
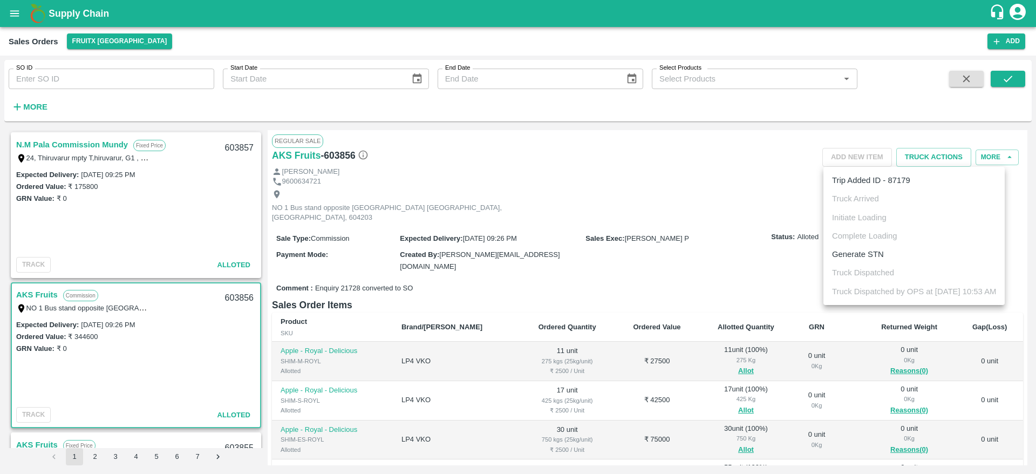
click at [721, 190] on div at bounding box center [518, 237] width 1036 height 474
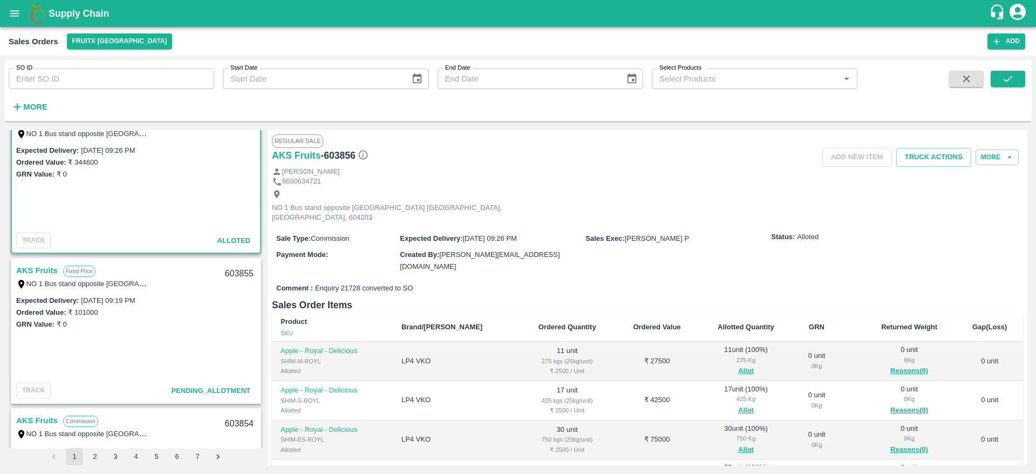
scroll to position [176, 0]
click at [43, 270] on link "AKS Fruits" at bounding box center [37, 269] width 42 height 14
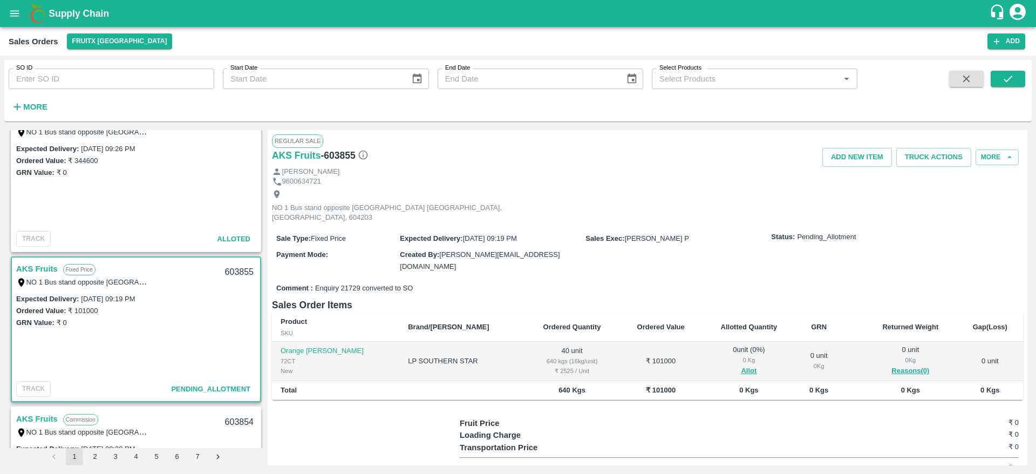
scroll to position [36, 0]
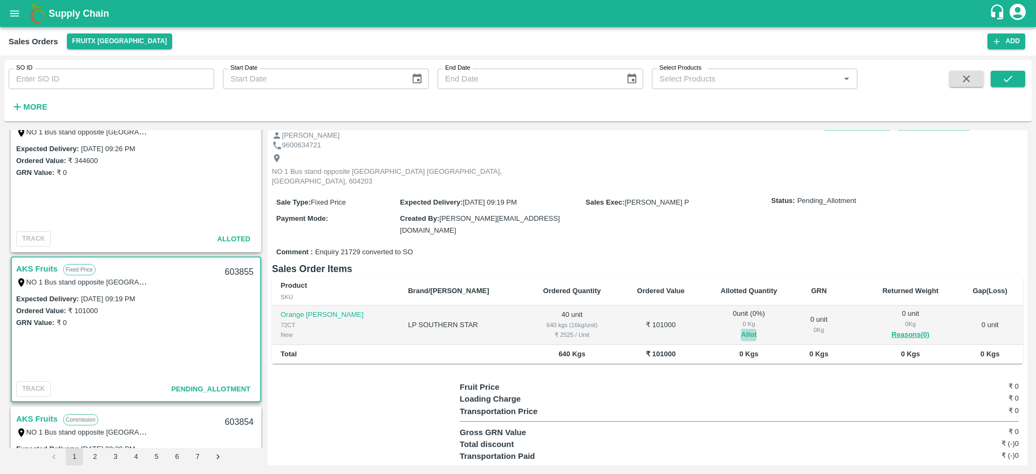
click at [741, 328] on button "Allot" at bounding box center [749, 334] width 16 height 12
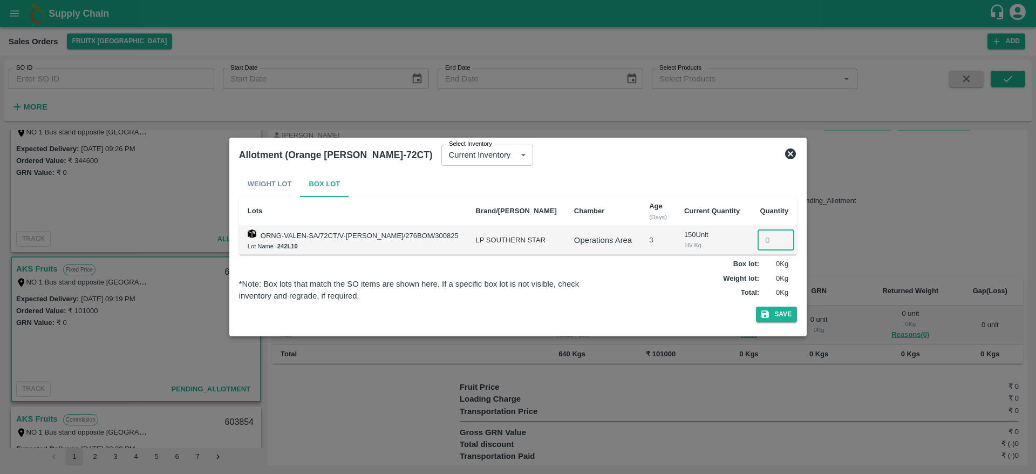
click at [763, 242] on input "number" at bounding box center [775, 240] width 37 height 20
type input "40"
click at [769, 316] on button "Save" at bounding box center [776, 314] width 41 height 16
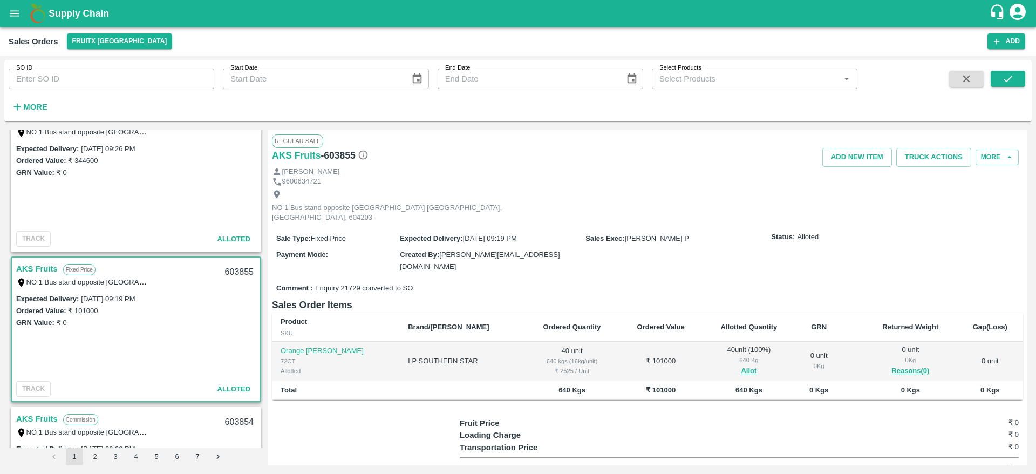
click at [231, 272] on div "603855" at bounding box center [239, 271] width 42 height 25
copy div "603855"
click at [935, 158] on button "Truck Actions" at bounding box center [933, 157] width 75 height 19
click at [928, 189] on li "Add Trip" at bounding box center [951, 180] width 114 height 18
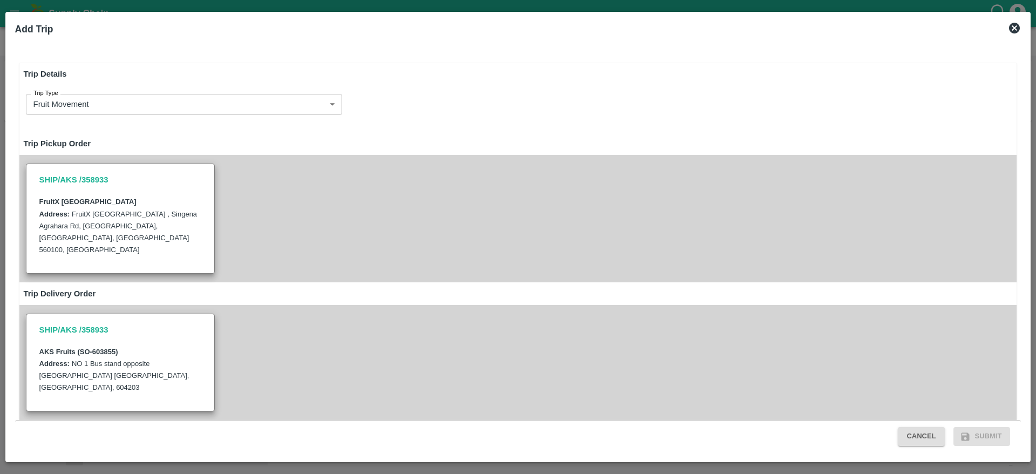
radio input "true"
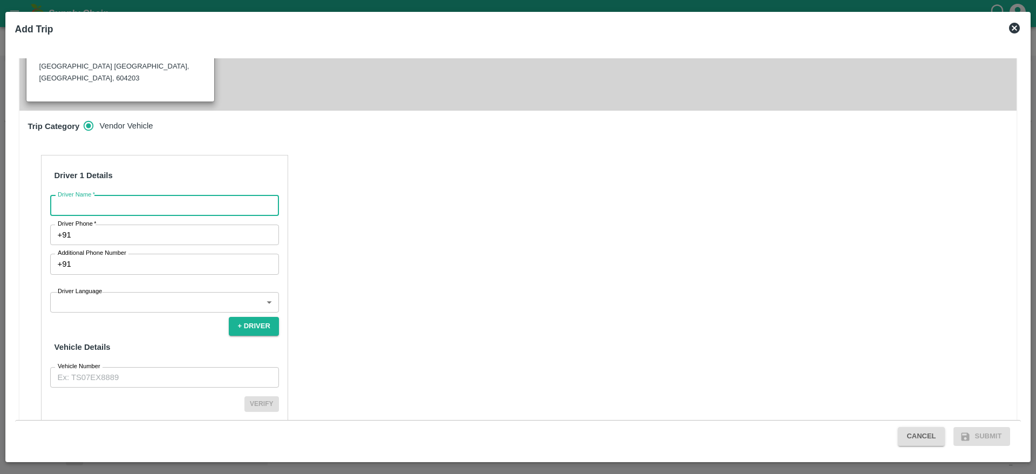
click at [112, 195] on input "Driver Name   *" at bounding box center [164, 205] width 229 height 20
type input "[PERSON_NAME]"
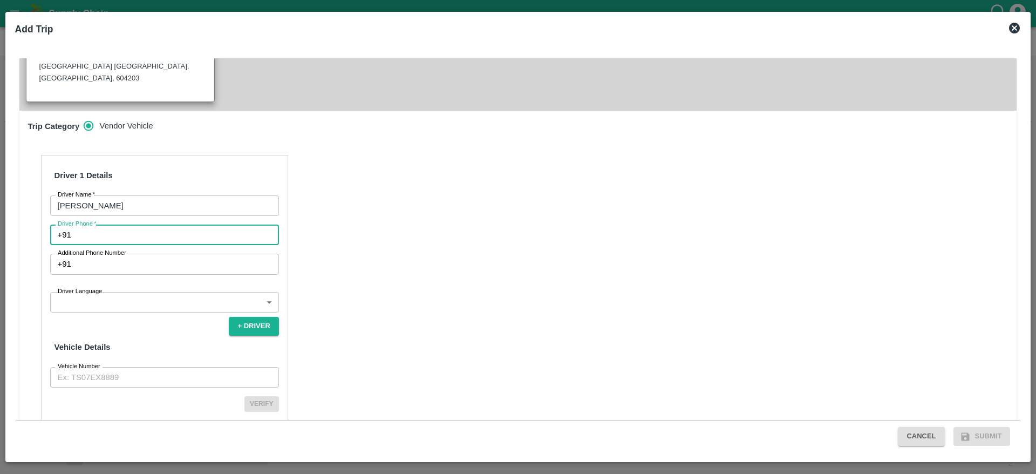
drag, startPoint x: 129, startPoint y: 202, endPoint x: 182, endPoint y: 294, distance: 106.8
click at [182, 294] on div "Driver 1 Details Driver Name   * [PERSON_NAME] Driver Name Driver Phone   * +91…" at bounding box center [164, 297] width 247 height 284
type input "6385216838"
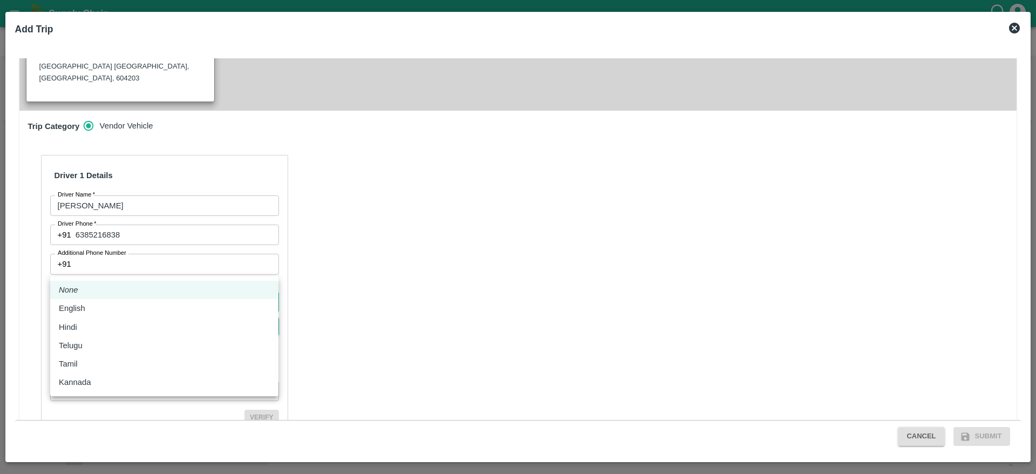
drag, startPoint x: 148, startPoint y: 263, endPoint x: 144, endPoint y: 342, distance: 79.4
click at [144, 342] on body "Supply Chain Sales Orders FruitX [GEOGRAPHIC_DATA] Add SO ID SO ID Start Date S…" at bounding box center [518, 237] width 1036 height 474
click at [144, 342] on div "Telugu" at bounding box center [164, 345] width 211 height 12
type input "te"
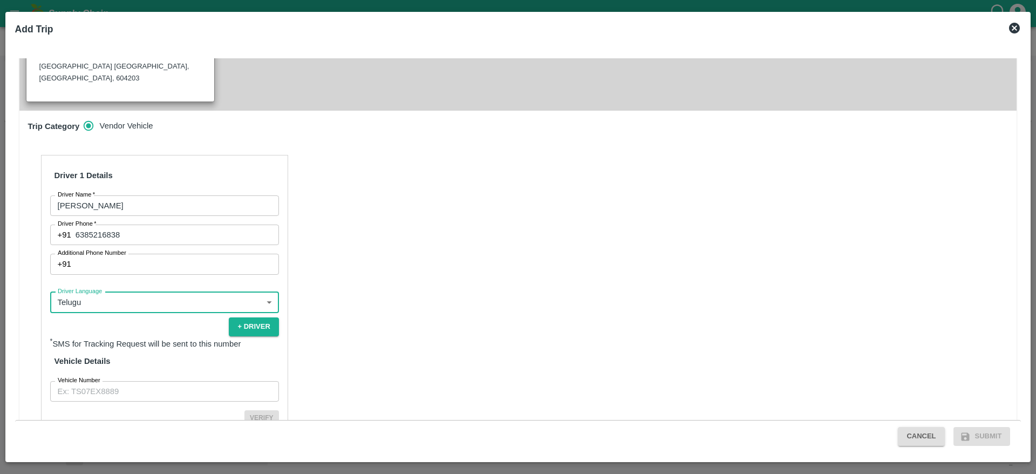
click at [144, 381] on input "Vehicle Number" at bounding box center [164, 391] width 229 height 20
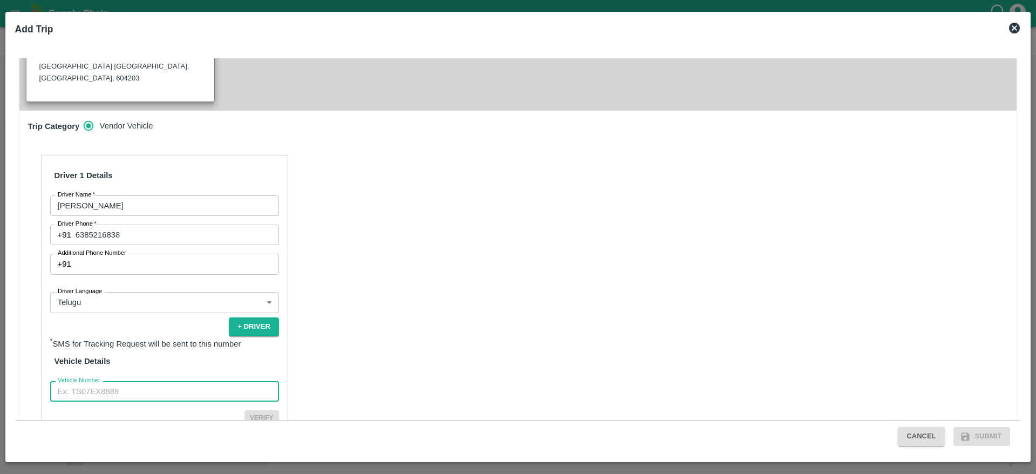
type input "TN91L2011"
click at [272, 410] on button "Verify" at bounding box center [261, 418] width 35 height 16
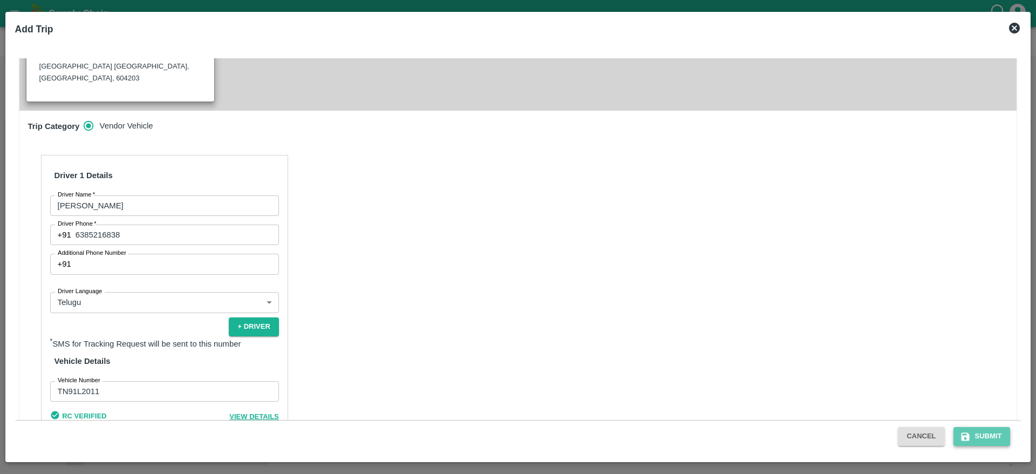
click at [969, 435] on icon "submit" at bounding box center [965, 436] width 8 height 8
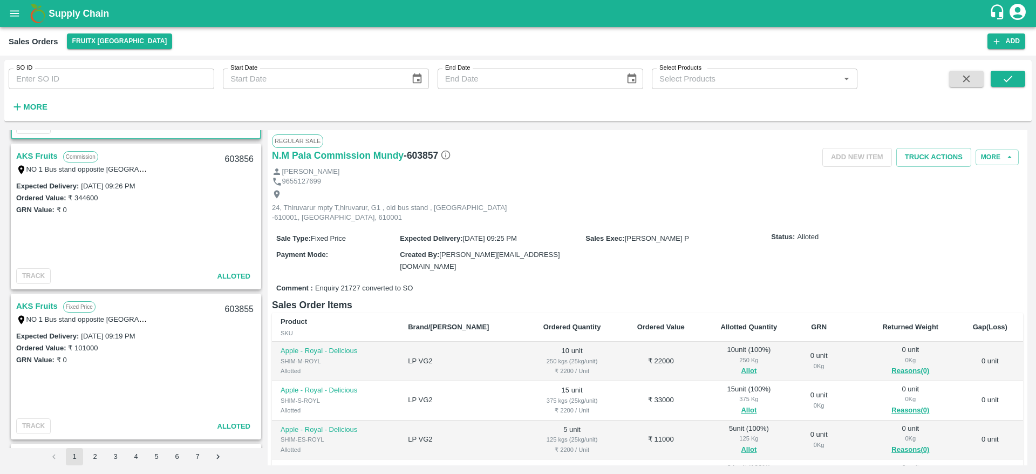
scroll to position [146, 0]
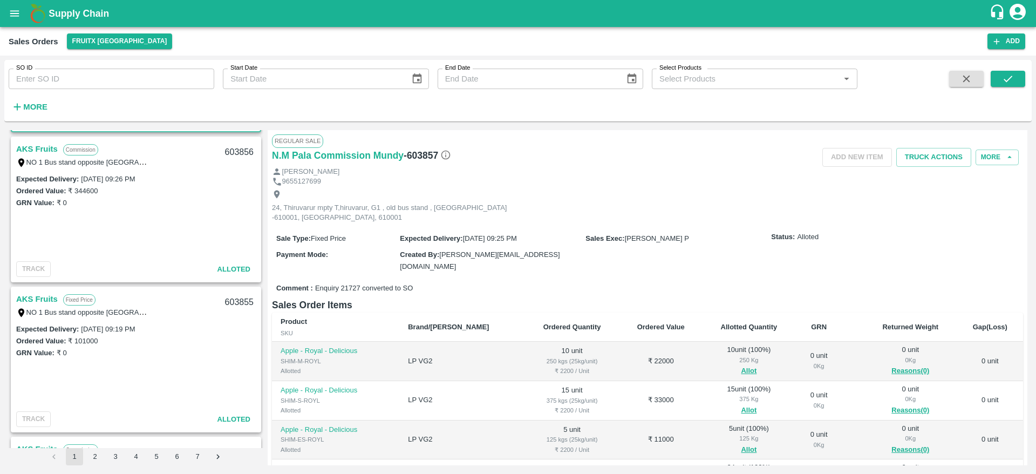
click at [31, 293] on link "AKS Fruits" at bounding box center [37, 299] width 42 height 14
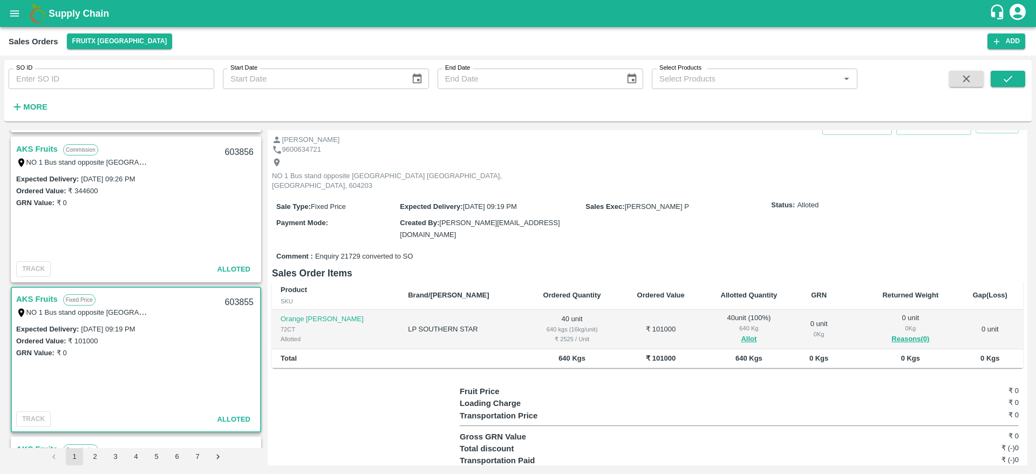
scroll to position [34, 0]
click at [47, 303] on link "AKS Fruits" at bounding box center [37, 299] width 42 height 14
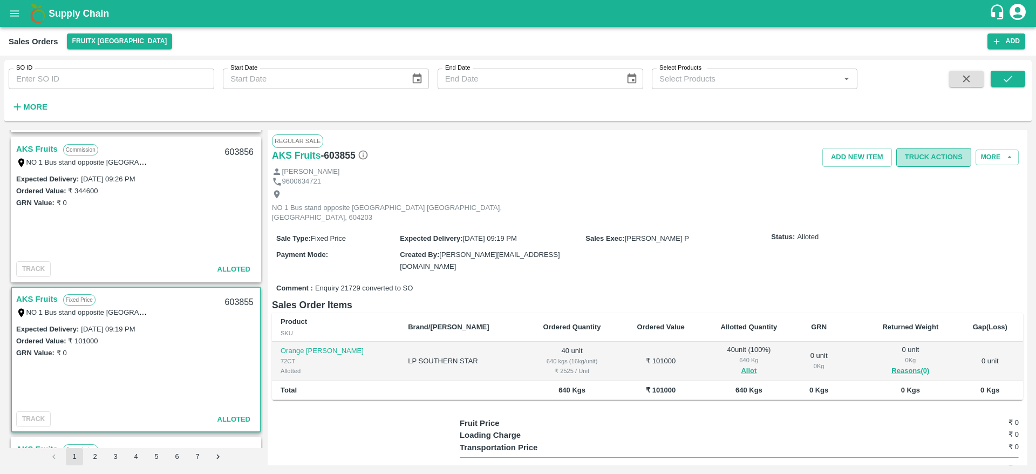
click at [941, 162] on button "Truck Actions" at bounding box center [933, 157] width 75 height 19
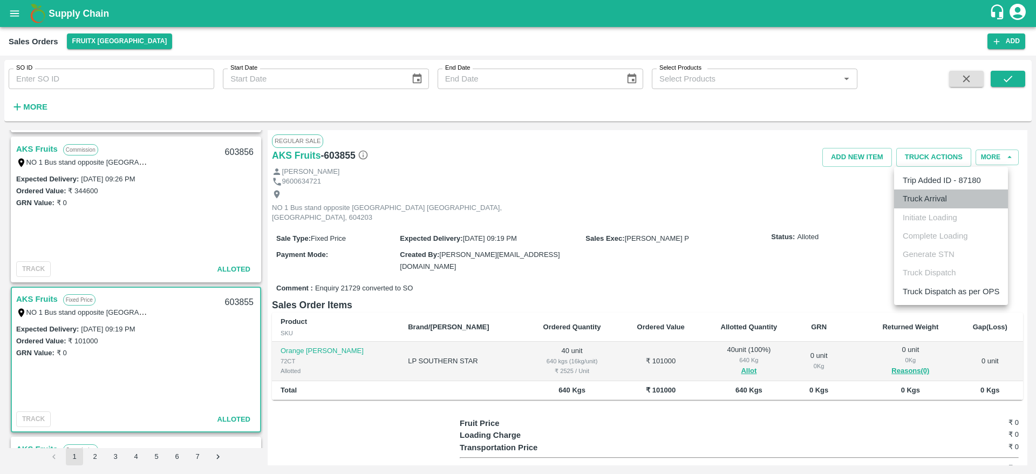
click at [931, 196] on li "Truck Arrival" at bounding box center [951, 198] width 114 height 18
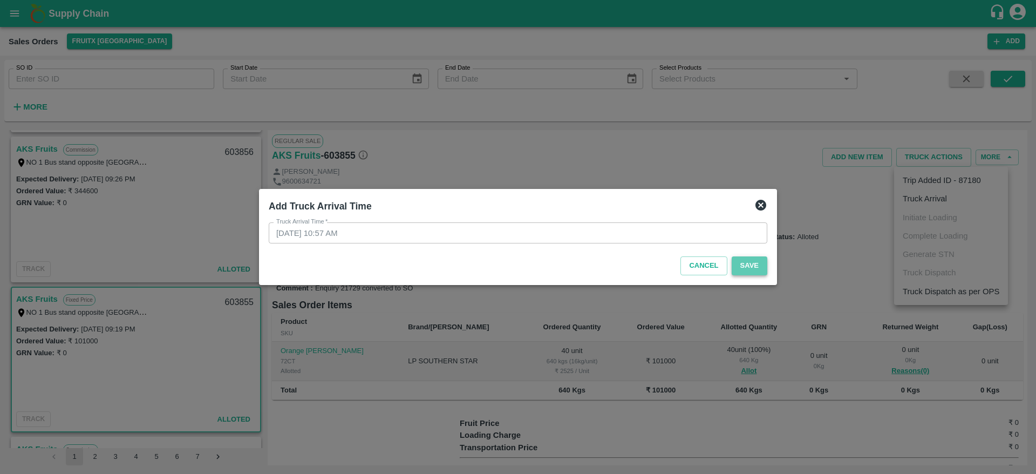
click at [759, 262] on button "Save" at bounding box center [749, 265] width 36 height 19
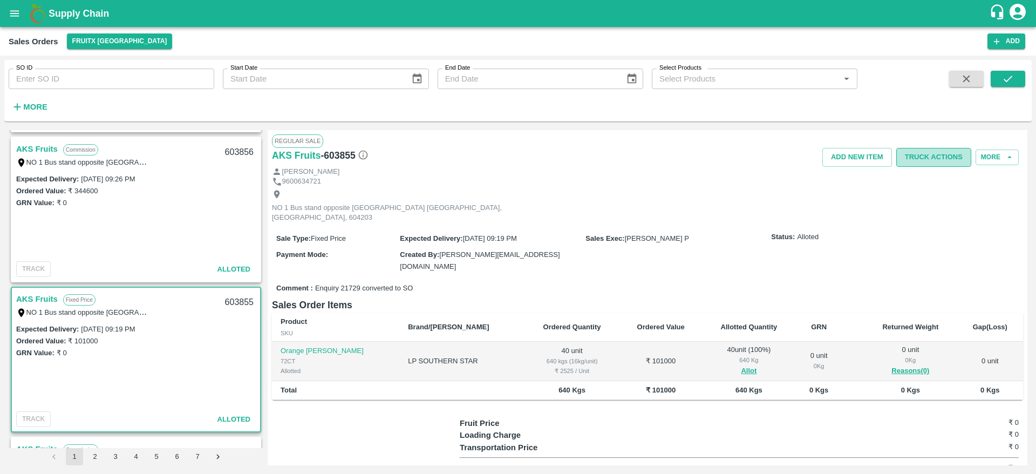
click at [922, 153] on button "Truck Actions" at bounding box center [933, 157] width 75 height 19
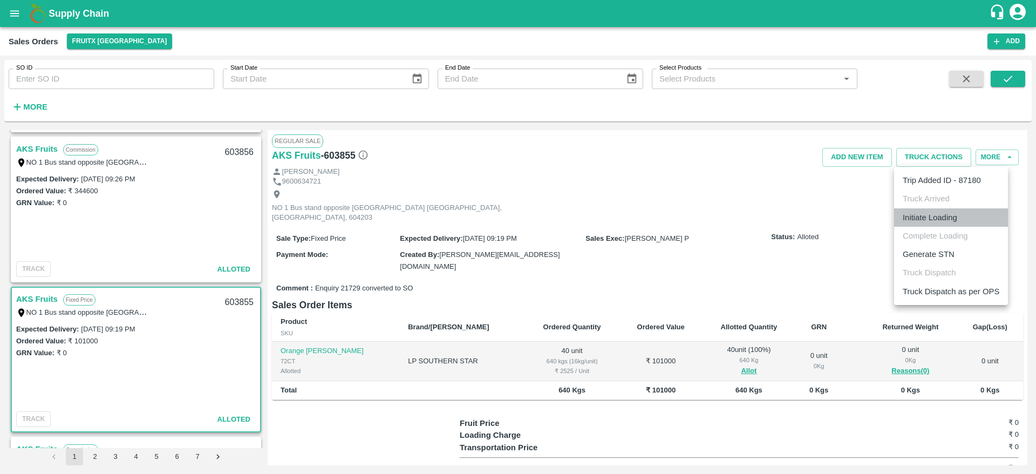
click at [917, 220] on li "Initiate Loading" at bounding box center [951, 217] width 114 height 18
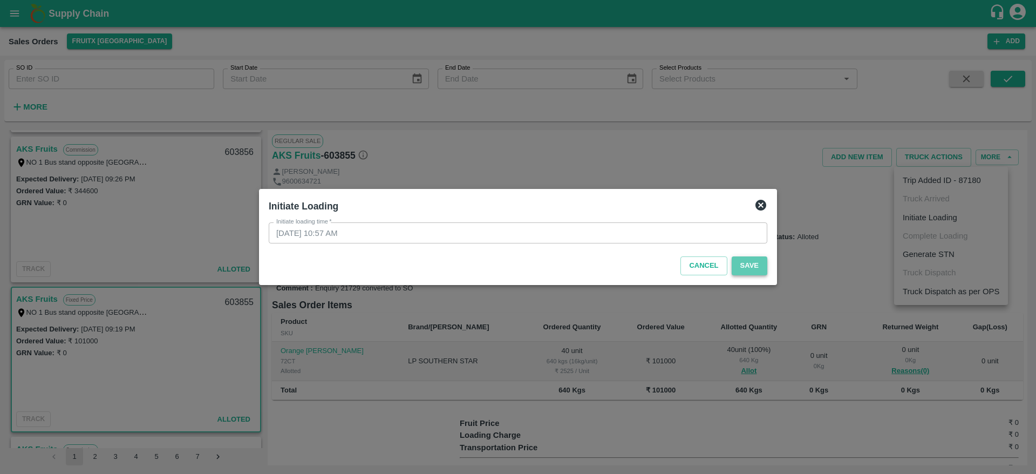
click at [741, 274] on button "Save" at bounding box center [749, 265] width 36 height 19
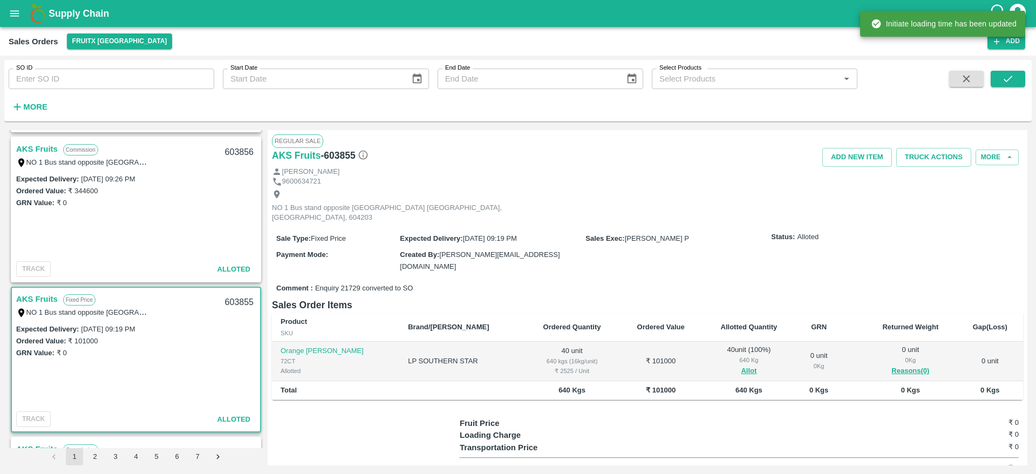
click at [942, 146] on div "Regular Sale" at bounding box center [647, 140] width 751 height 13
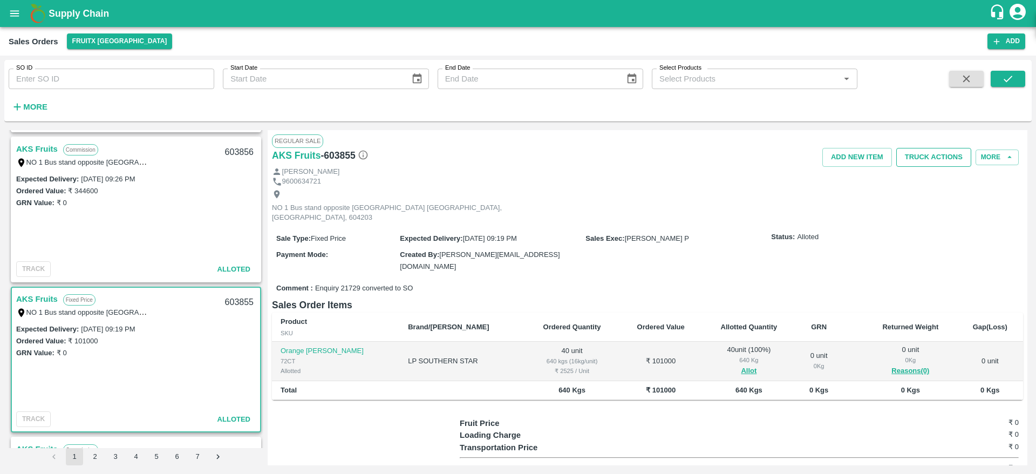
click at [935, 160] on button "Truck Actions" at bounding box center [933, 157] width 75 height 19
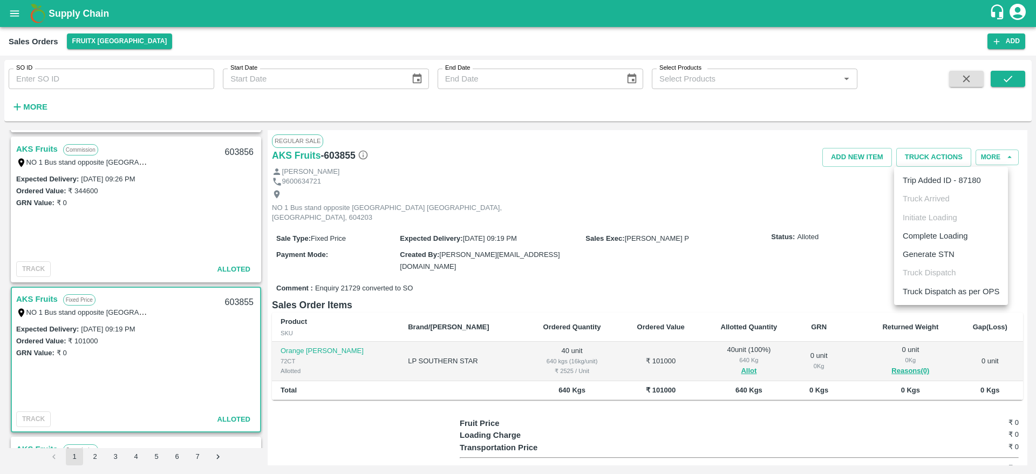
click at [907, 241] on li "Complete Loading" at bounding box center [951, 236] width 114 height 18
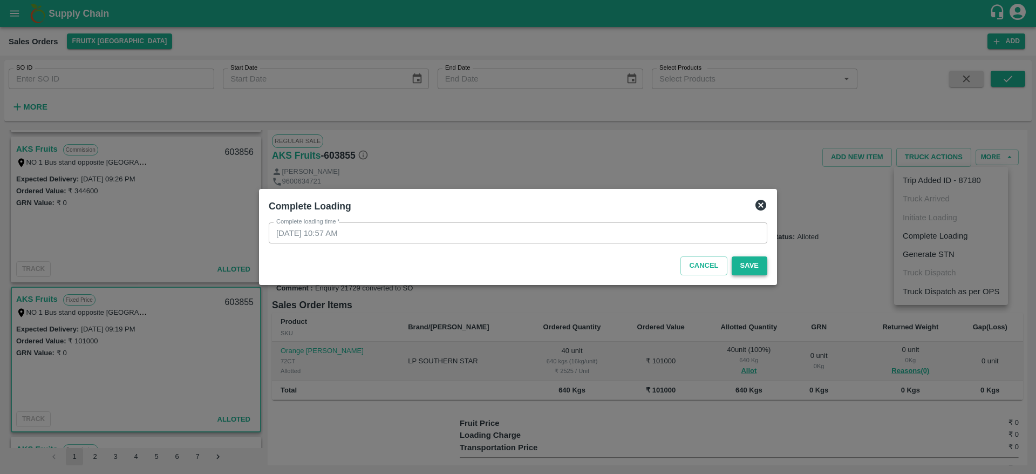
click at [756, 261] on button "Save" at bounding box center [749, 265] width 36 height 19
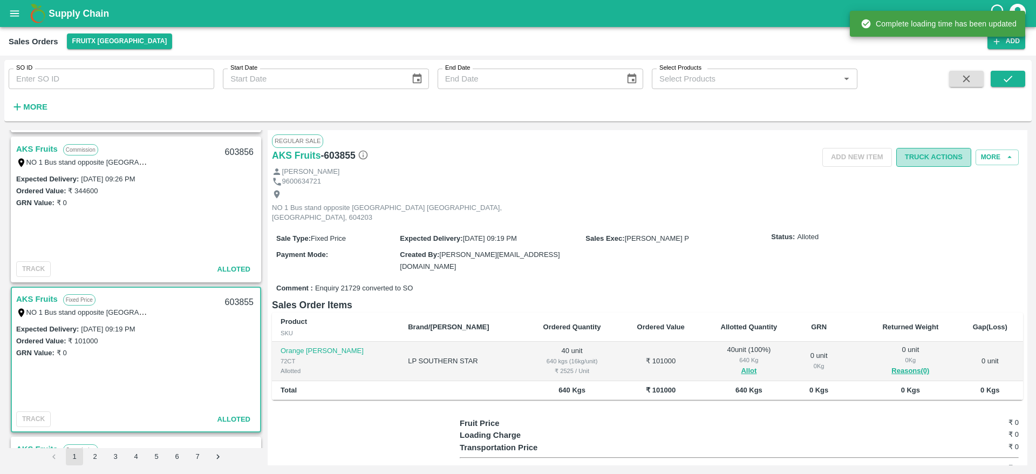
click at [926, 161] on button "Truck Actions" at bounding box center [933, 157] width 75 height 19
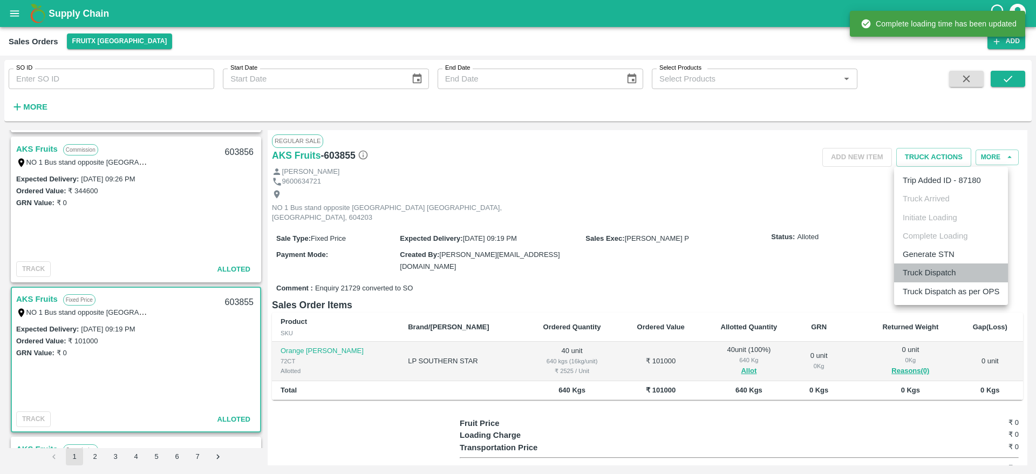
click at [926, 278] on li "Truck Dispatch" at bounding box center [951, 272] width 114 height 18
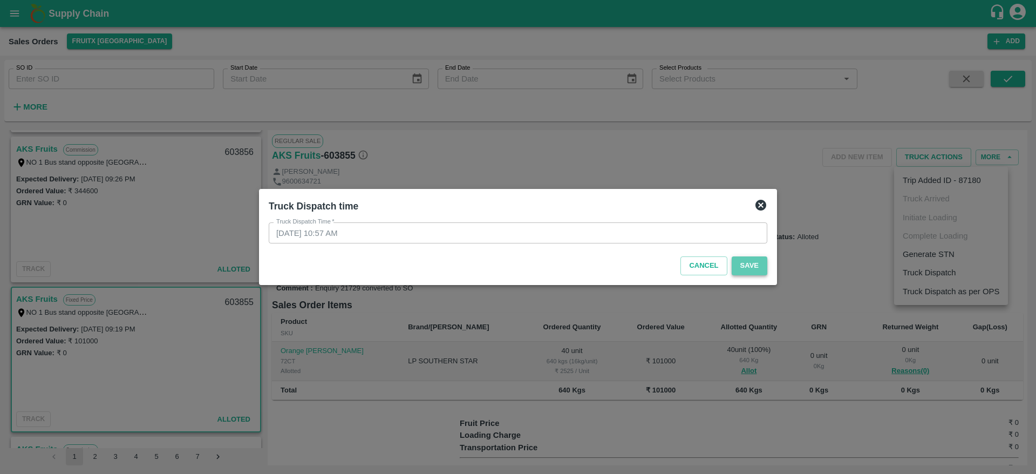
click at [746, 273] on button "Save" at bounding box center [749, 265] width 36 height 19
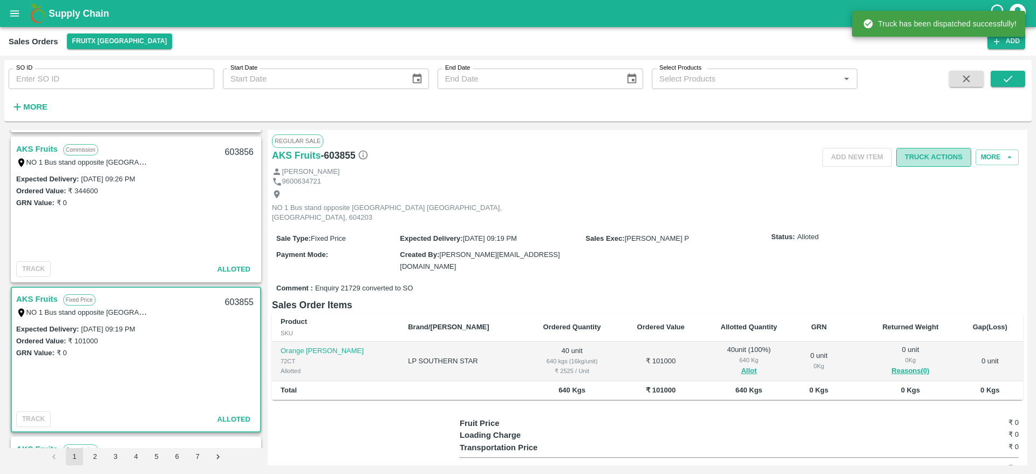
click at [934, 153] on button "Truck Actions" at bounding box center [933, 157] width 75 height 19
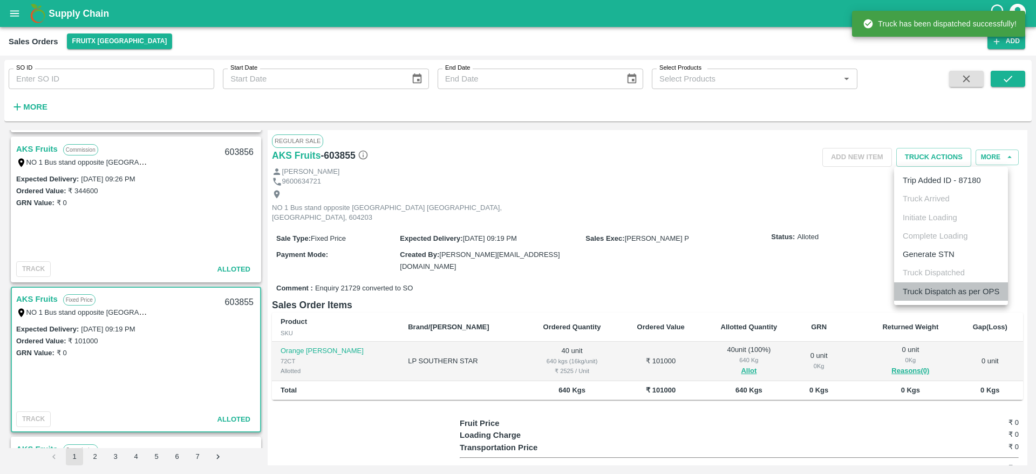
click at [916, 292] on li "Truck Dispatch as per OPS" at bounding box center [951, 291] width 114 height 18
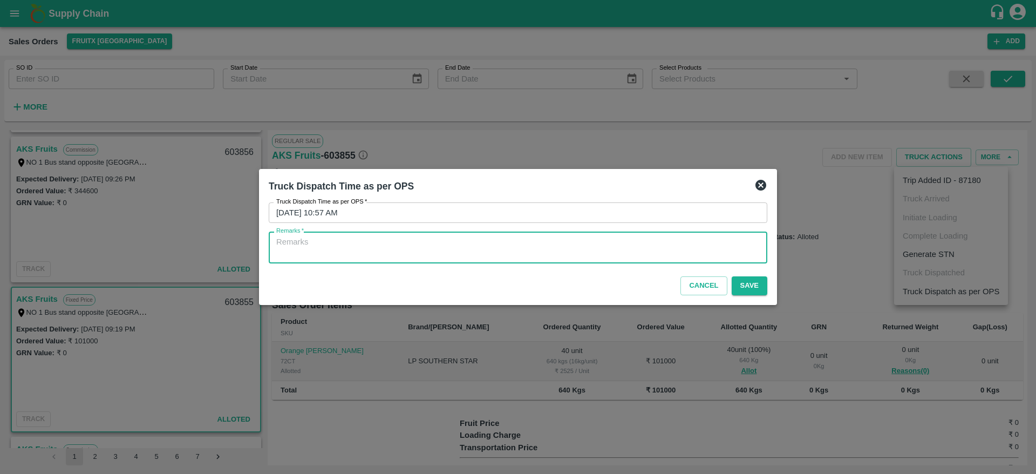
click at [585, 244] on textarea "Remarks   *" at bounding box center [517, 247] width 483 height 23
type textarea "OTD"
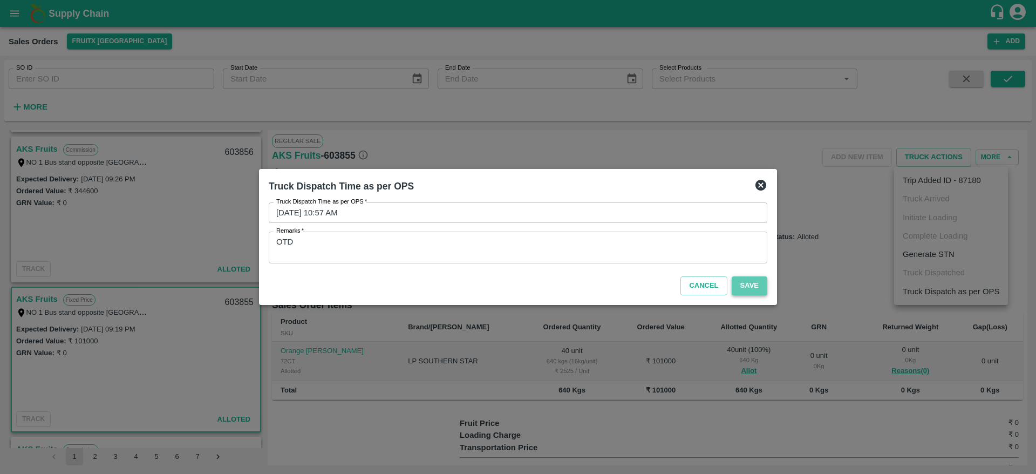
click at [741, 287] on button "Save" at bounding box center [749, 285] width 36 height 19
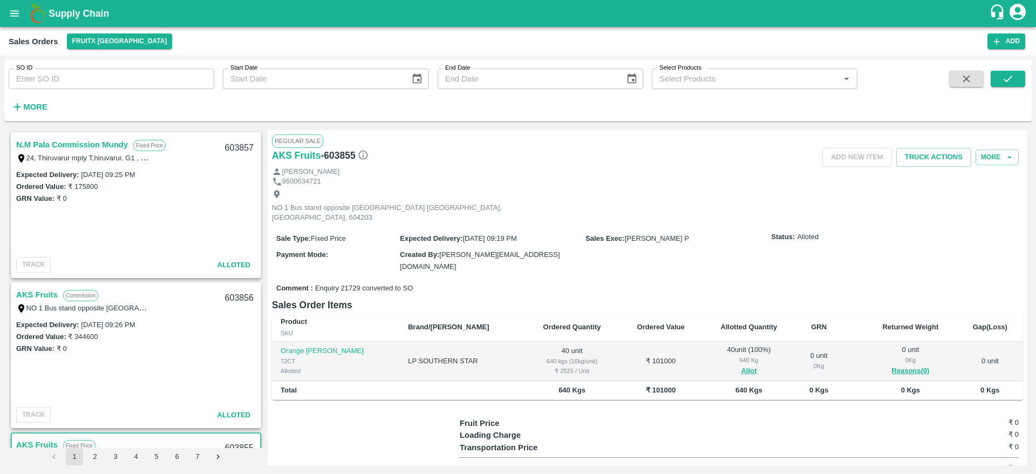
click at [79, 143] on link "N.M Pala Commission Mundy" at bounding box center [72, 145] width 112 height 14
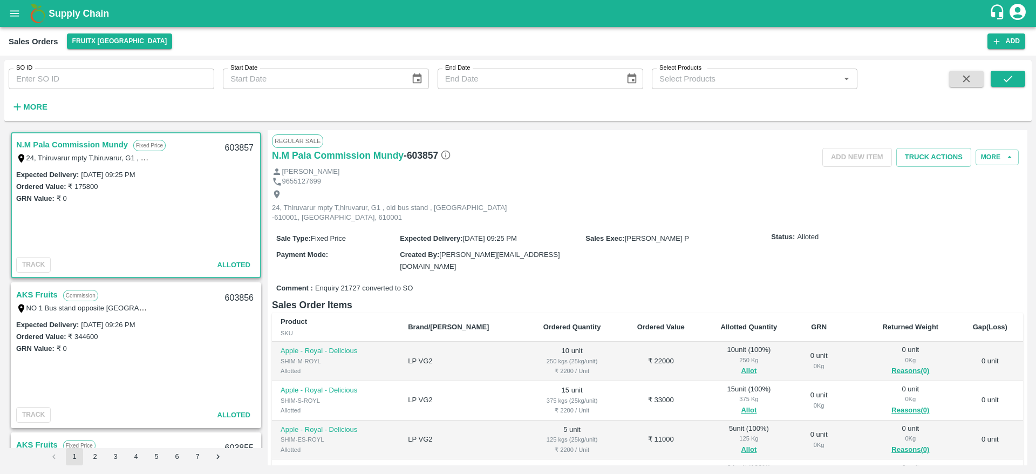
click at [79, 143] on link "N.M Pala Commission Mundy" at bounding box center [72, 145] width 112 height 14
click at [30, 295] on link "AKS Fruits" at bounding box center [37, 294] width 42 height 14
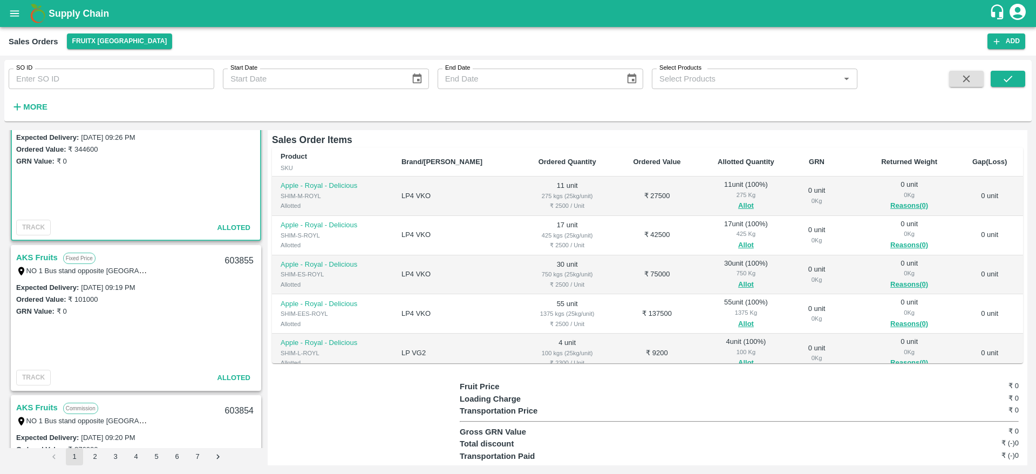
scroll to position [188, 0]
click at [45, 251] on link "AKS Fruits" at bounding box center [37, 257] width 42 height 14
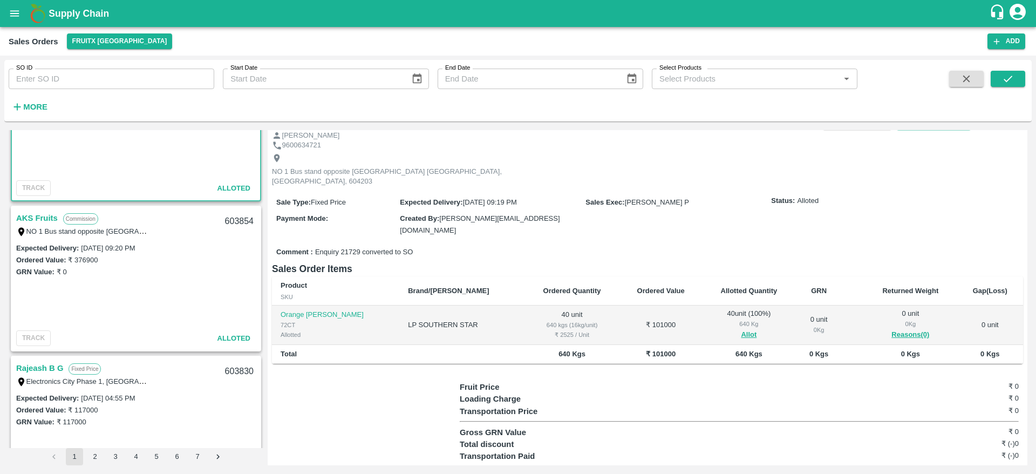
scroll to position [385, 0]
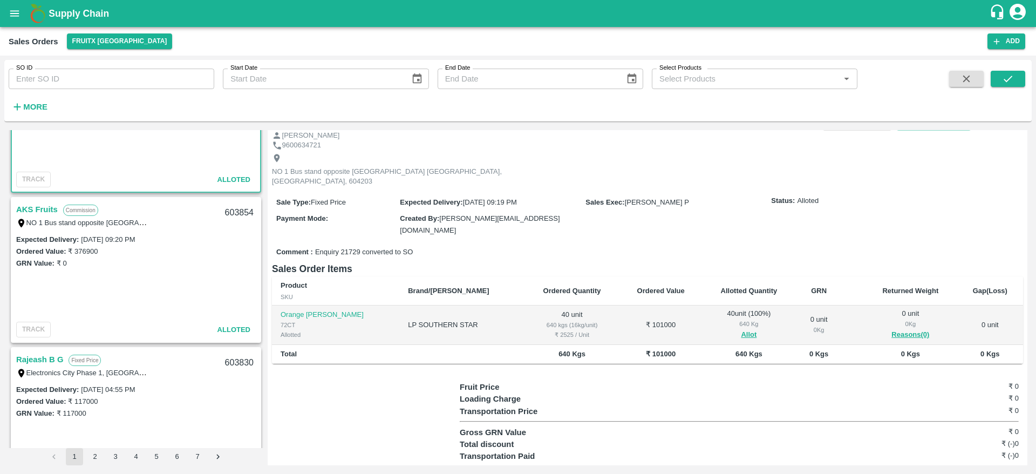
click at [45, 205] on link "AKS Fruits" at bounding box center [37, 209] width 42 height 14
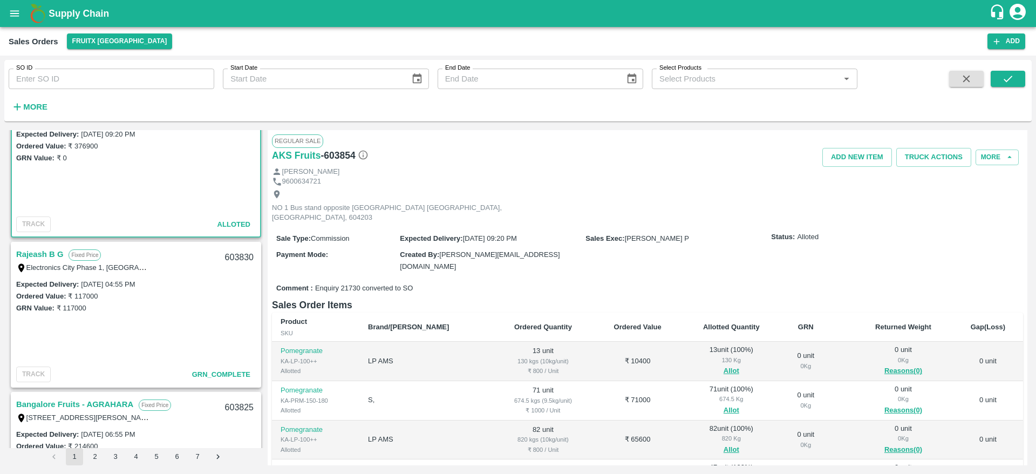
scroll to position [359, 0]
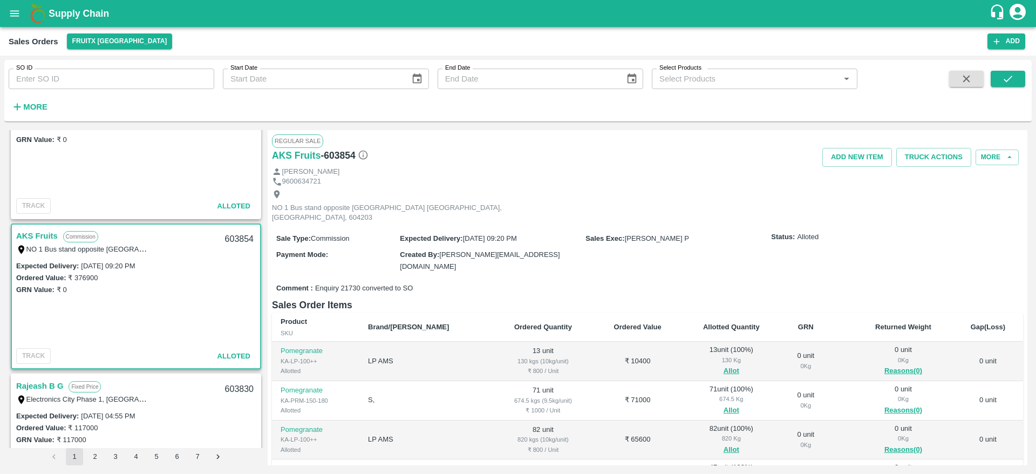
click at [37, 234] on link "AKS Fruits" at bounding box center [37, 236] width 42 height 14
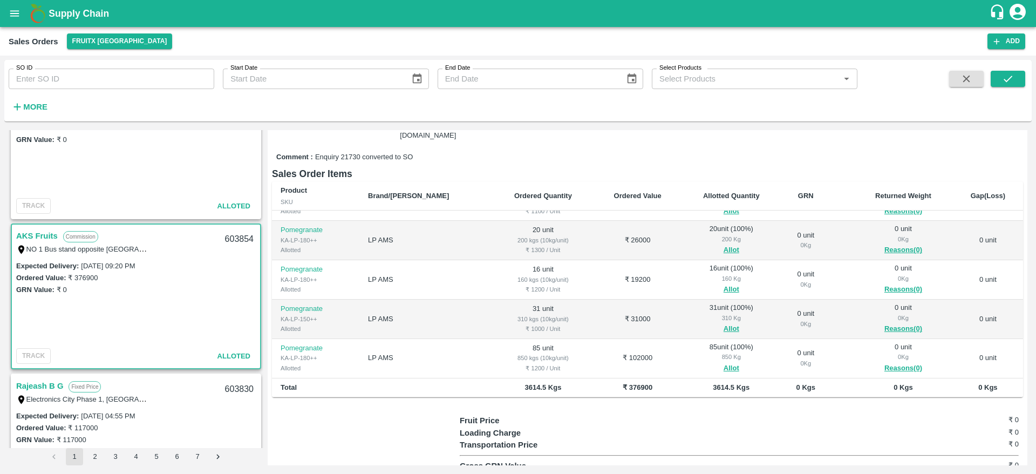
scroll to position [165, 0]
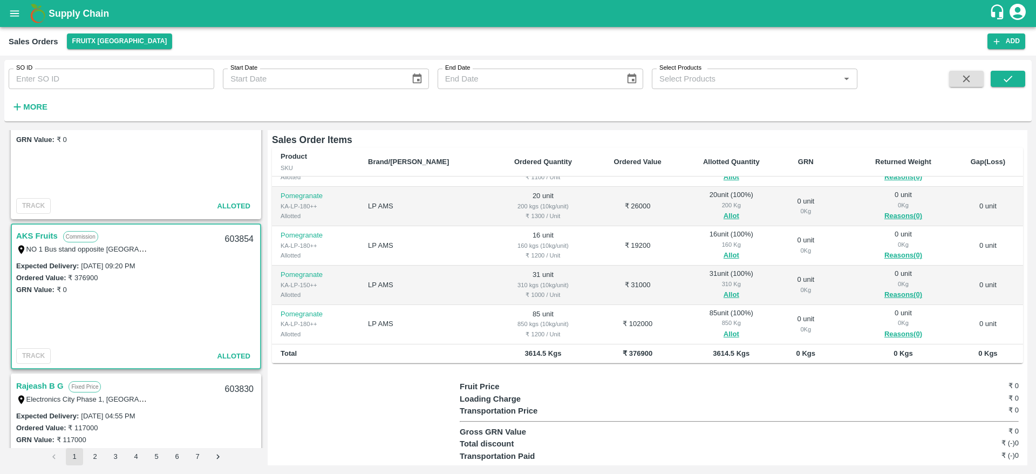
click at [232, 241] on div "603854" at bounding box center [239, 239] width 42 height 25
copy div "603854"
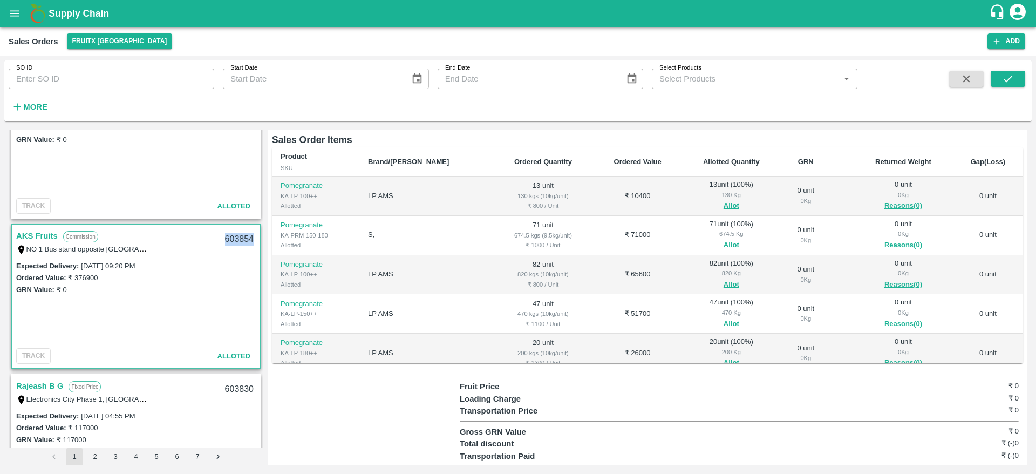
scroll to position [0, 0]
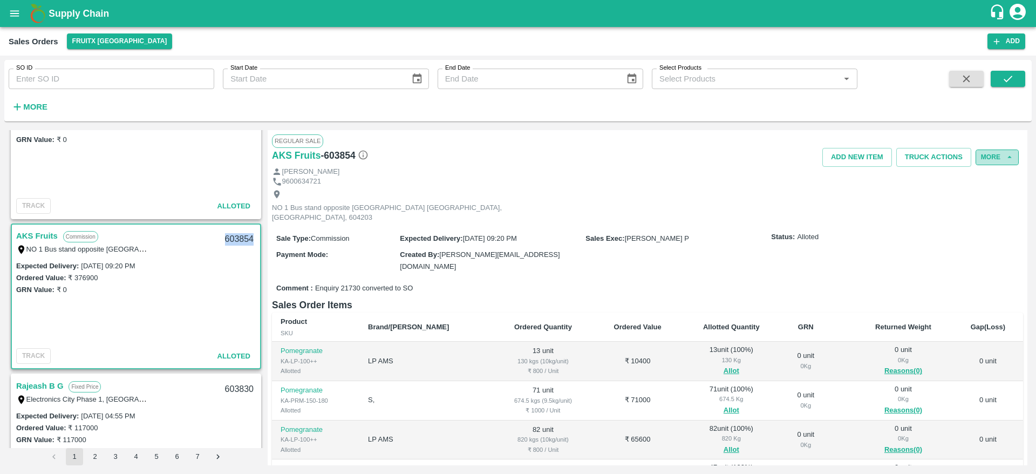
click at [991, 159] on button "More" at bounding box center [996, 157] width 43 height 16
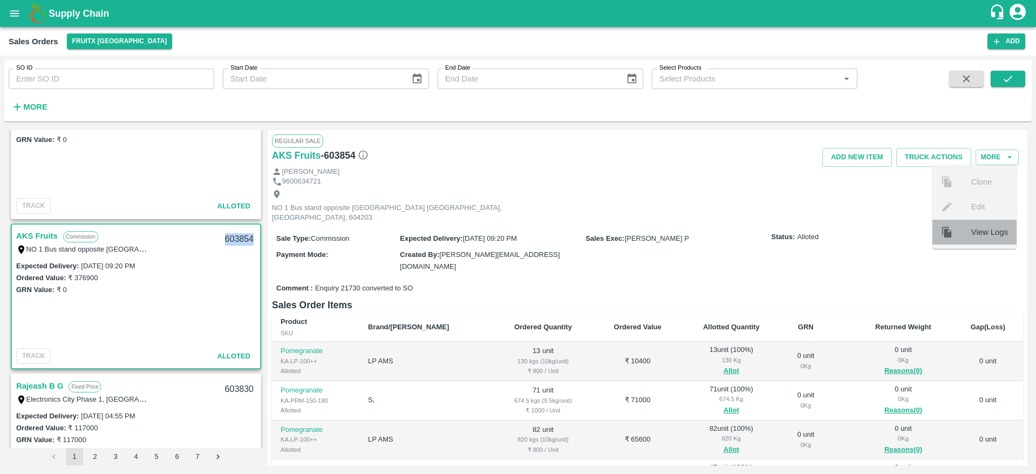
click at [995, 234] on span "View Logs" at bounding box center [989, 232] width 37 height 12
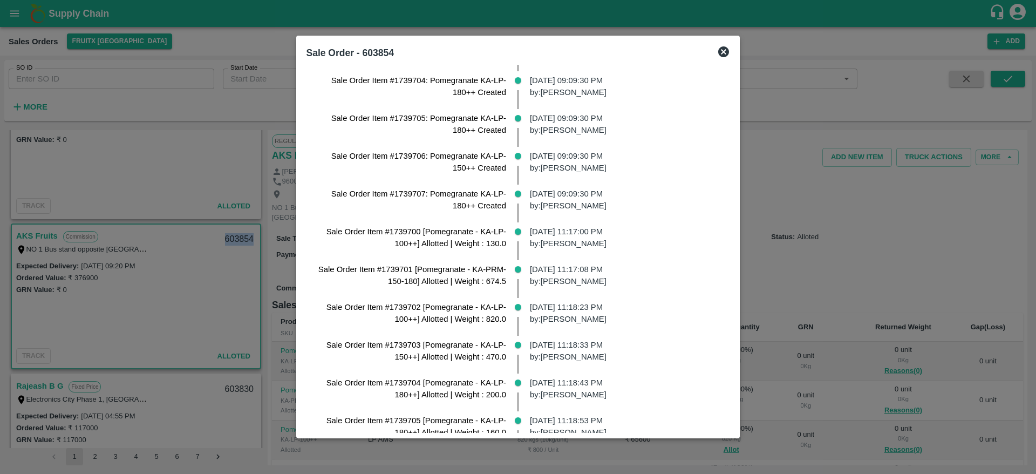
scroll to position [351, 0]
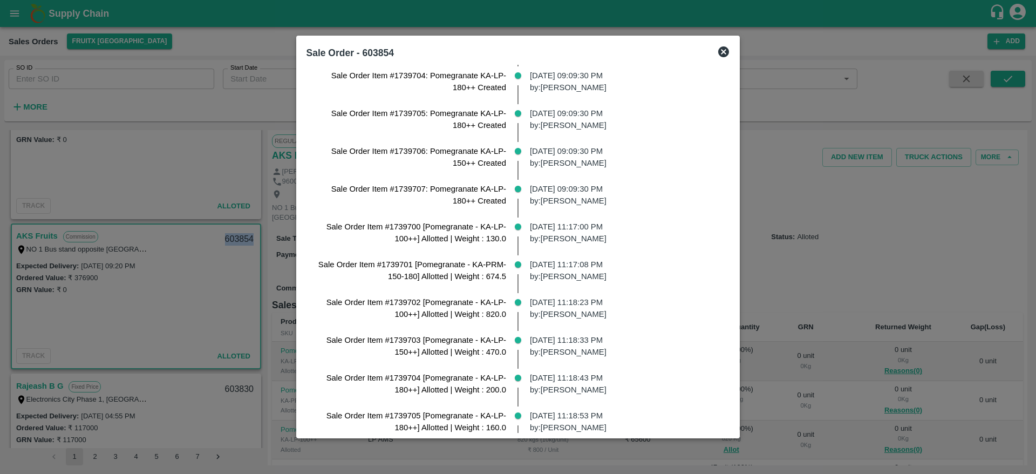
click at [728, 51] on icon at bounding box center [723, 51] width 11 height 11
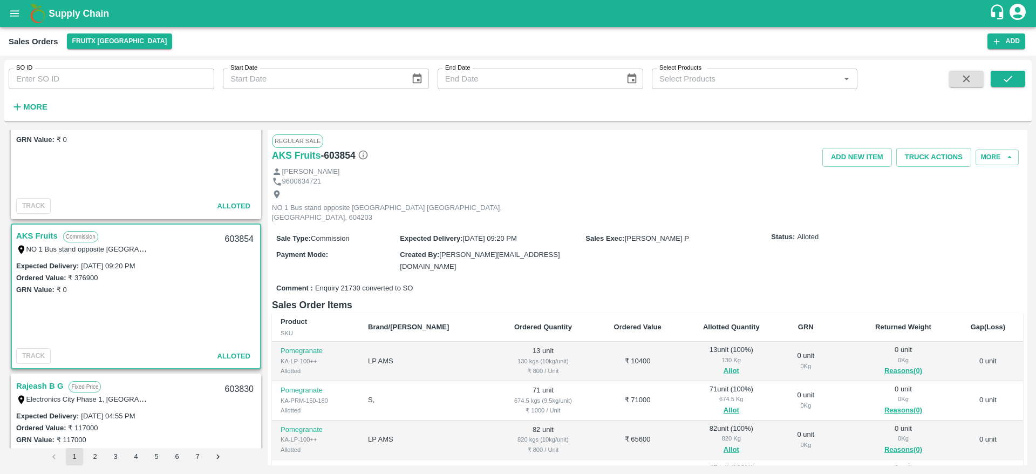
click at [162, 251] on span "NO 1 Bus stand opposite [GEOGRAPHIC_DATA] [GEOGRAPHIC_DATA], [GEOGRAPHIC_DATA],…" at bounding box center [117, 249] width 202 height 12
click at [29, 239] on link "AKS Fruits" at bounding box center [37, 236] width 42 height 14
click at [35, 237] on link "AKS Fruits" at bounding box center [37, 236] width 42 height 14
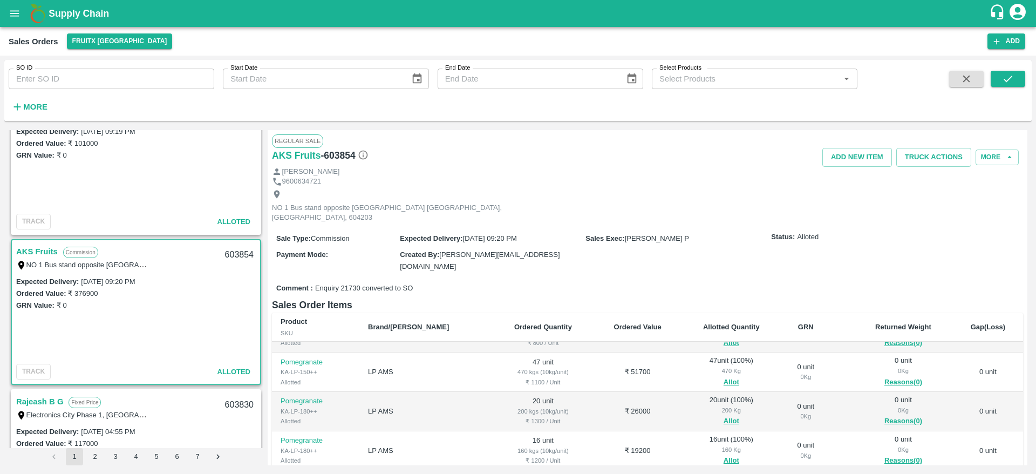
scroll to position [342, 0]
click at [239, 252] on div "603854" at bounding box center [239, 255] width 42 height 25
copy div "603854"
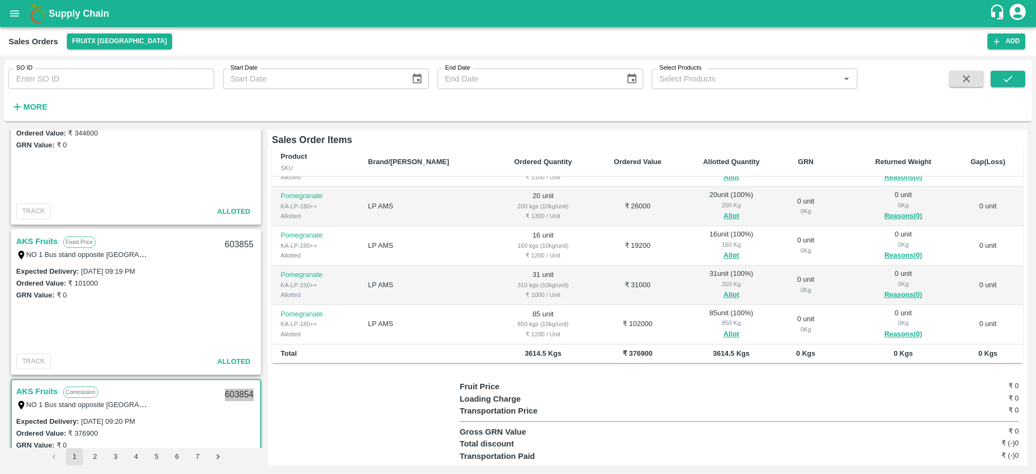
scroll to position [0, 0]
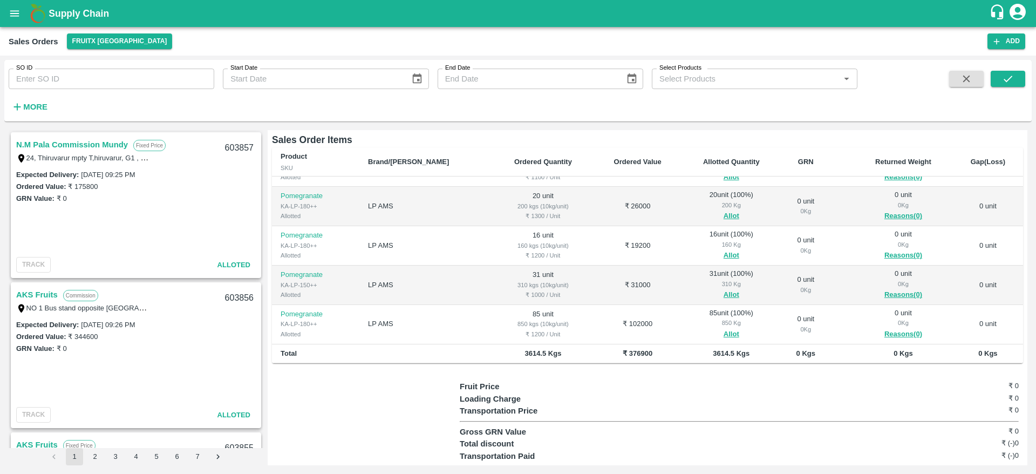
click at [87, 147] on link "N.M Pala Commission Mundy" at bounding box center [72, 145] width 112 height 14
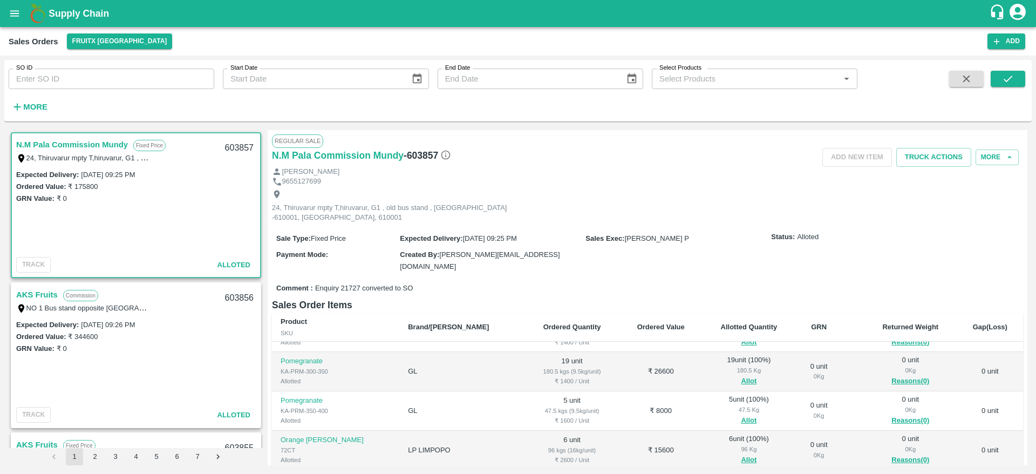
click at [30, 297] on link "AKS Fruits" at bounding box center [37, 294] width 42 height 14
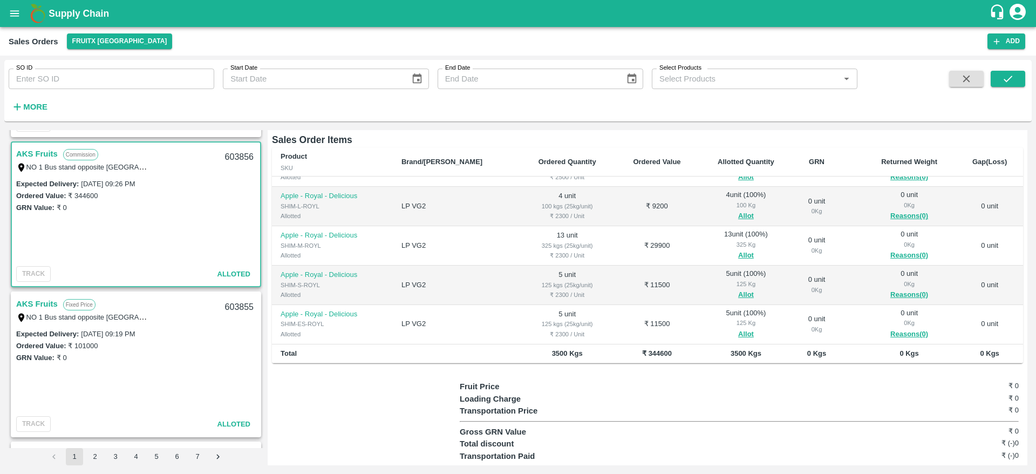
scroll to position [145, 0]
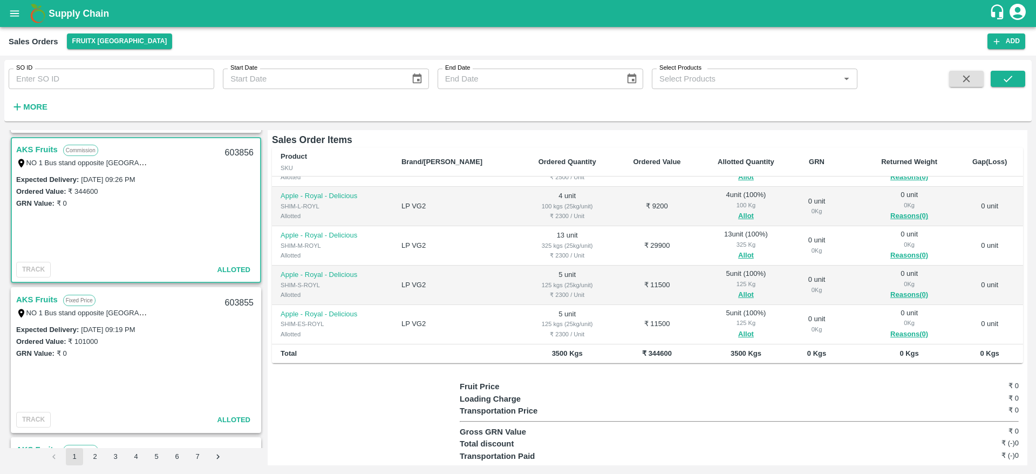
click at [36, 298] on link "AKS Fruits" at bounding box center [37, 299] width 42 height 14
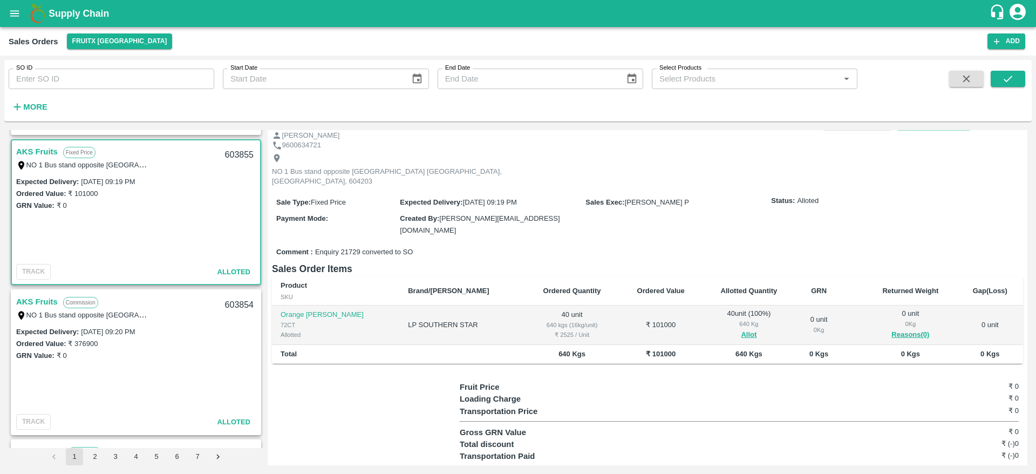
scroll to position [294, 0]
click at [40, 307] on div "NO 1 Bus stand opposite [GEOGRAPHIC_DATA] [GEOGRAPHIC_DATA], [GEOGRAPHIC_DATA],…" at bounding box center [83, 313] width 135 height 12
